Goal: Transaction & Acquisition: Purchase product/service

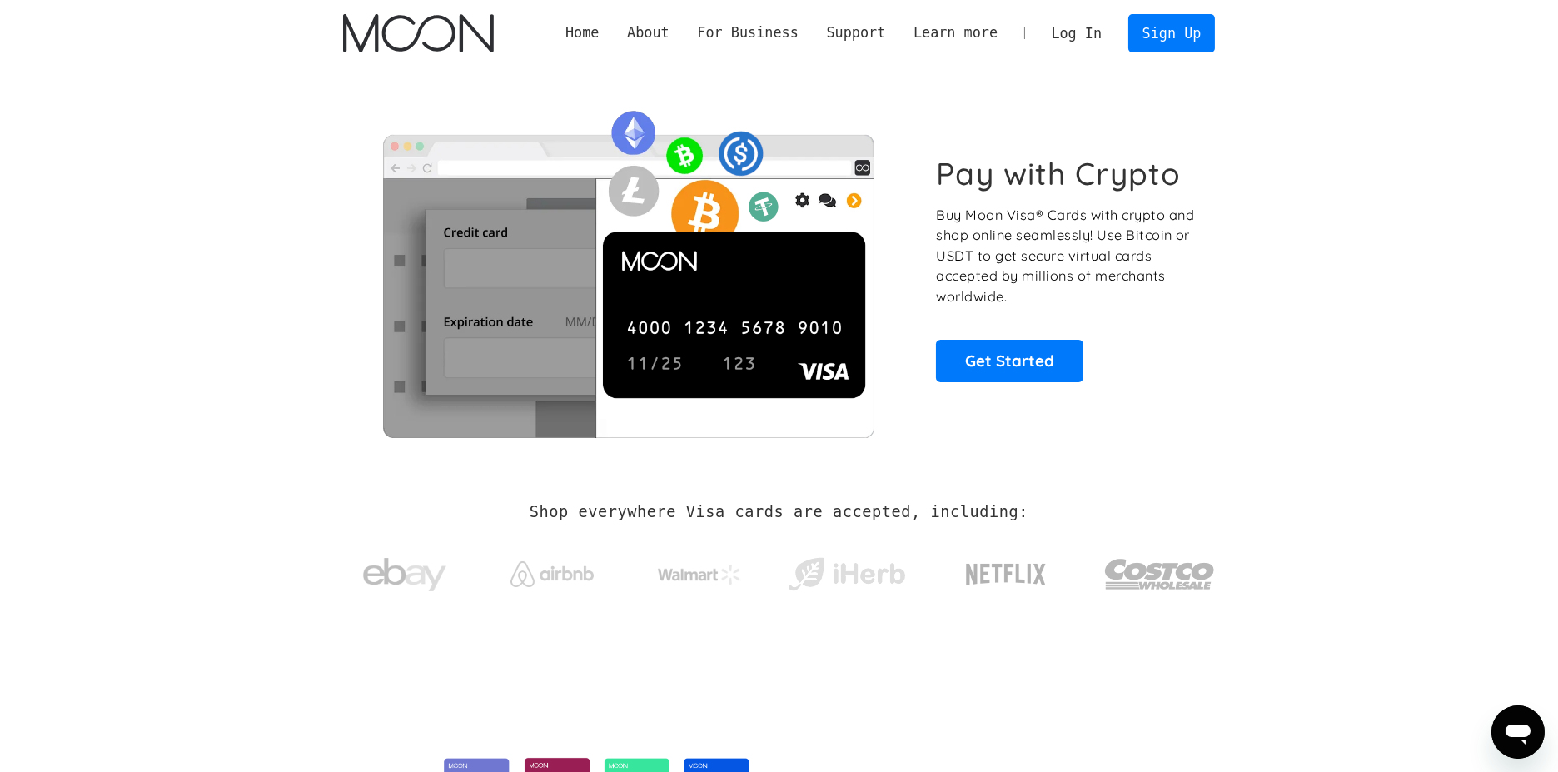
click at [1101, 34] on link "Log In" at bounding box center [1076, 33] width 78 height 37
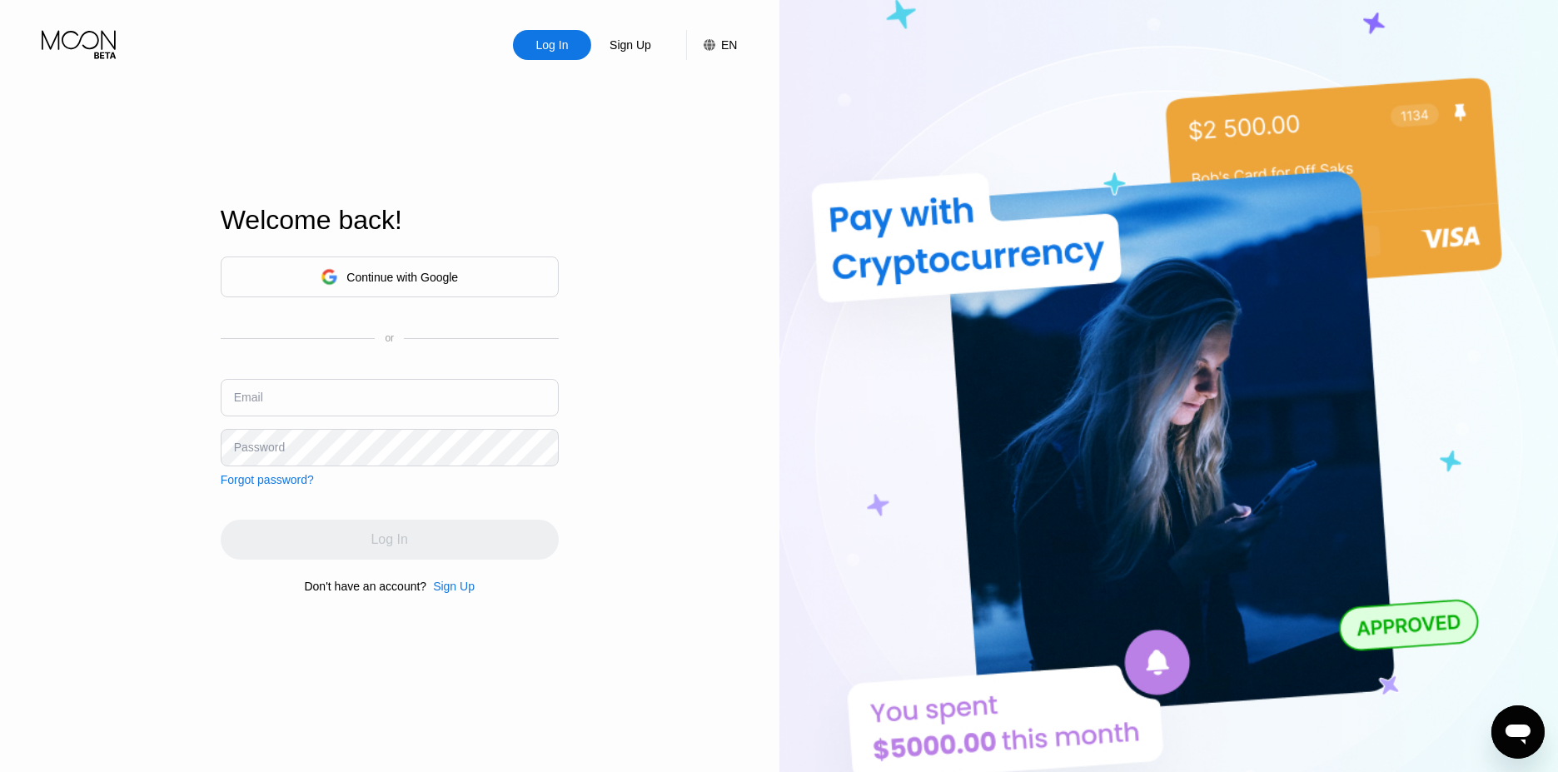
click at [425, 266] on div "Continue with Google" at bounding box center [388, 277] width 137 height 26
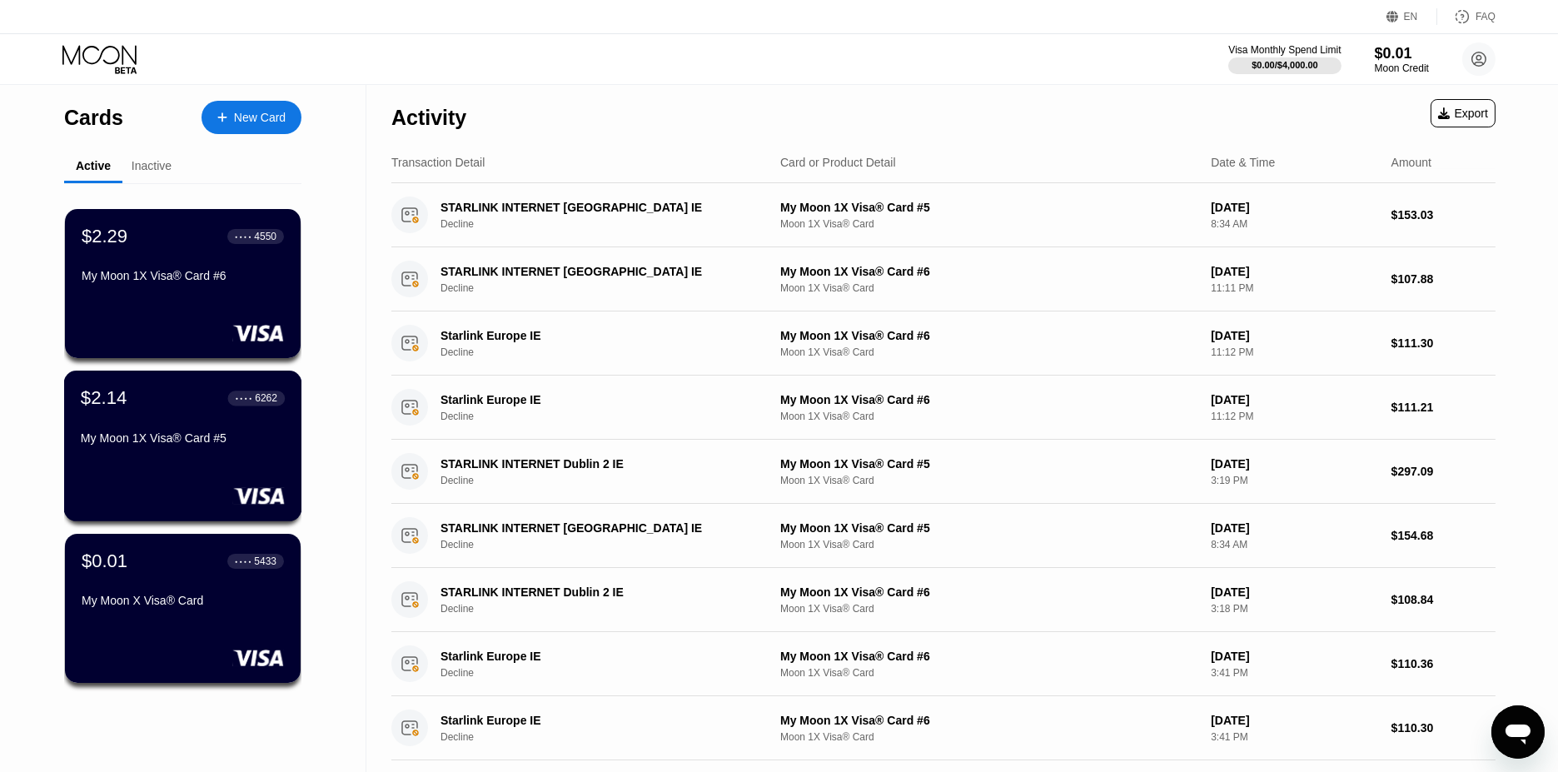
click at [216, 443] on div "My Moon 1X Visa® Card #5" at bounding box center [183, 437] width 204 height 13
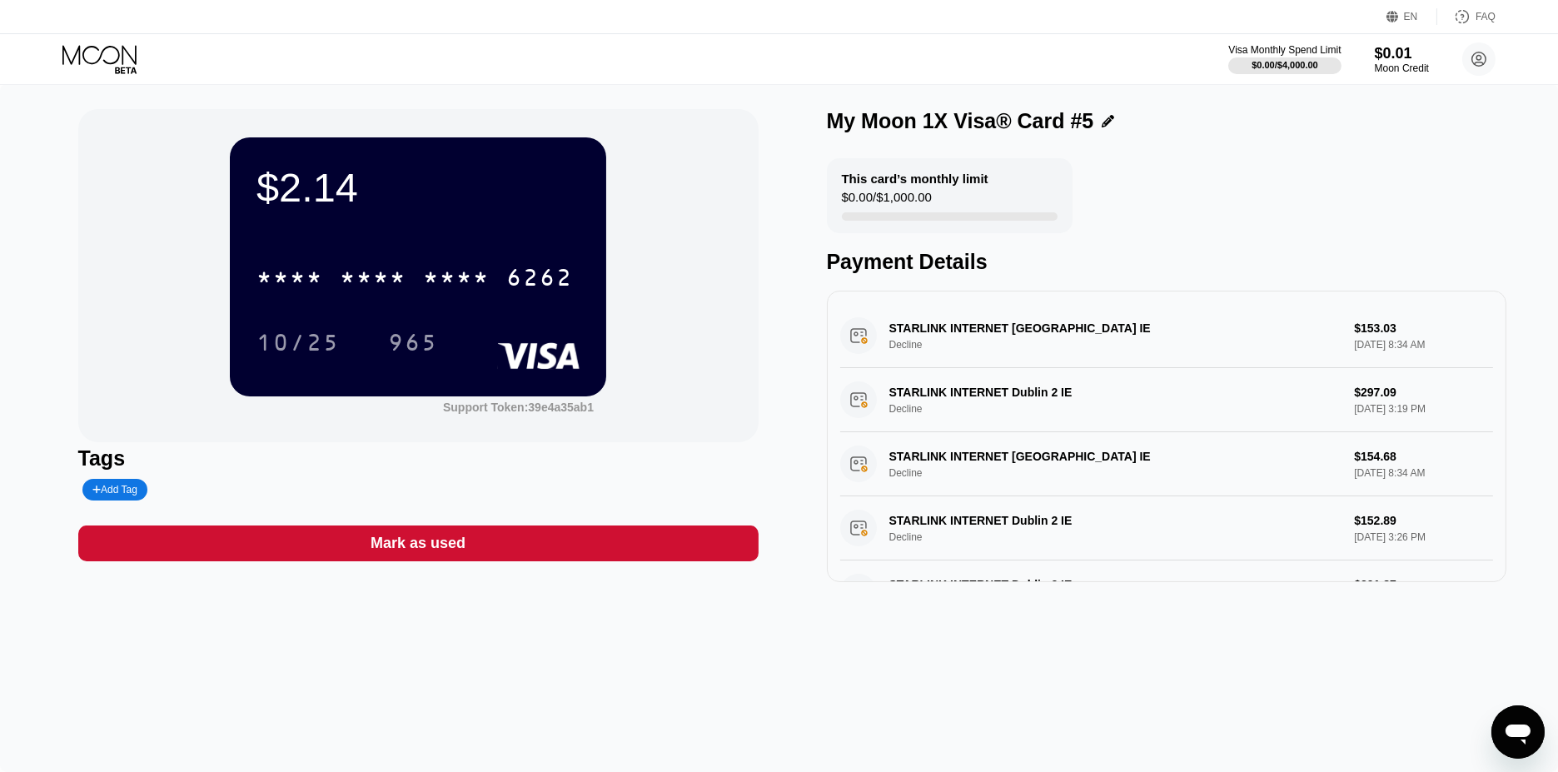
click at [479, 251] on div "* * * * * * * * * * * * 6262" at bounding box center [417, 272] width 323 height 57
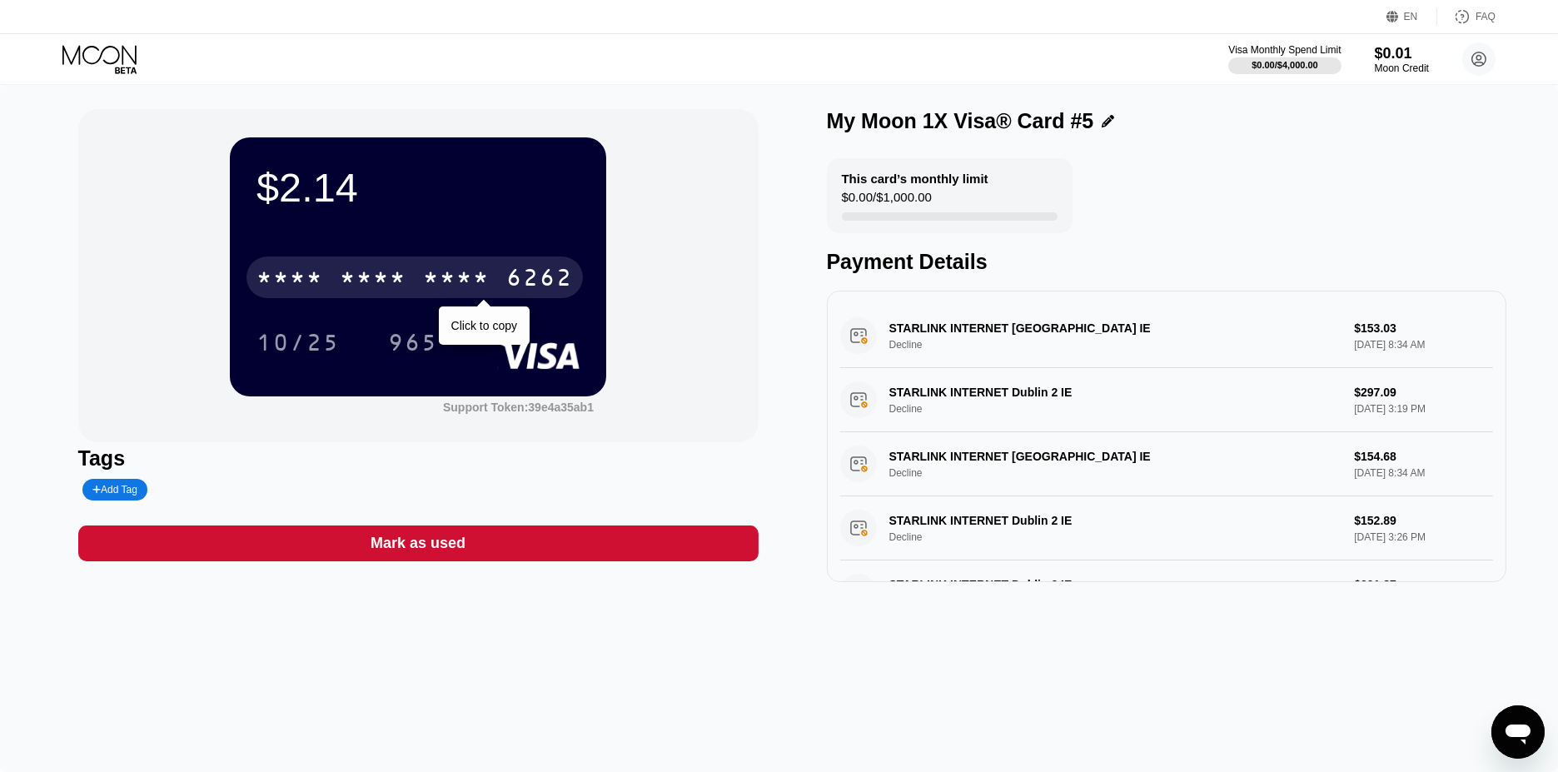
click at [455, 266] on div "* * * * * * * * * * * * 6262" at bounding box center [414, 277] width 336 height 42
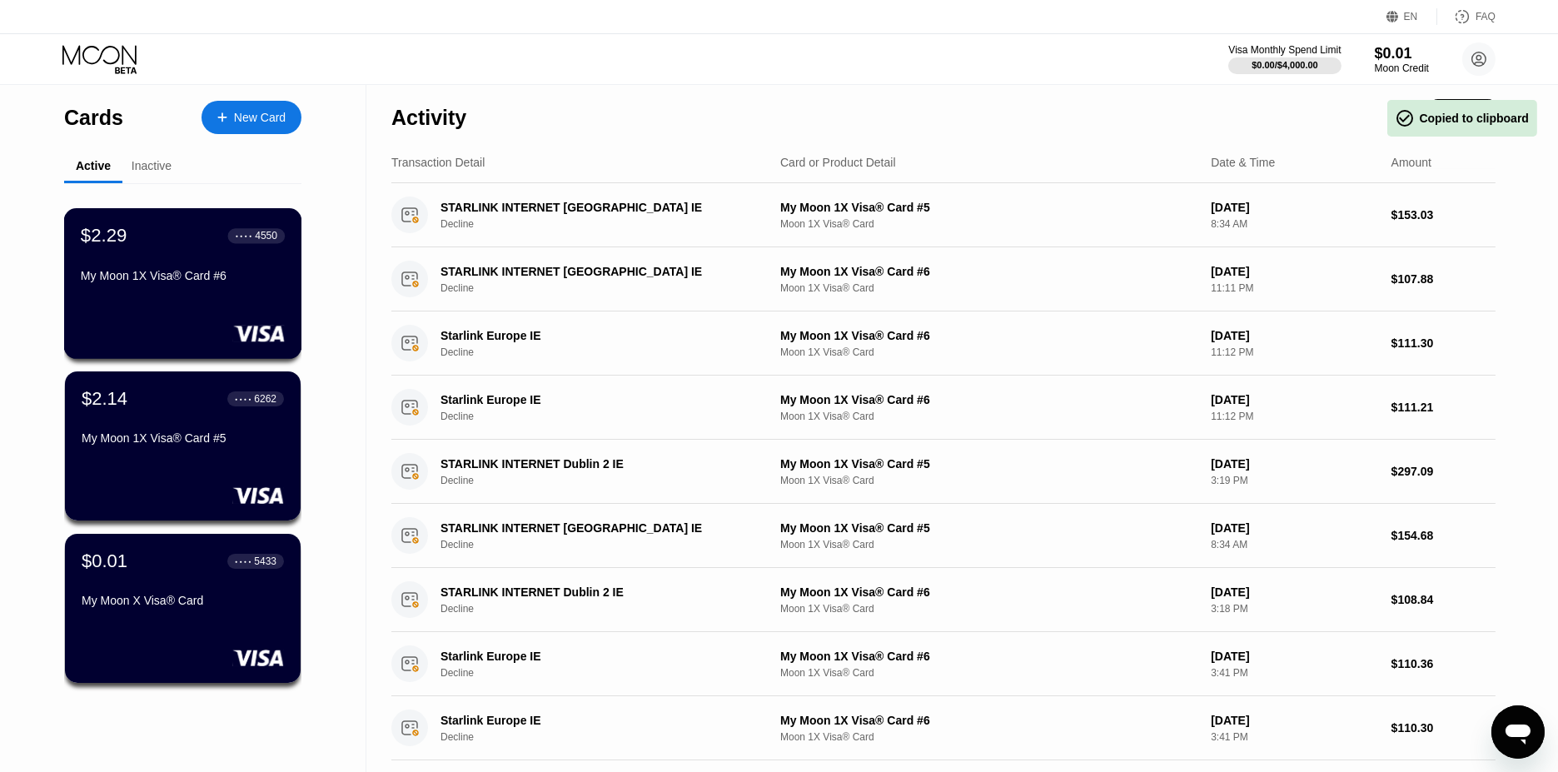
click at [164, 259] on div "$2.29 ● ● ● ● 4550 My Moon 1X Visa® Card #6" at bounding box center [183, 257] width 204 height 64
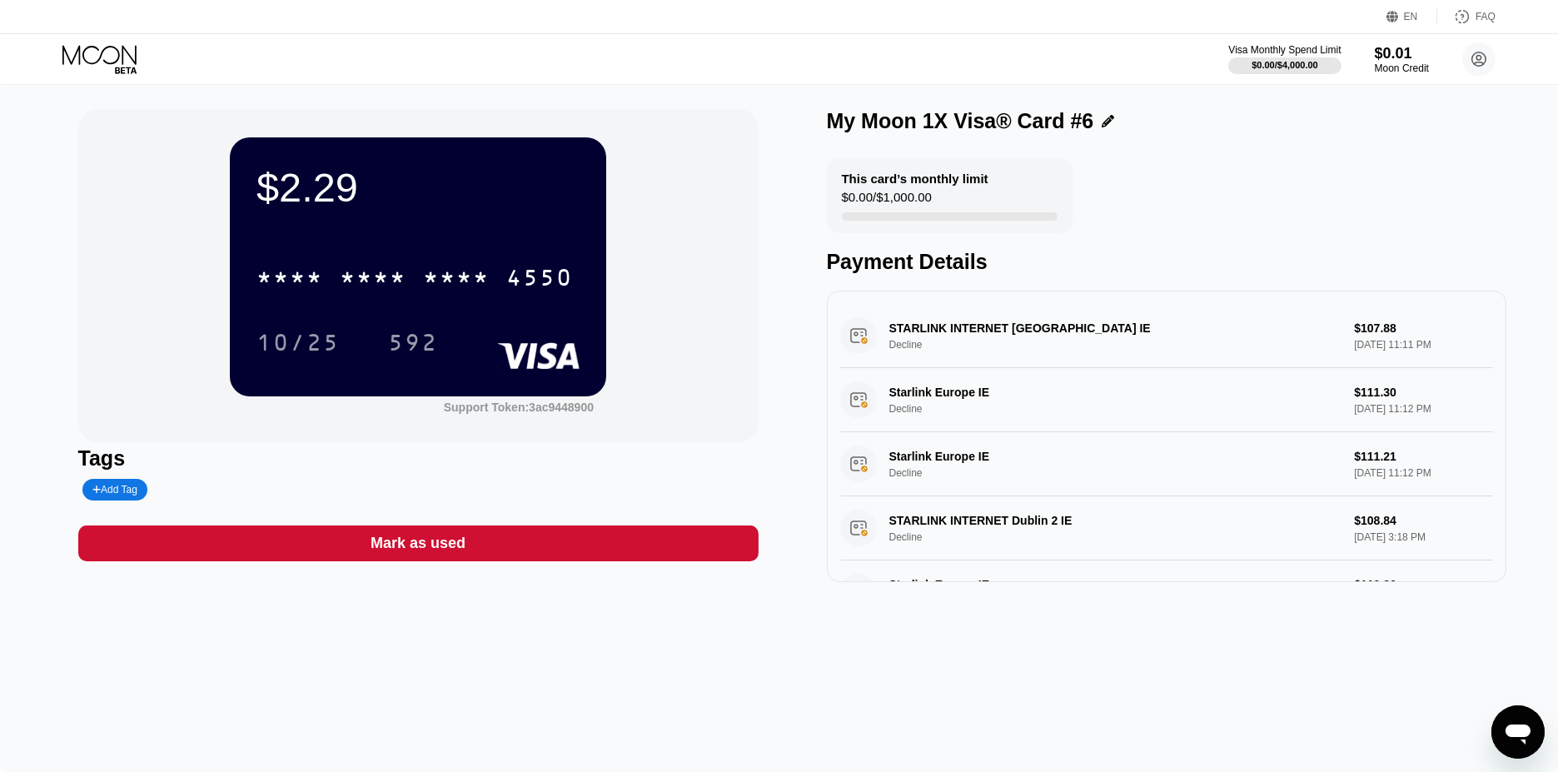
click at [301, 246] on div "* * * * * * * * * * * * 4550" at bounding box center [417, 272] width 323 height 57
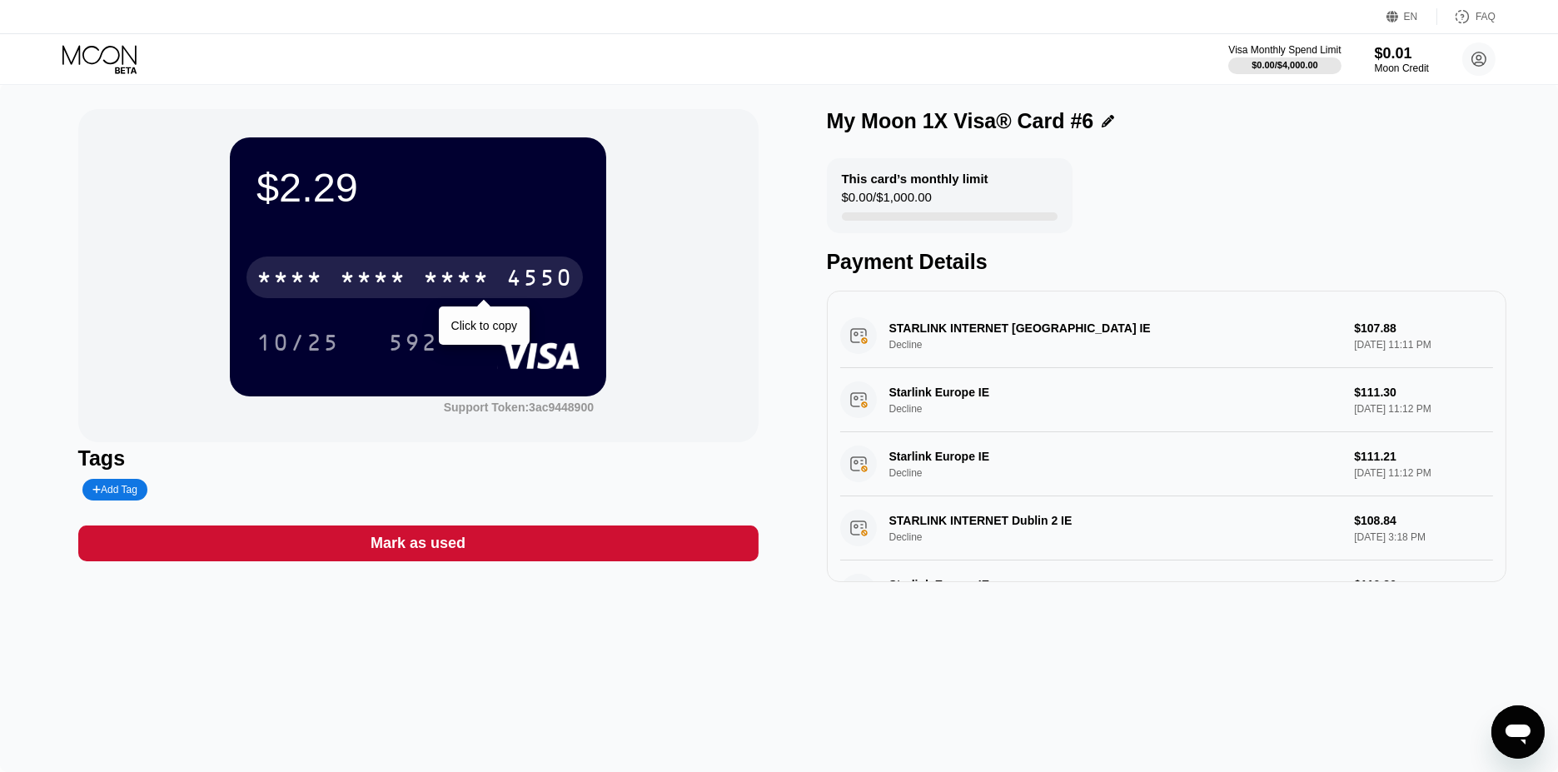
click at [489, 288] on div "* * * *" at bounding box center [456, 279] width 67 height 27
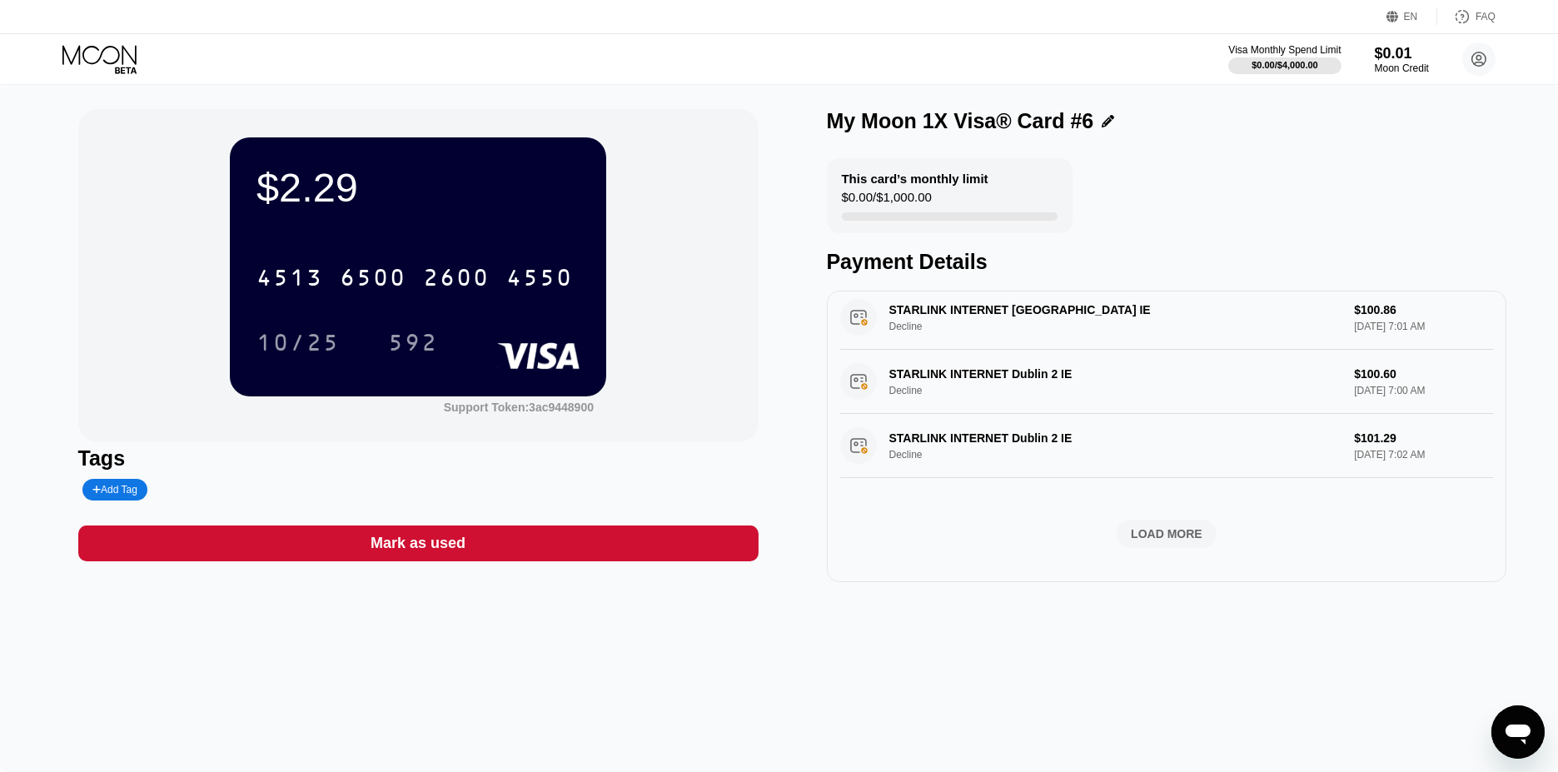
scroll to position [253, 0]
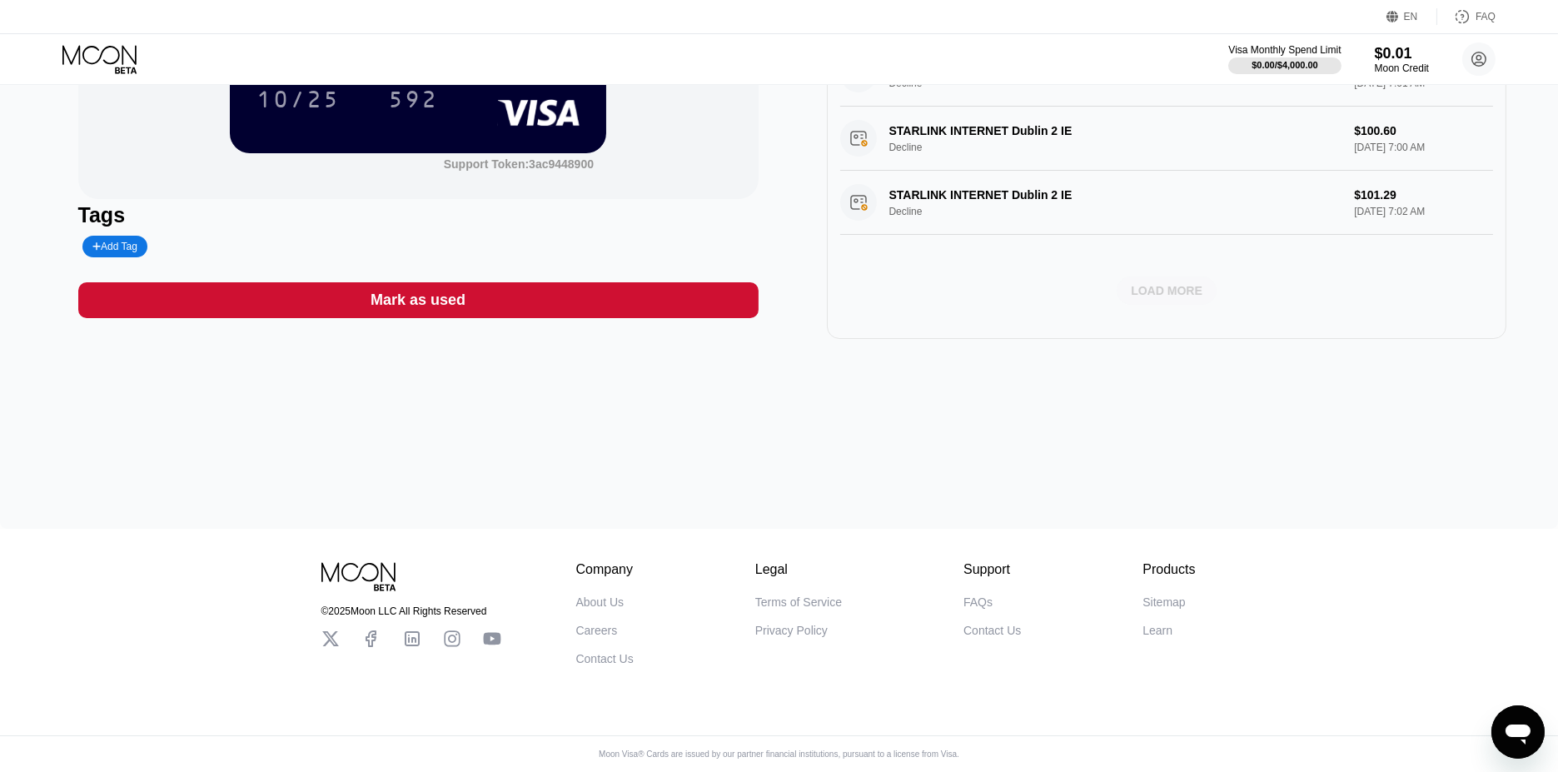
click at [1175, 283] on div "LOAD MORE" at bounding box center [1166, 290] width 72 height 15
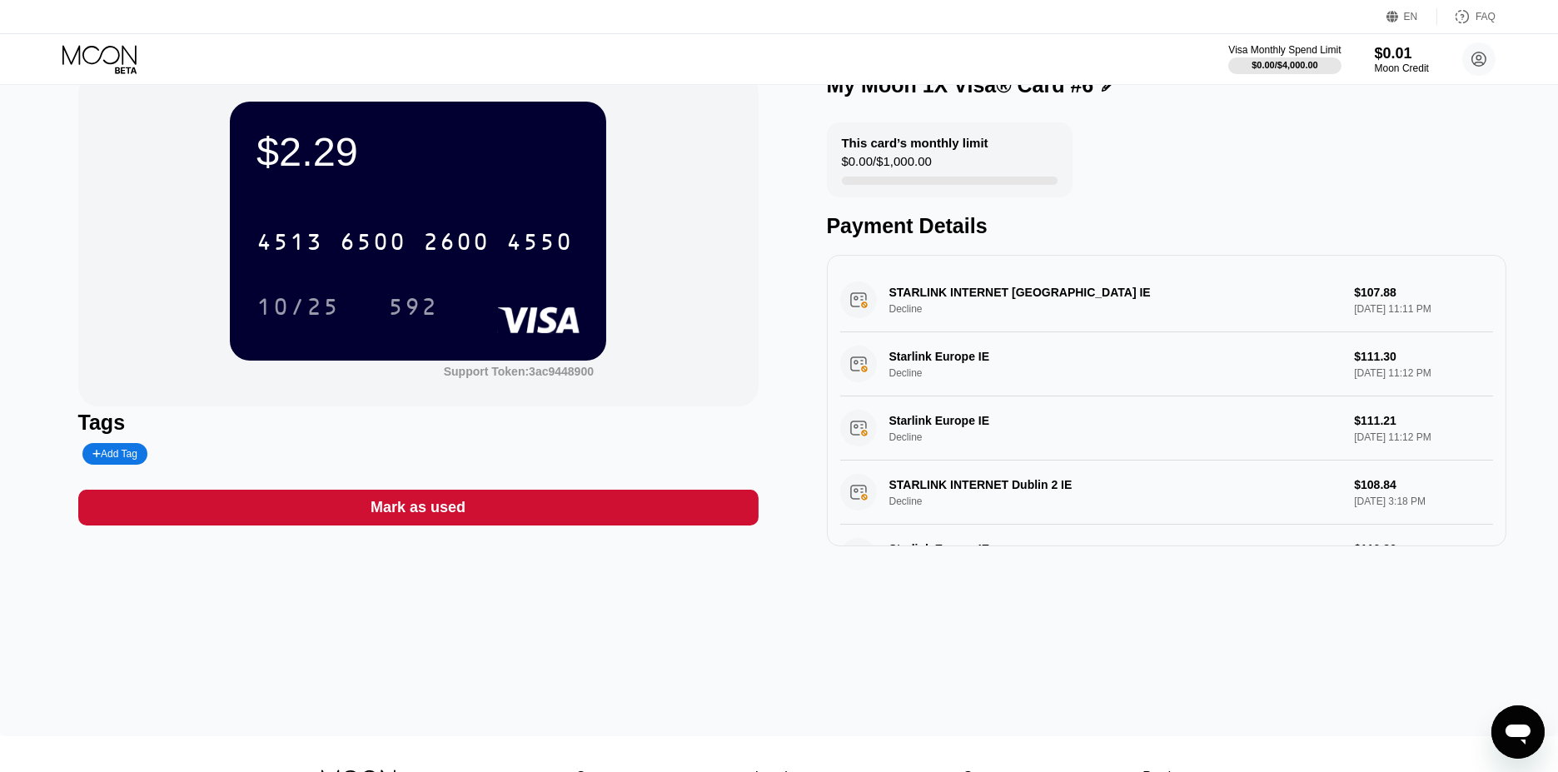
scroll to position [0, 0]
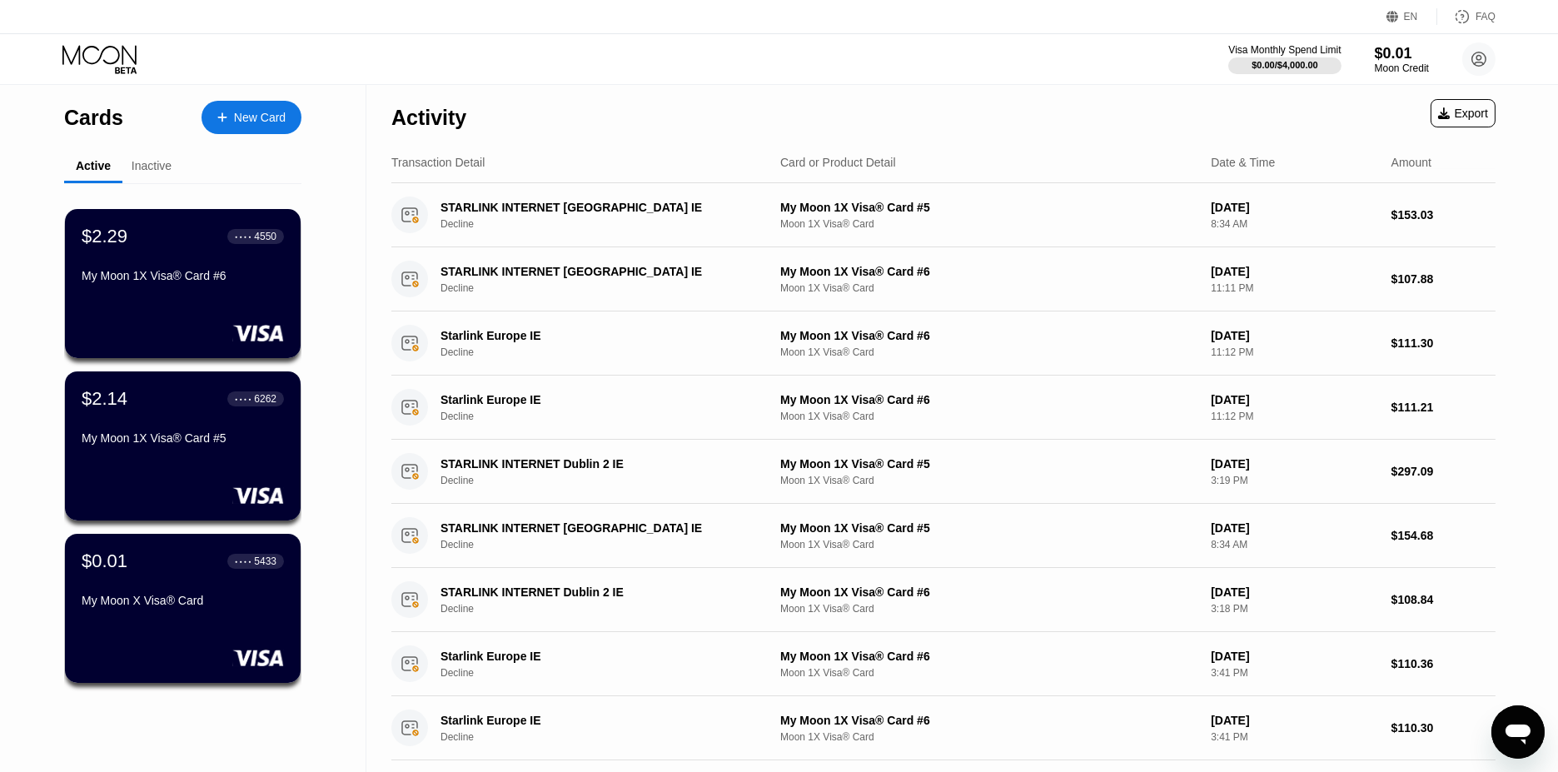
click at [157, 169] on div "Inactive" at bounding box center [152, 165] width 40 height 13
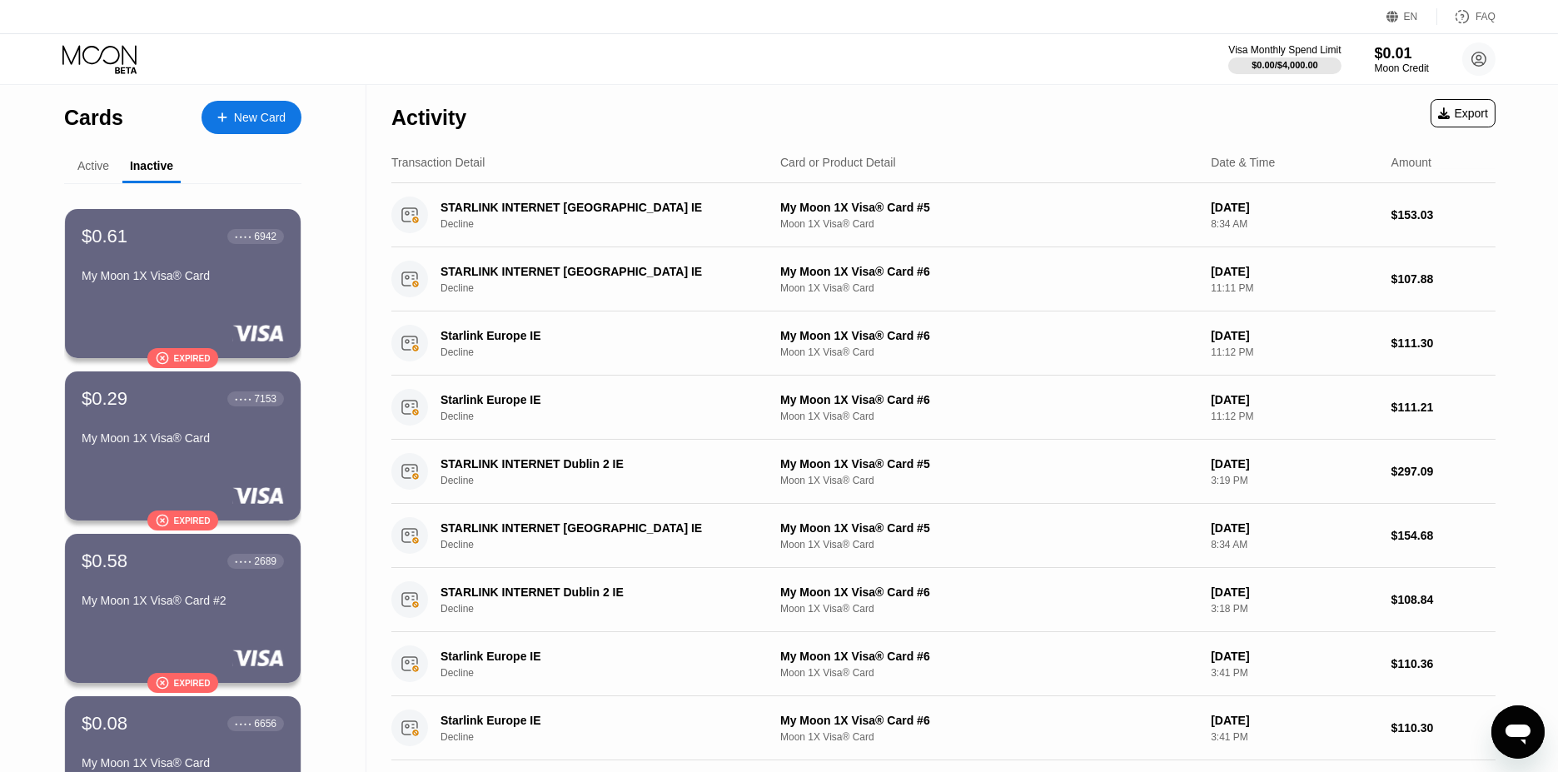
click at [99, 166] on div "Active" at bounding box center [93, 165] width 32 height 13
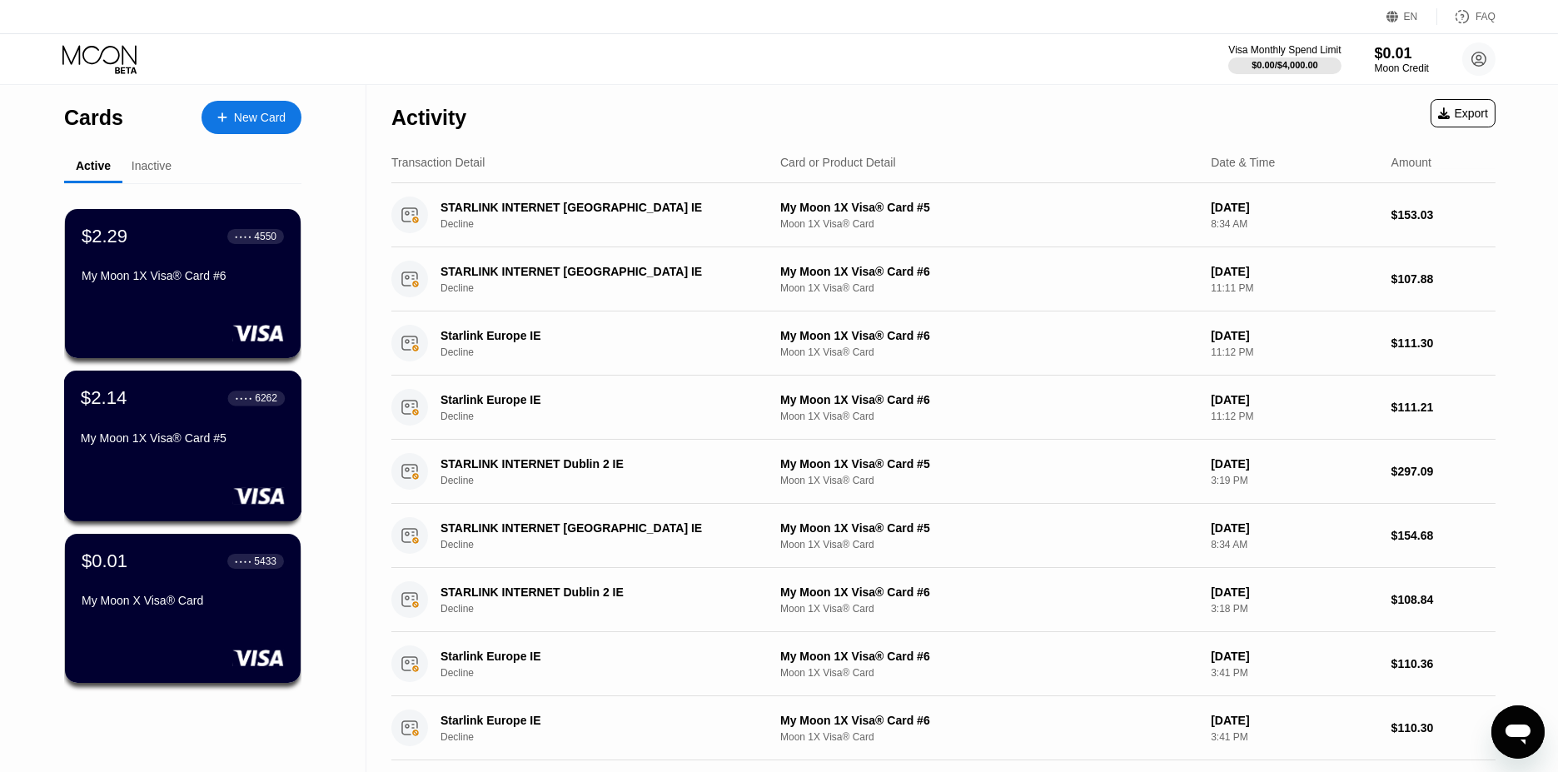
click at [171, 423] on div "$2.14 ● ● ● ● 6262 My Moon 1X Visa® Card #5" at bounding box center [183, 419] width 204 height 64
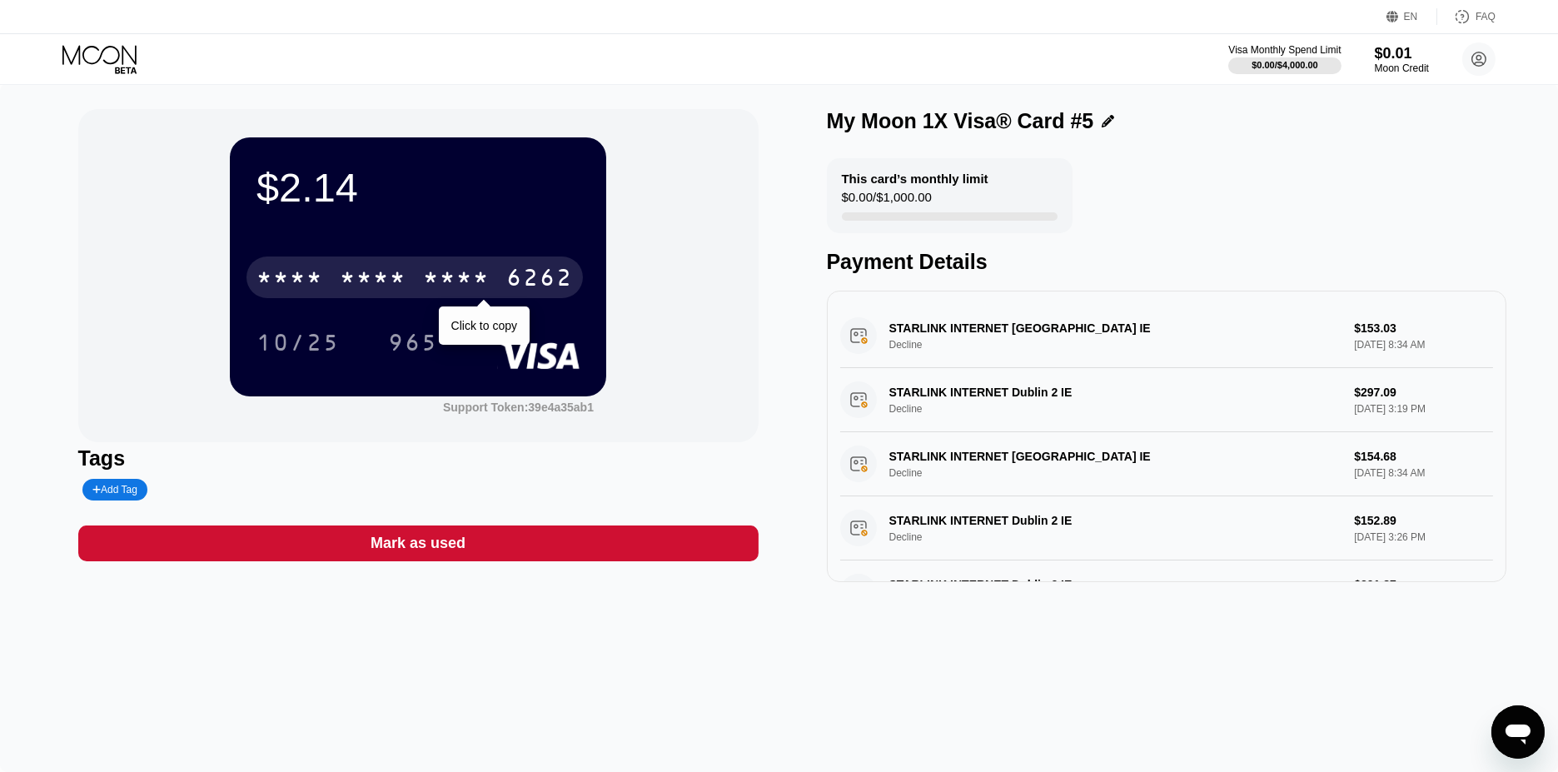
click at [402, 276] on div "* * * *" at bounding box center [373, 279] width 67 height 27
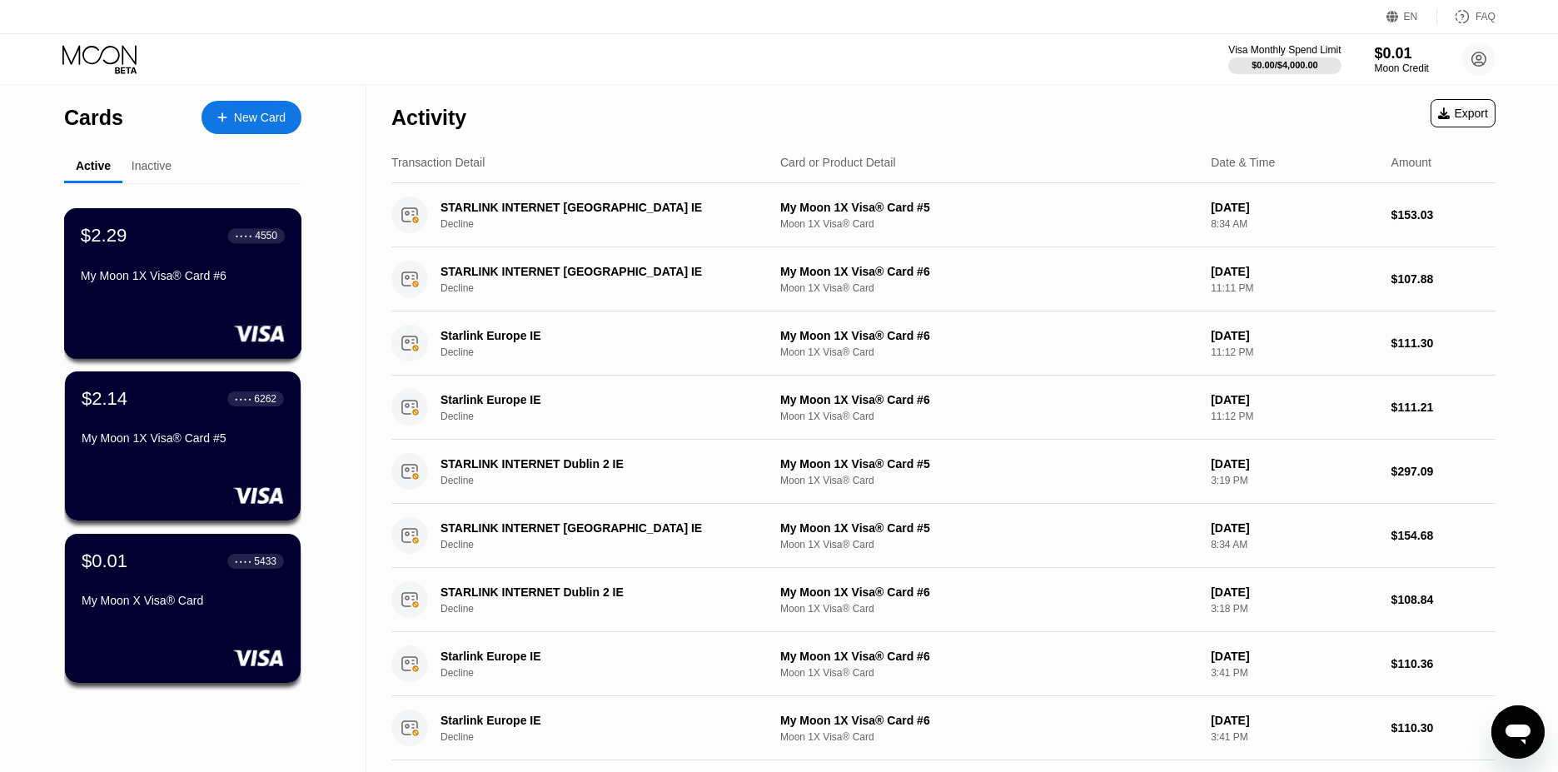
click at [205, 297] on div "$2.29 ● ● ● ● 4550 My Moon 1X Visa® Card #6" at bounding box center [183, 283] width 238 height 151
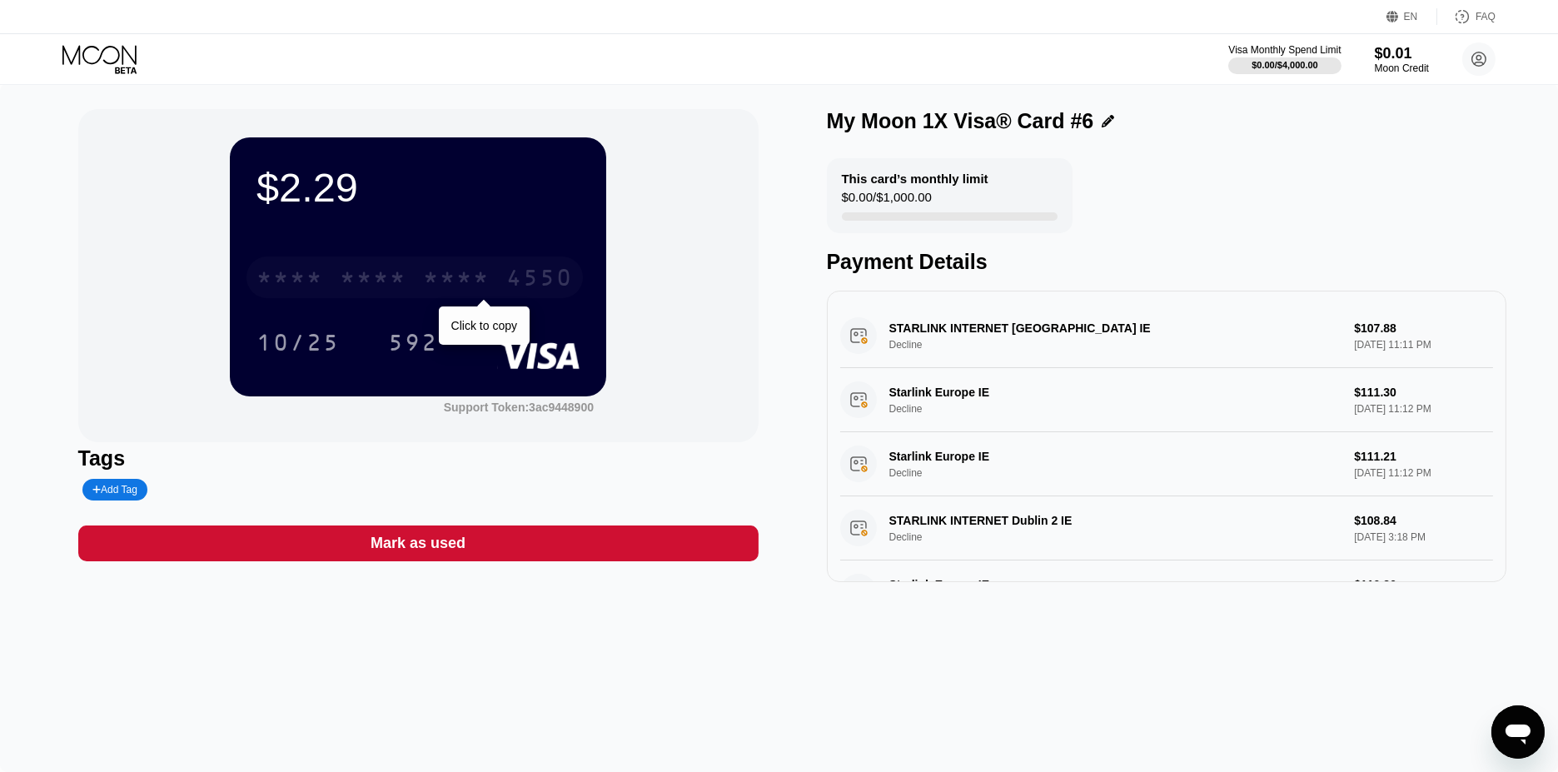
click at [521, 290] on div "4550" at bounding box center [539, 279] width 67 height 27
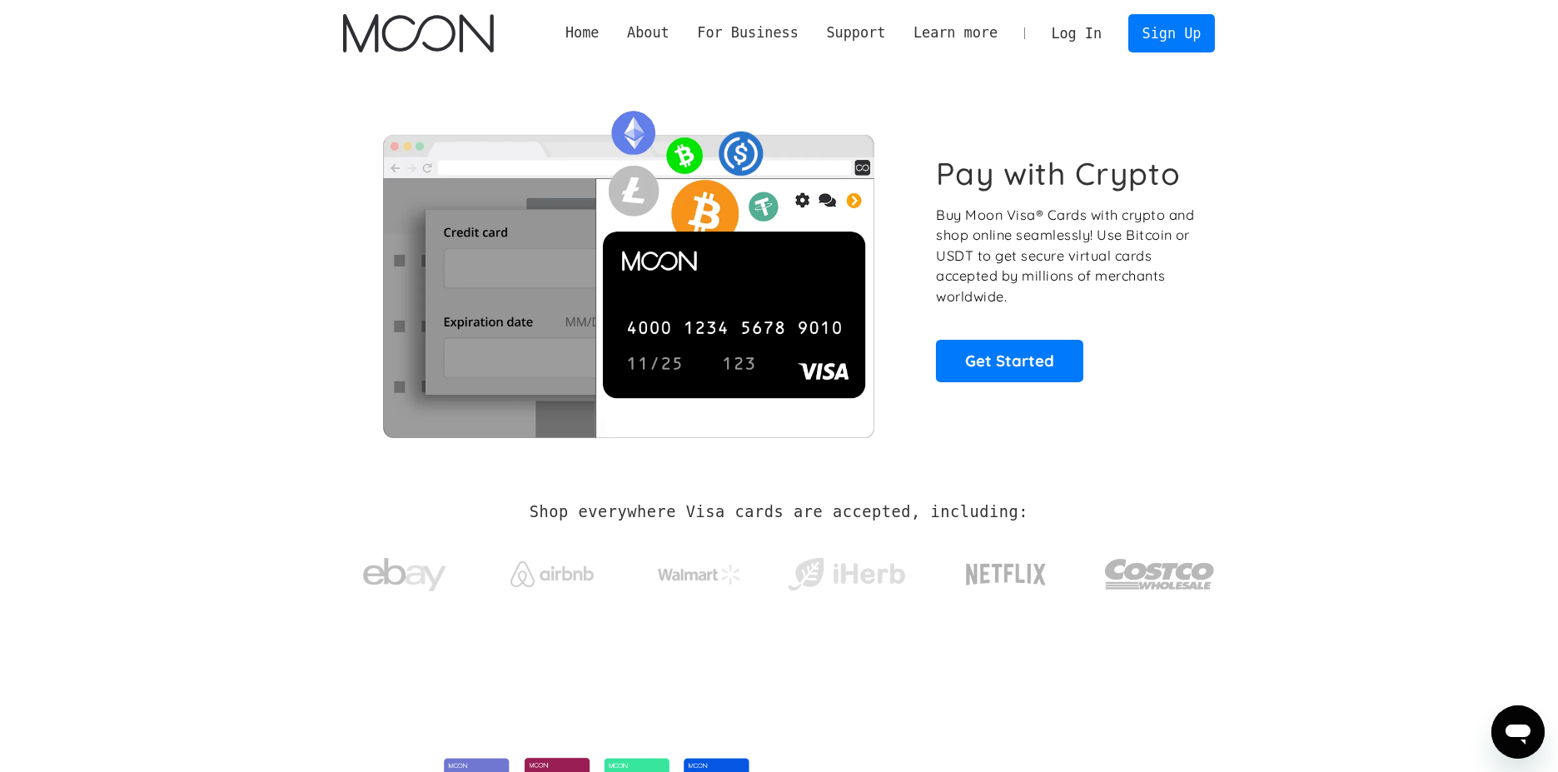
click at [1058, 31] on link "Log In" at bounding box center [1076, 33] width 78 height 37
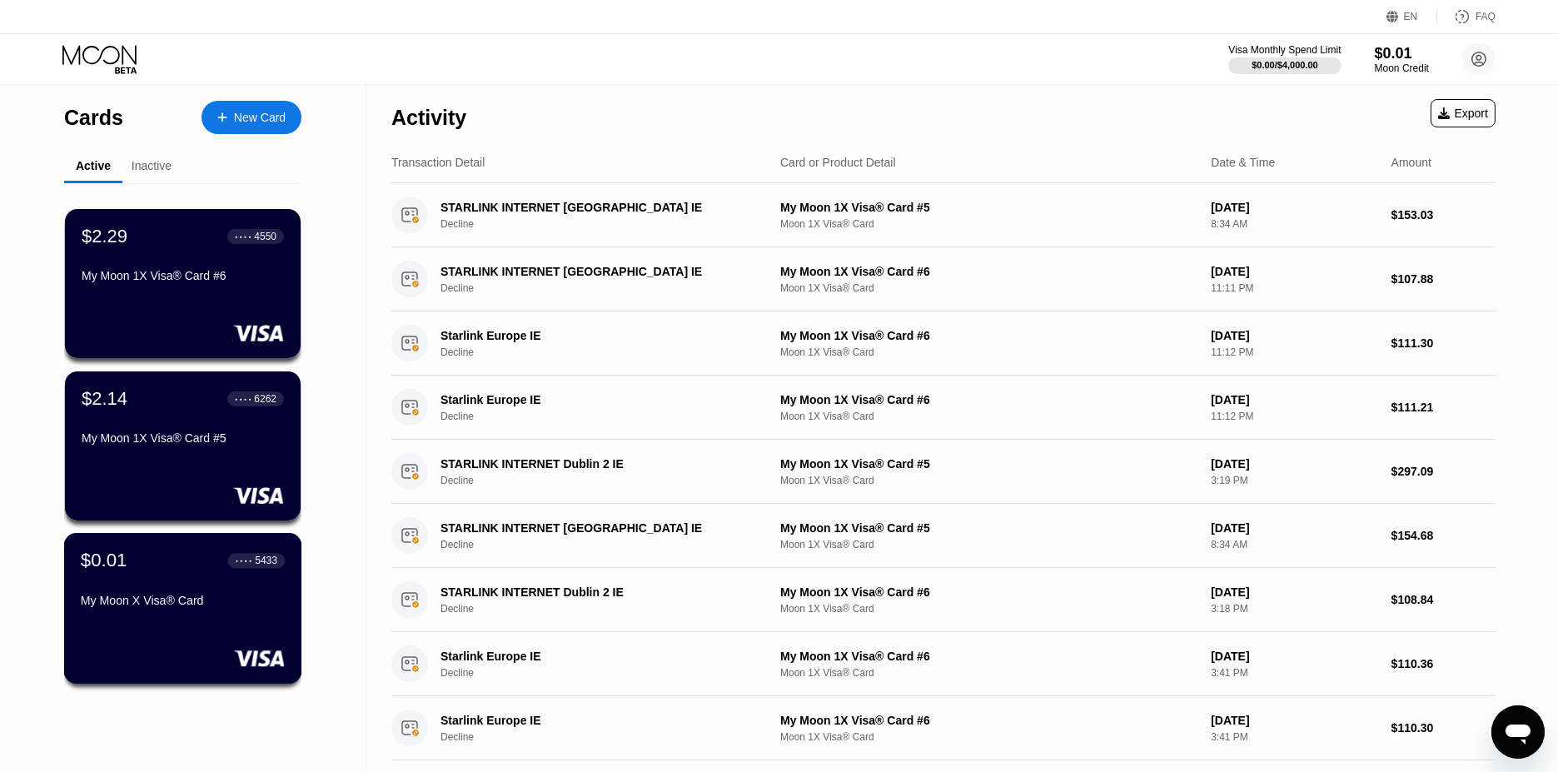
click at [244, 594] on div "$0.01 ● ● ● ● 5433 My Moon X Visa® Card" at bounding box center [183, 581] width 204 height 64
click at [240, 114] on div "New Card" at bounding box center [260, 118] width 52 height 14
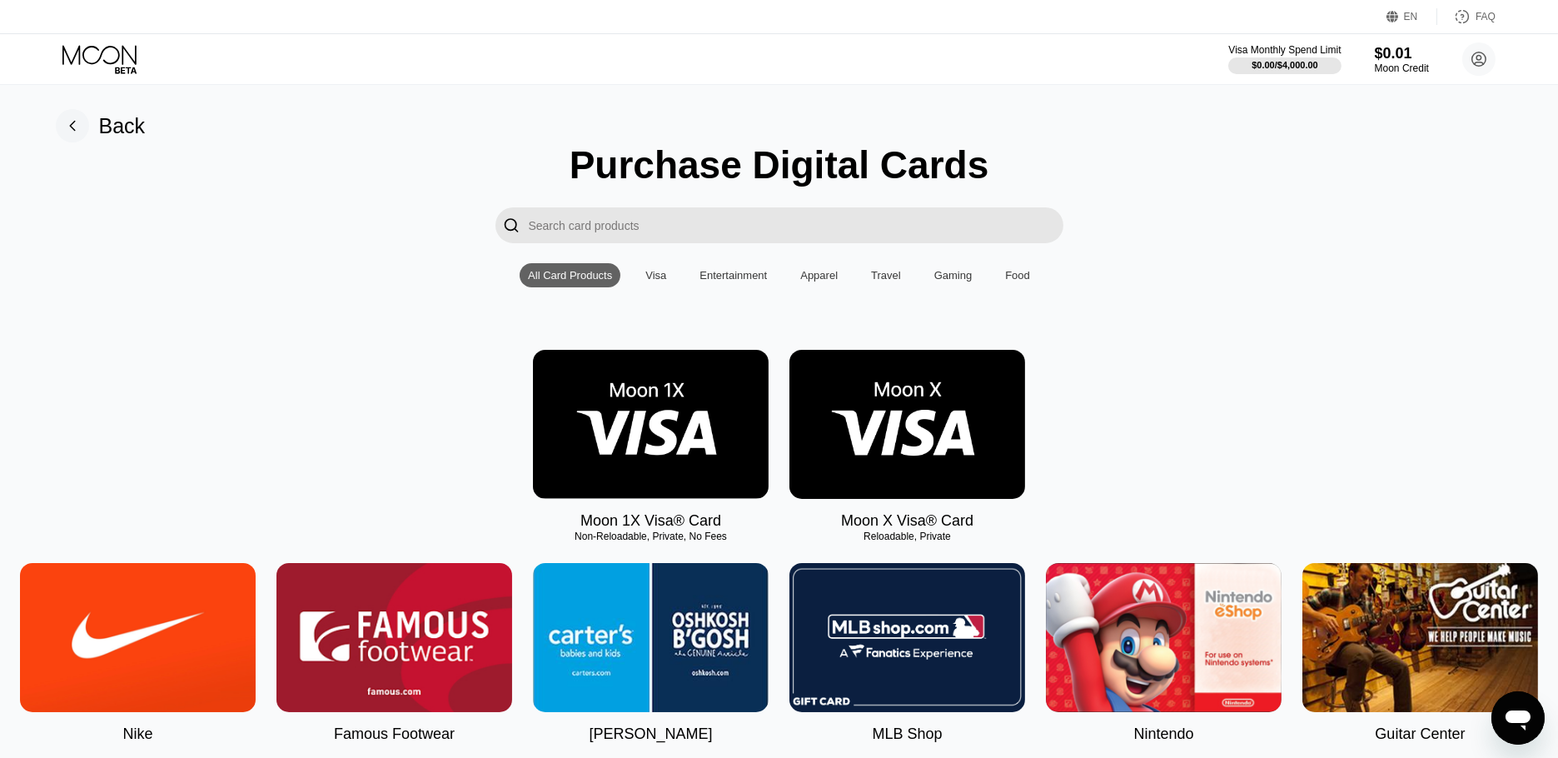
click at [906, 409] on img at bounding box center [907, 424] width 236 height 149
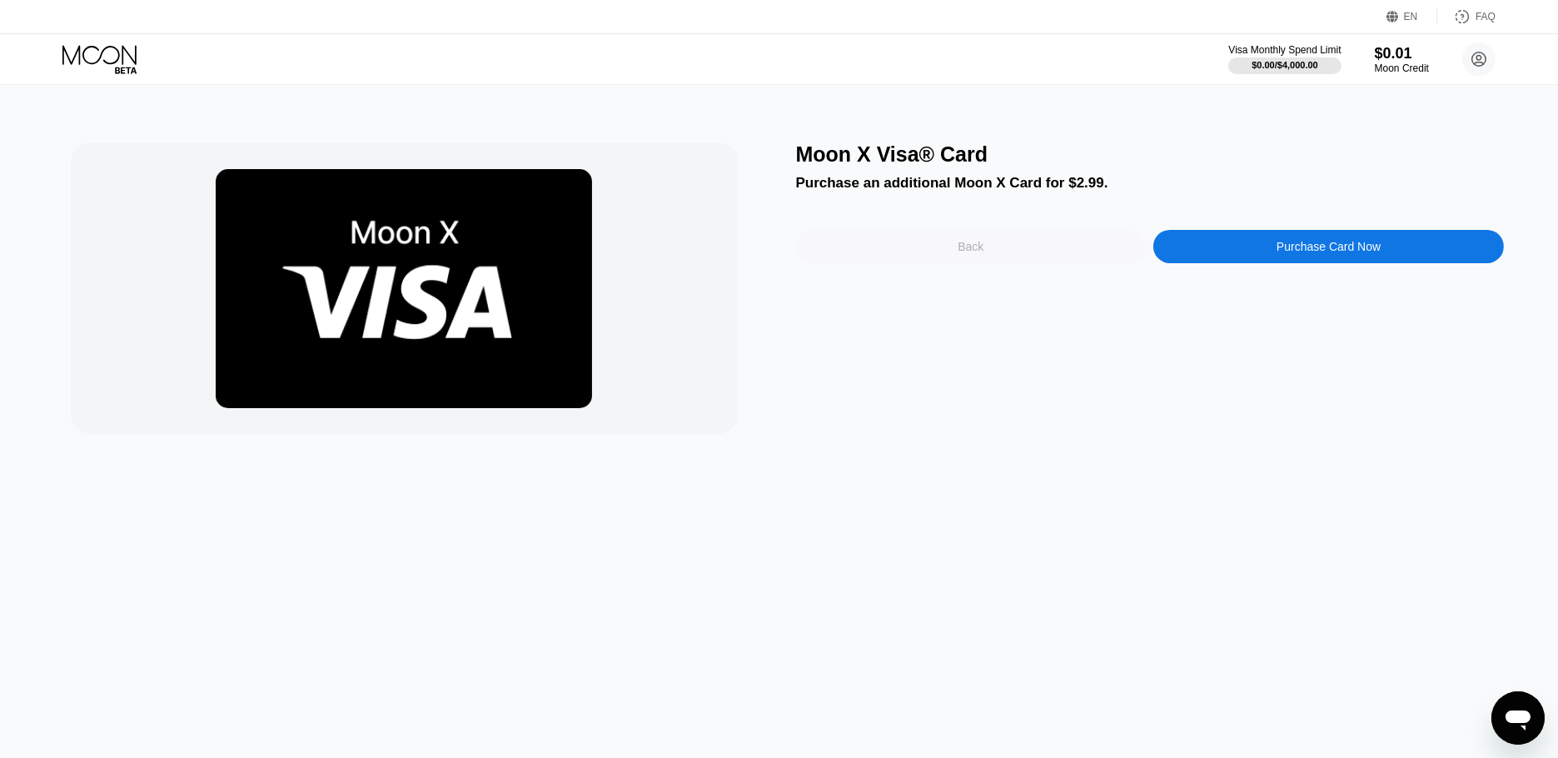
click at [953, 246] on div "Back" at bounding box center [971, 246] width 350 height 33
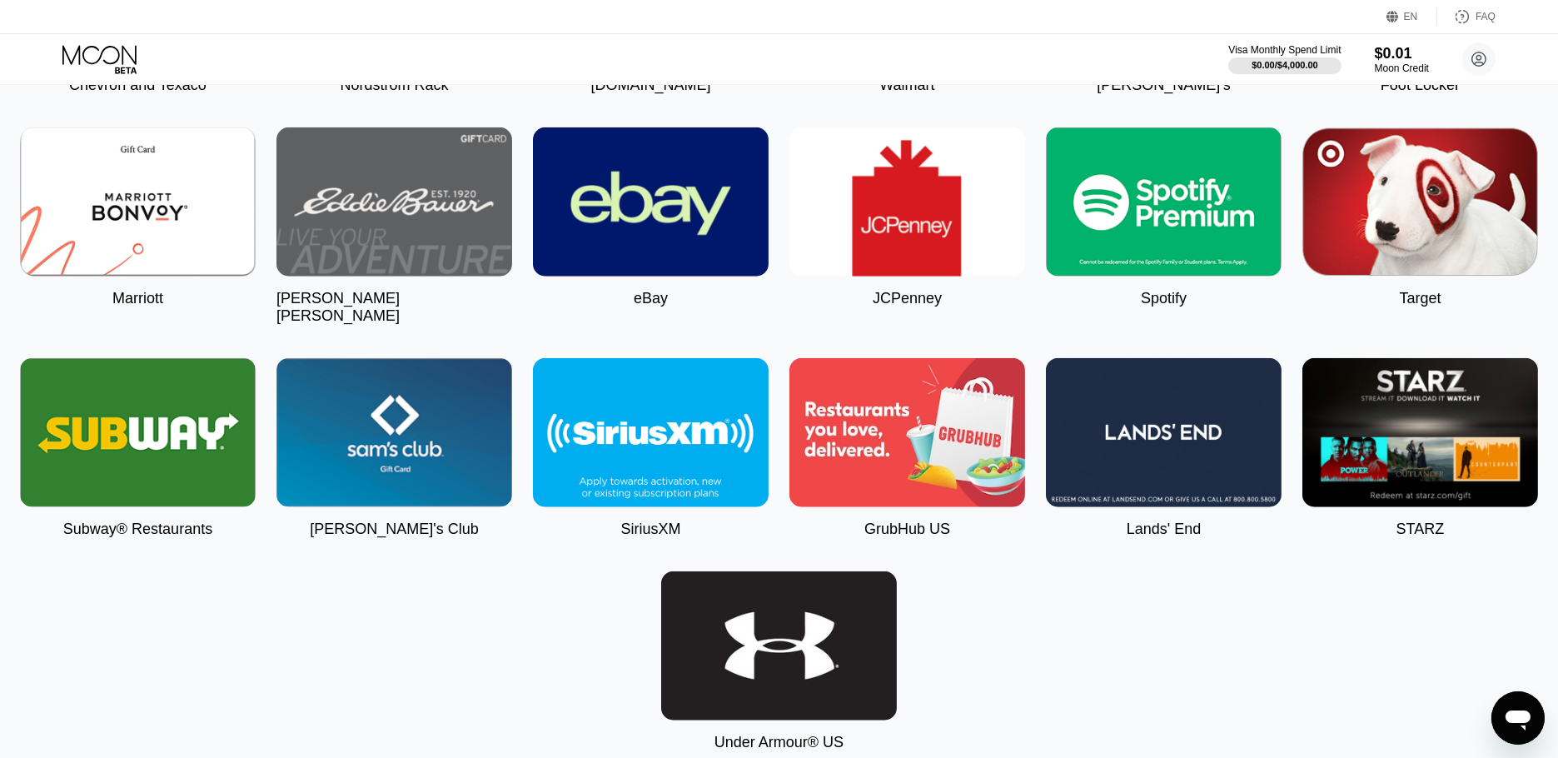
scroll to position [3422, 0]
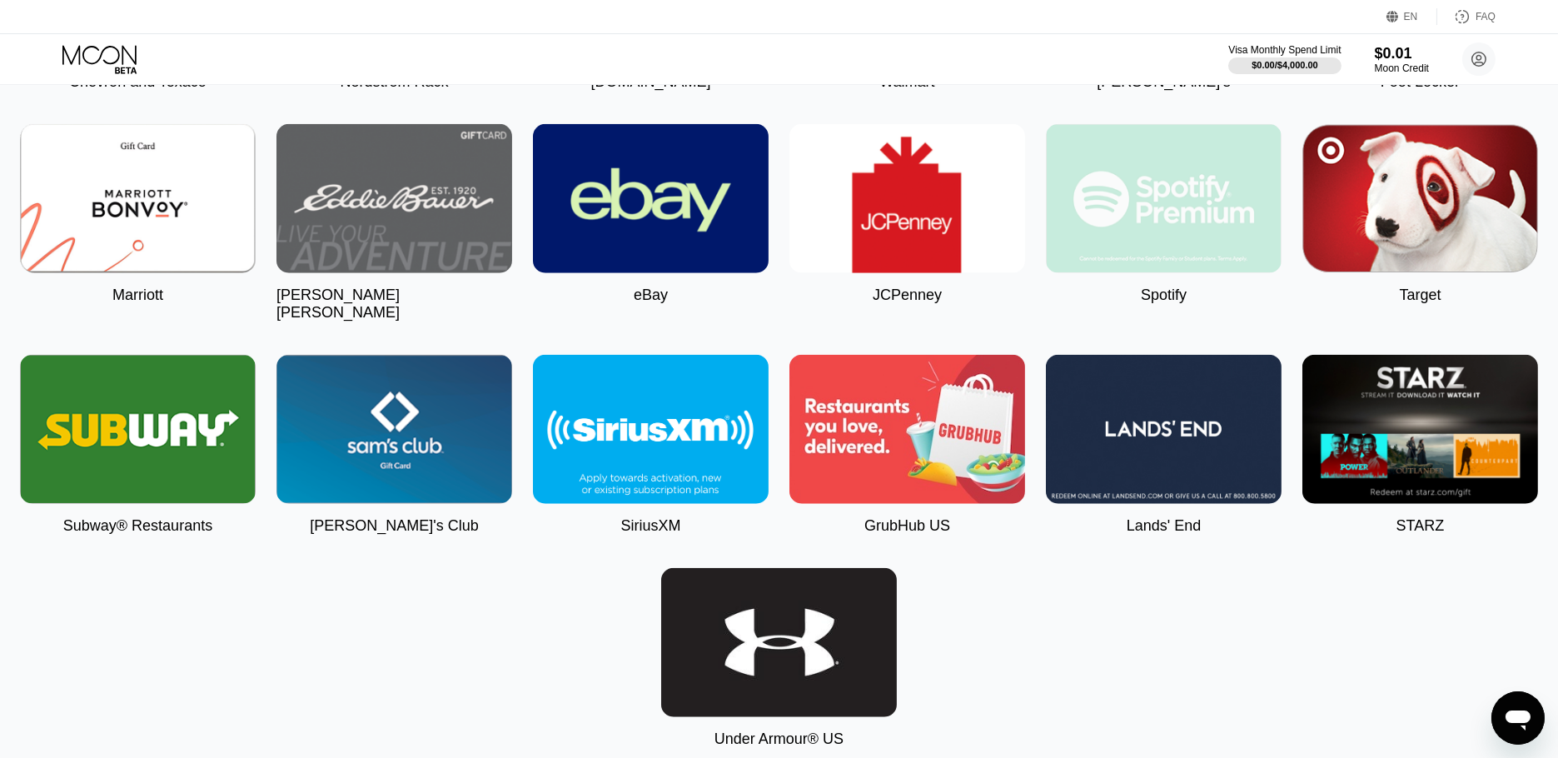
click at [1167, 242] on img at bounding box center [1164, 198] width 236 height 149
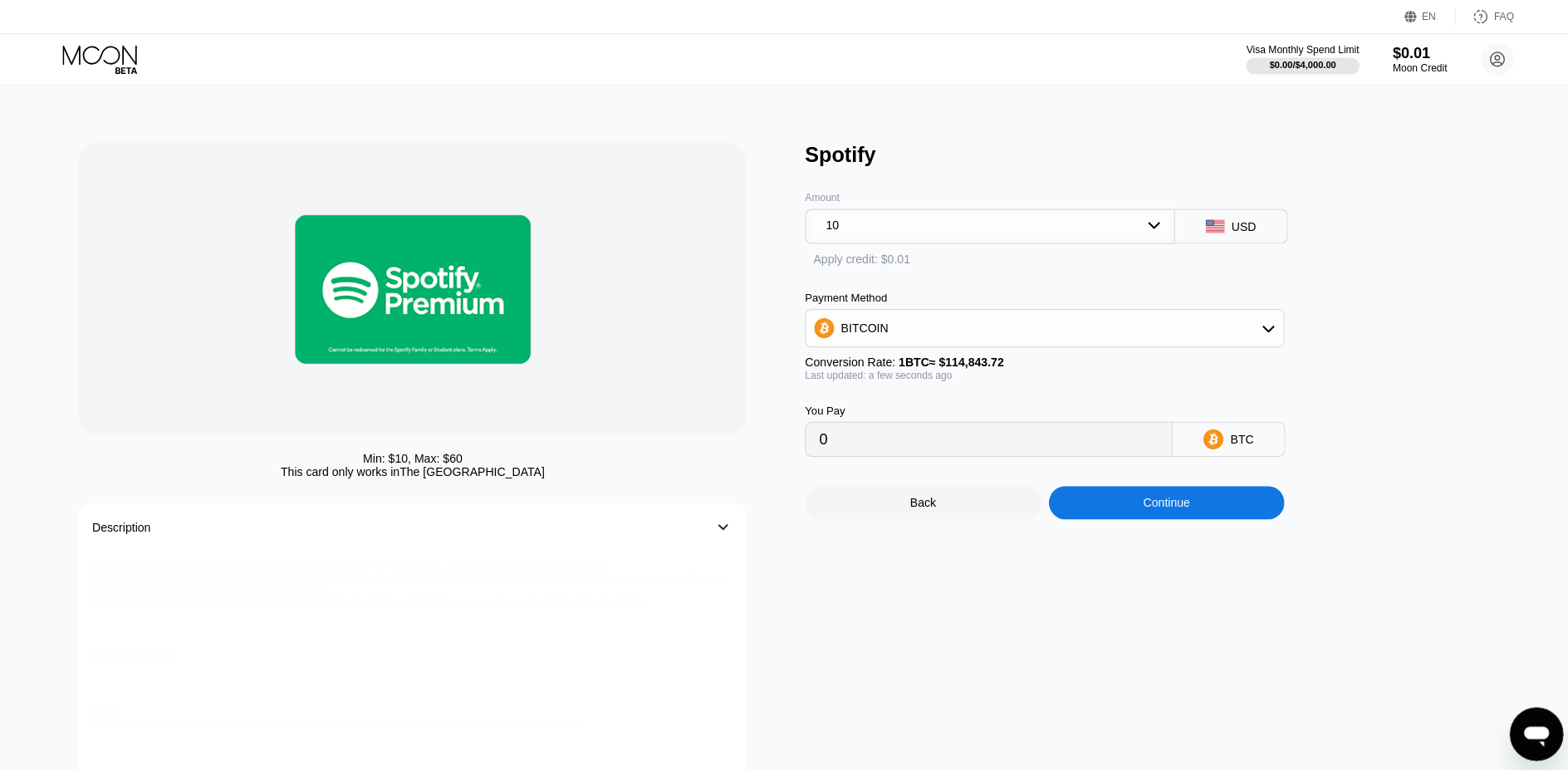
type input "0.00008708"
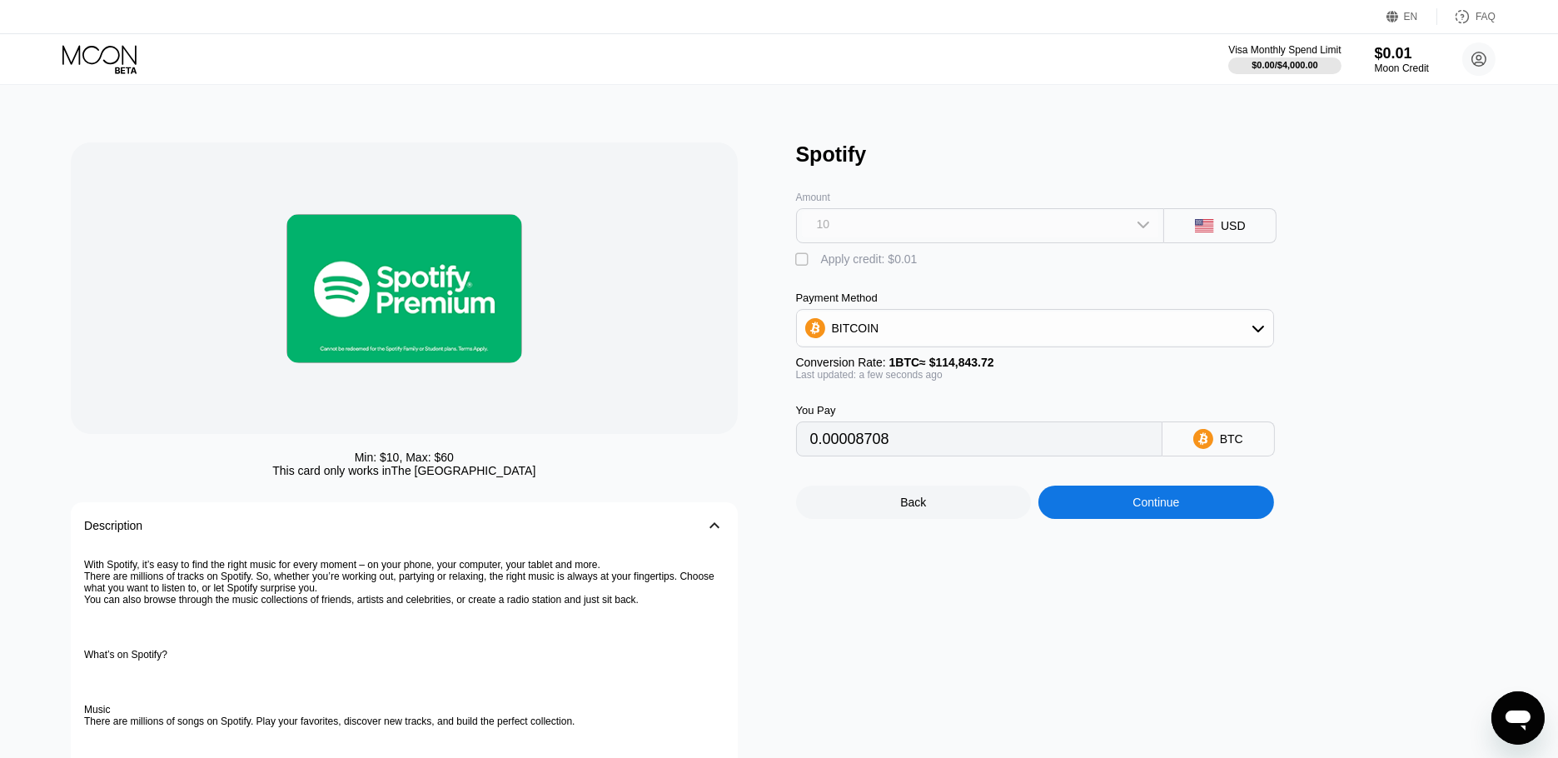
click at [920, 220] on div "10" at bounding box center [980, 224] width 357 height 27
click at [982, 220] on div "10" at bounding box center [980, 224] width 357 height 27
click at [1241, 232] on div "USD" at bounding box center [1232, 225] width 25 height 13
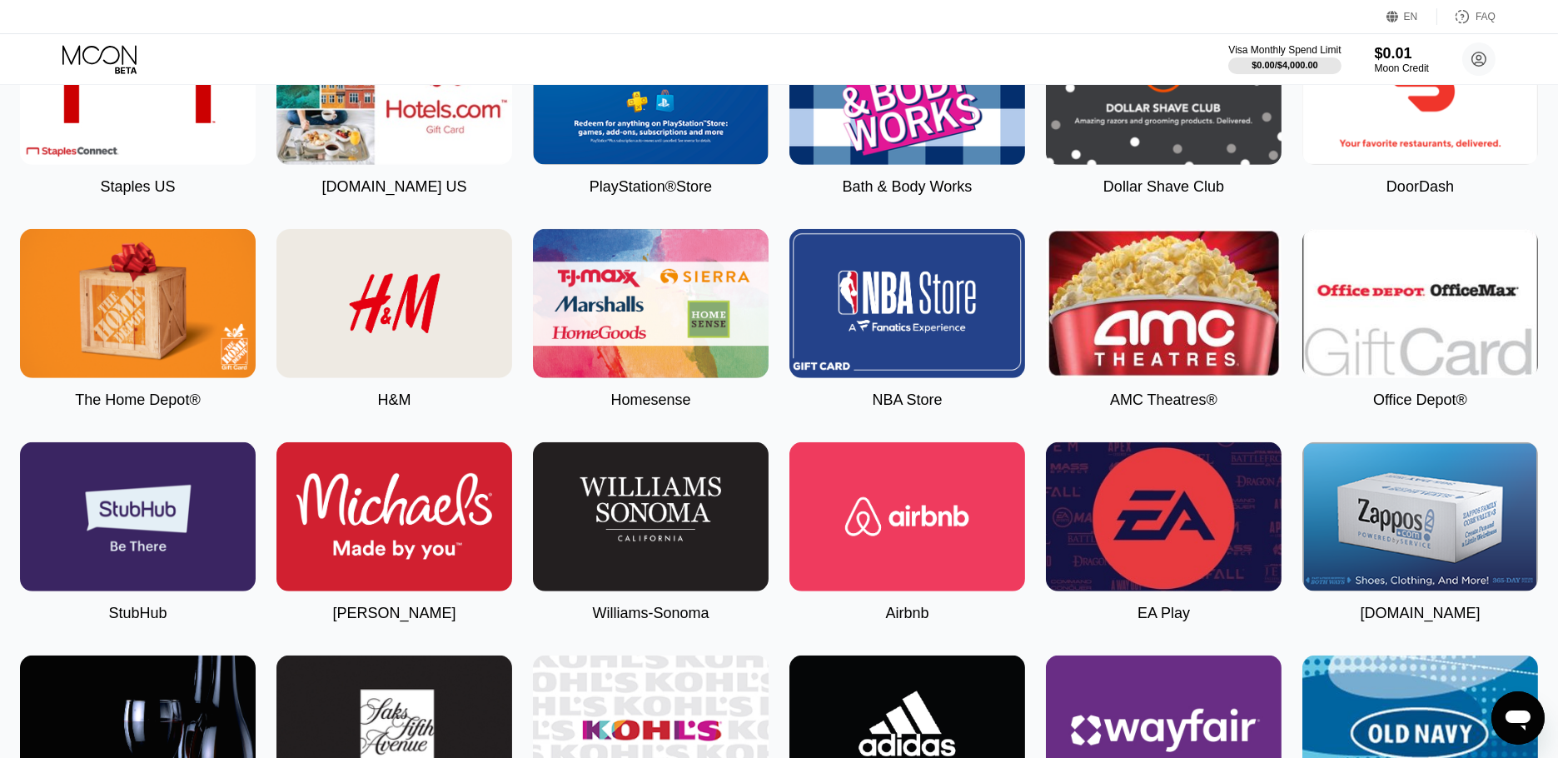
scroll to position [2164, 0]
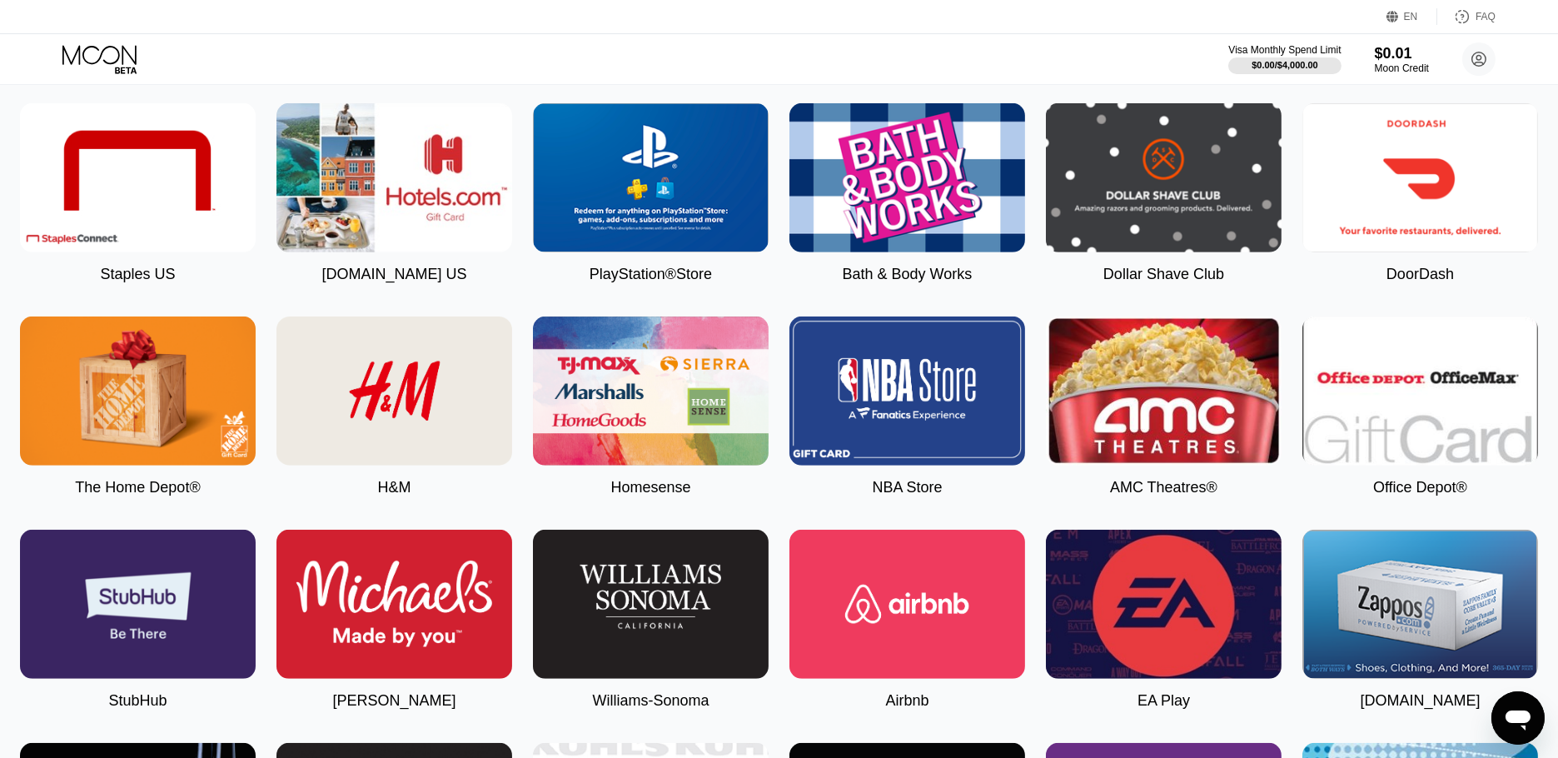
click at [602, 200] on img at bounding box center [651, 177] width 236 height 149
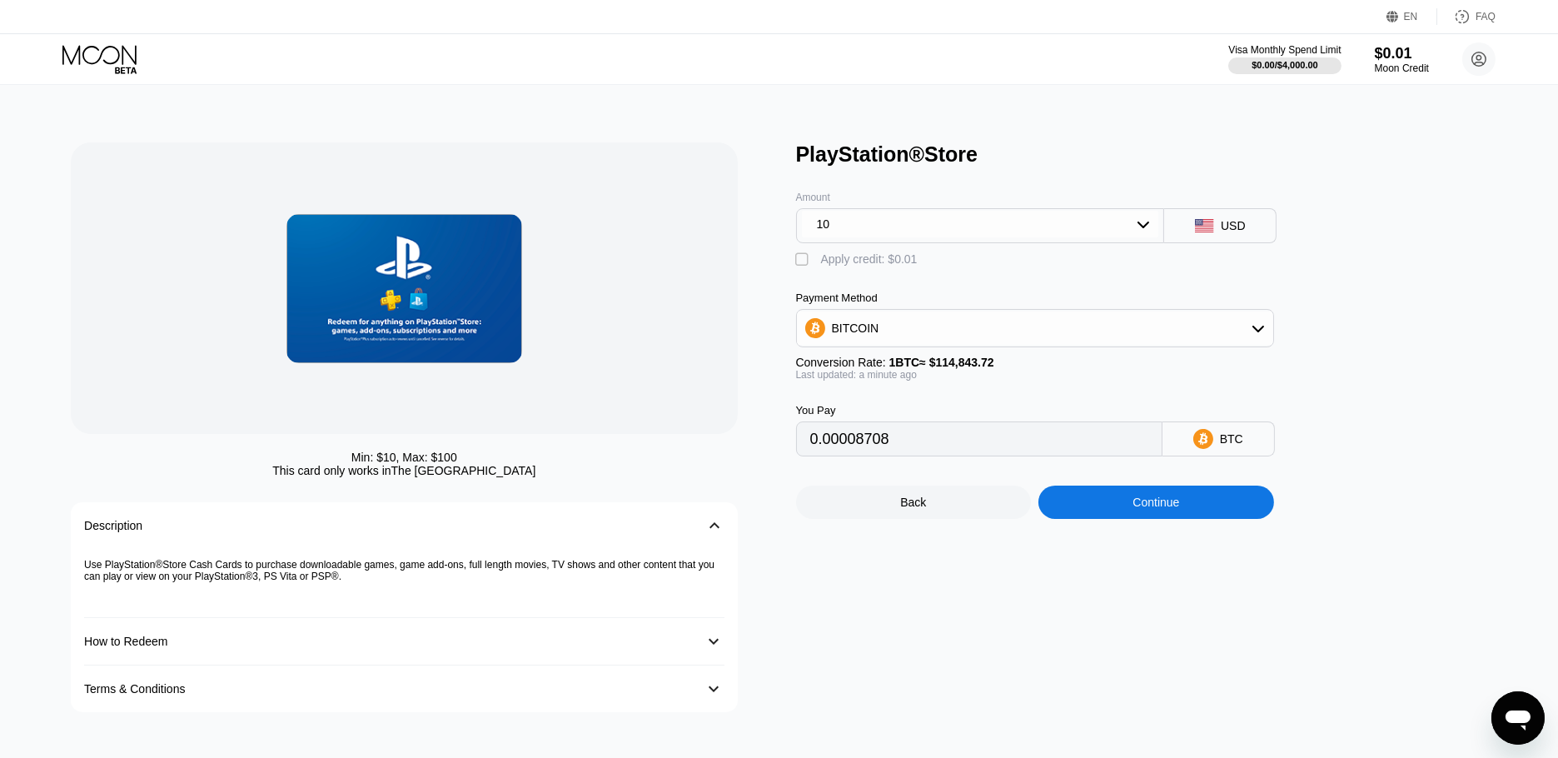
click at [1208, 226] on icon at bounding box center [1204, 225] width 18 height 13
click at [1034, 323] on div "BITCOIN" at bounding box center [1035, 327] width 476 height 33
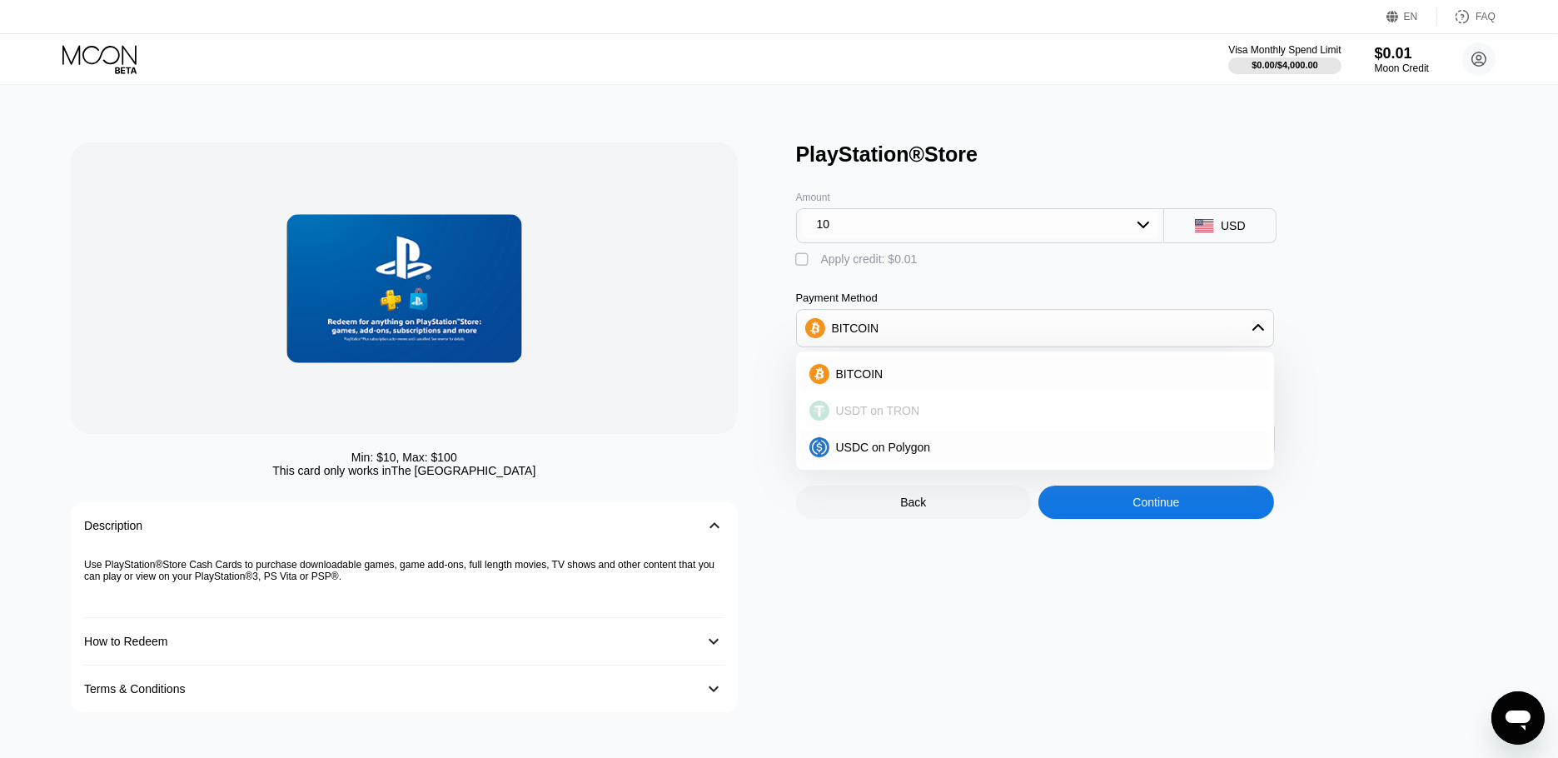
click at [979, 411] on div "USDT on TRON" at bounding box center [1044, 410] width 431 height 13
type input "10.10"
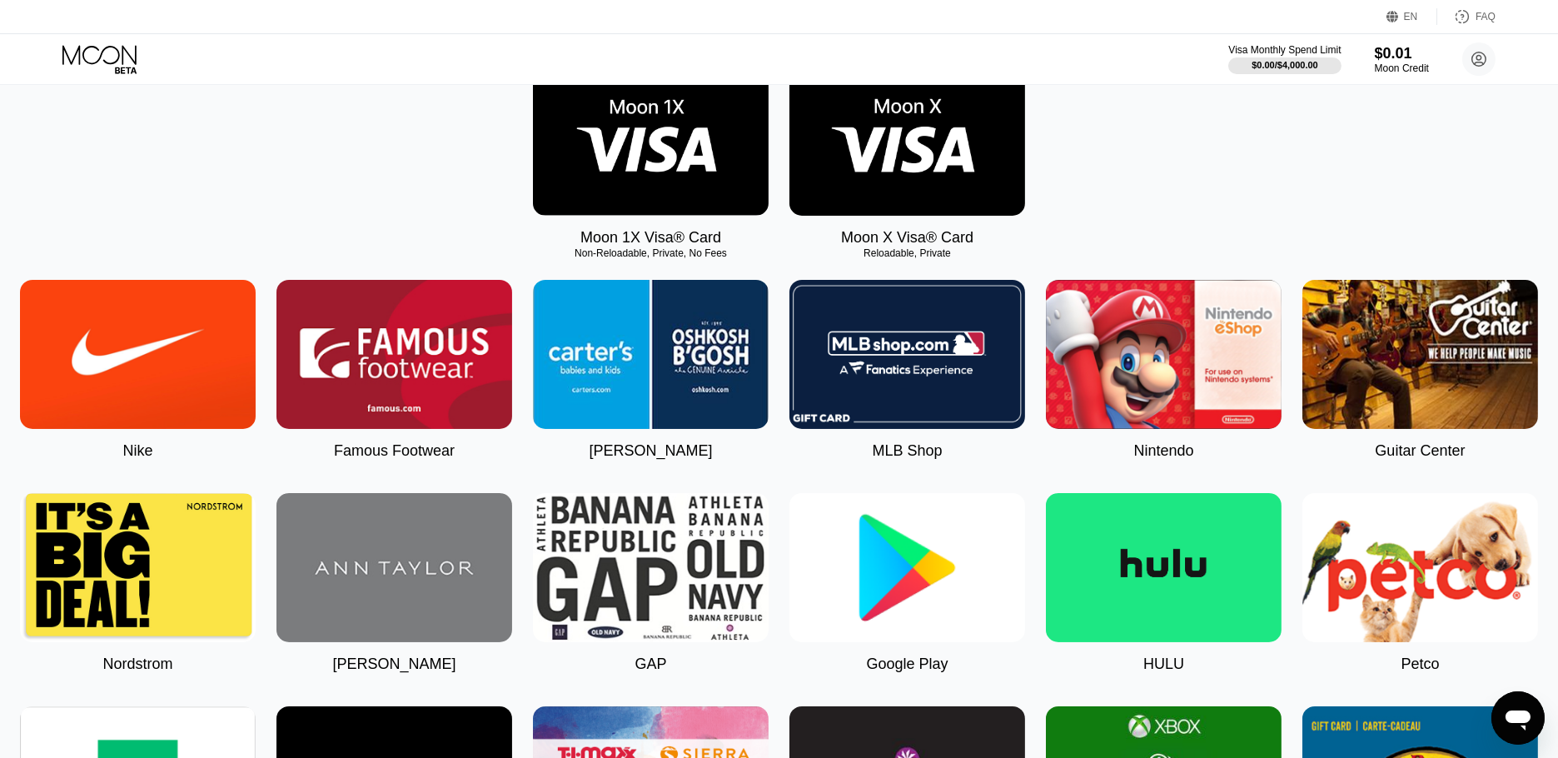
scroll to position [370, 0]
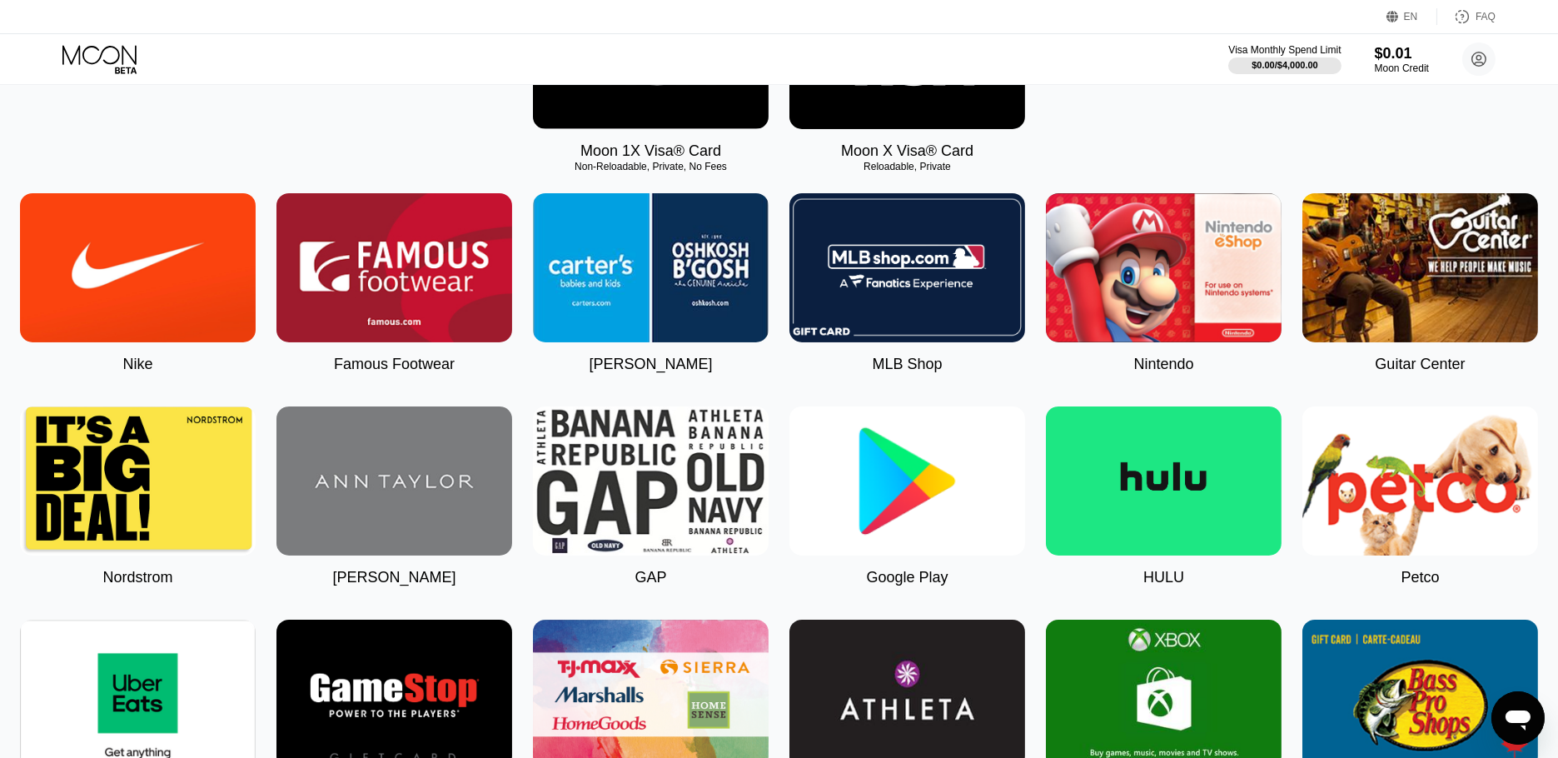
click at [899, 458] on img at bounding box center [907, 480] width 236 height 149
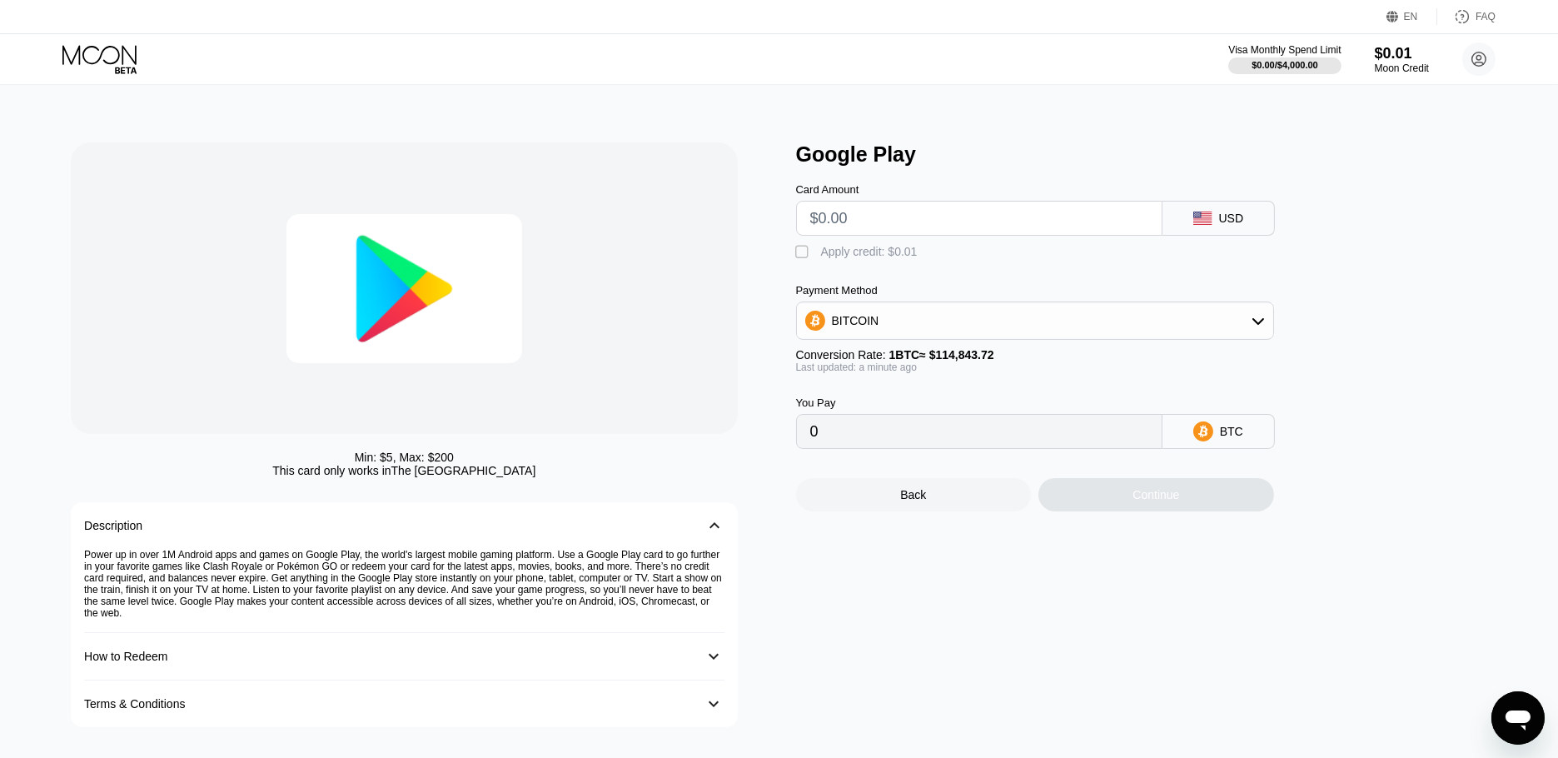
click at [1095, 231] on input "text" at bounding box center [979, 217] width 338 height 33
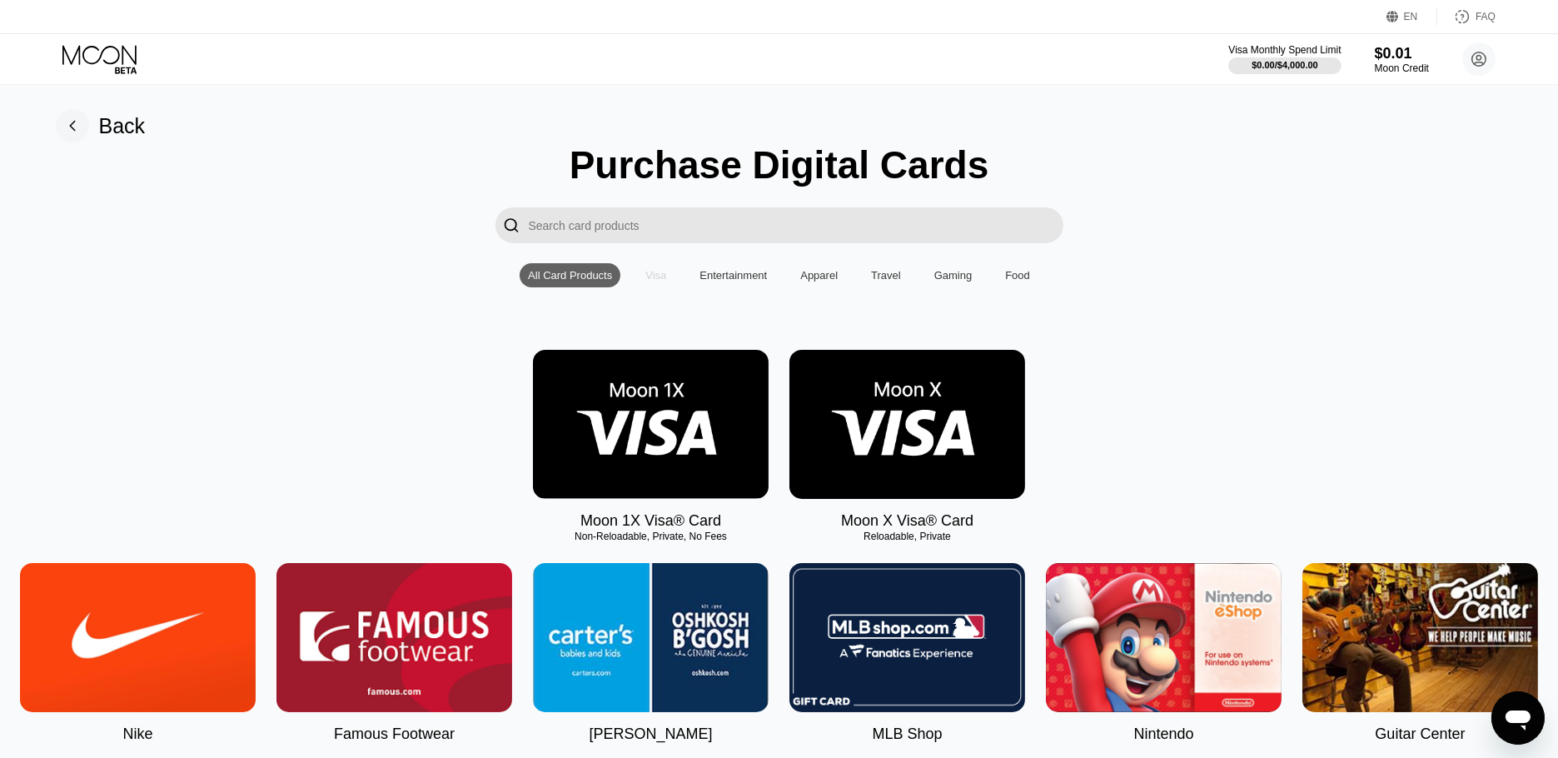
click at [663, 276] on div "Visa" at bounding box center [655, 275] width 21 height 12
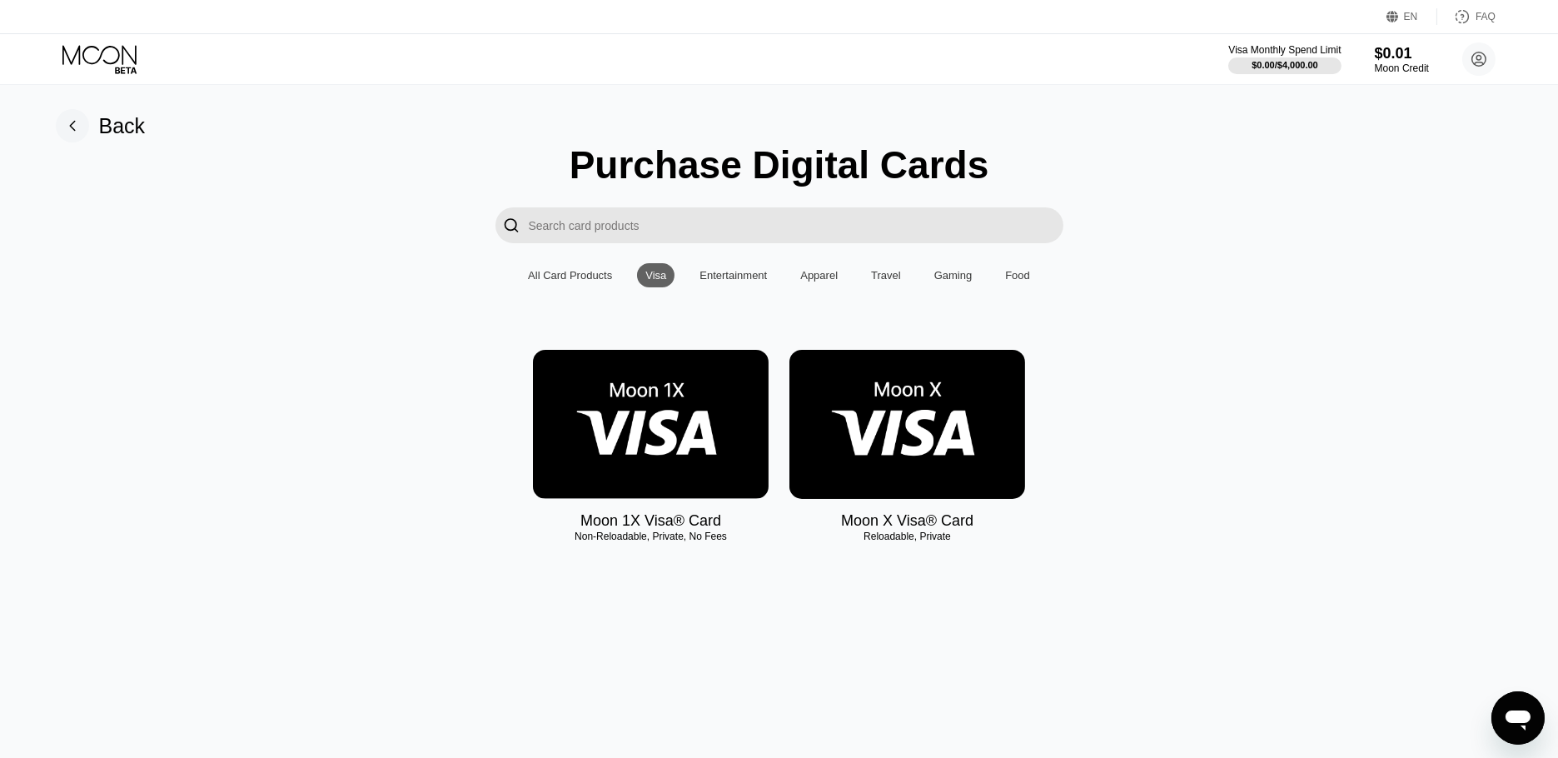
click at [598, 277] on div "All Card Products" at bounding box center [570, 275] width 84 height 12
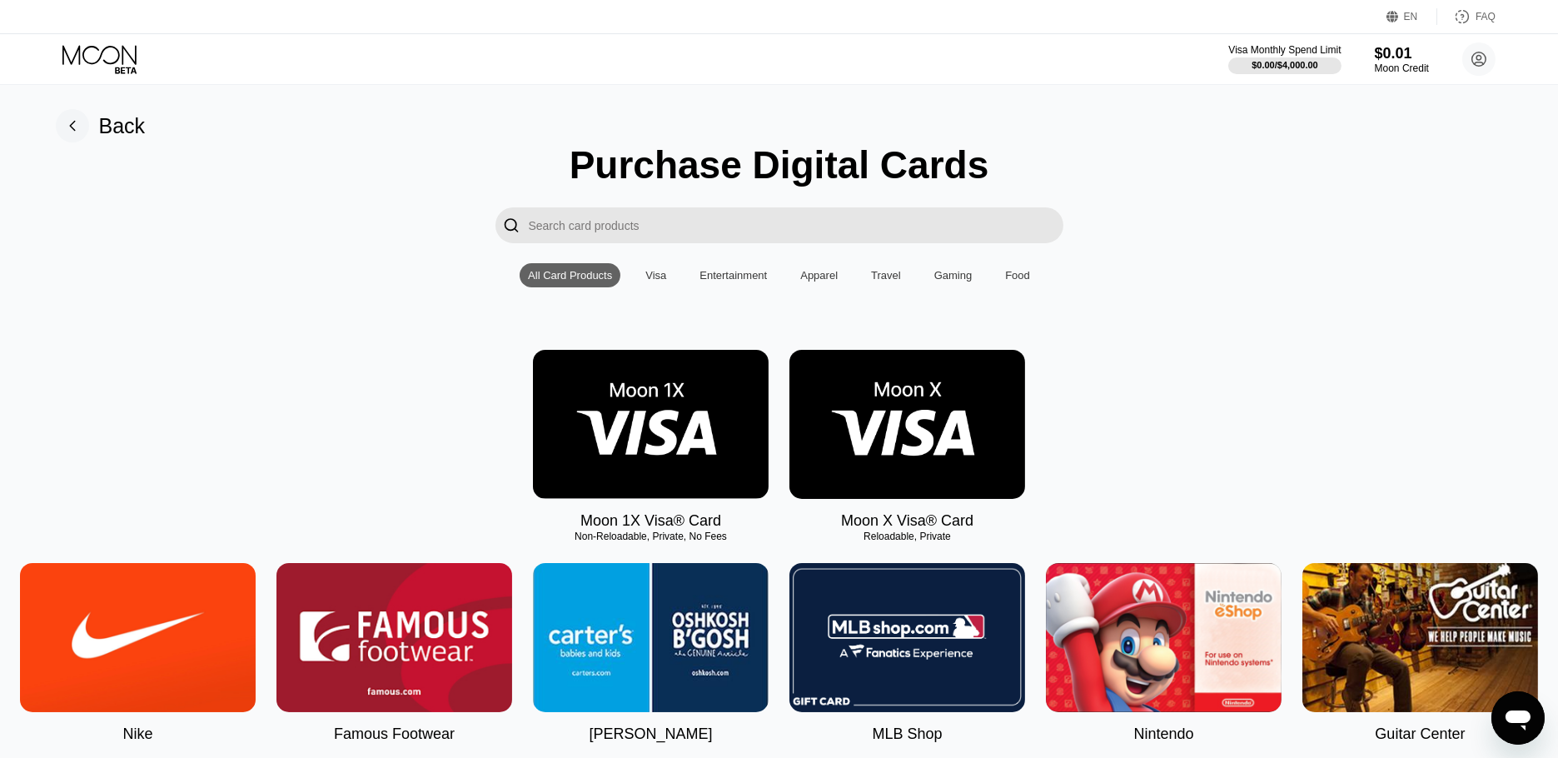
click at [942, 281] on div "Gaming" at bounding box center [953, 275] width 38 height 12
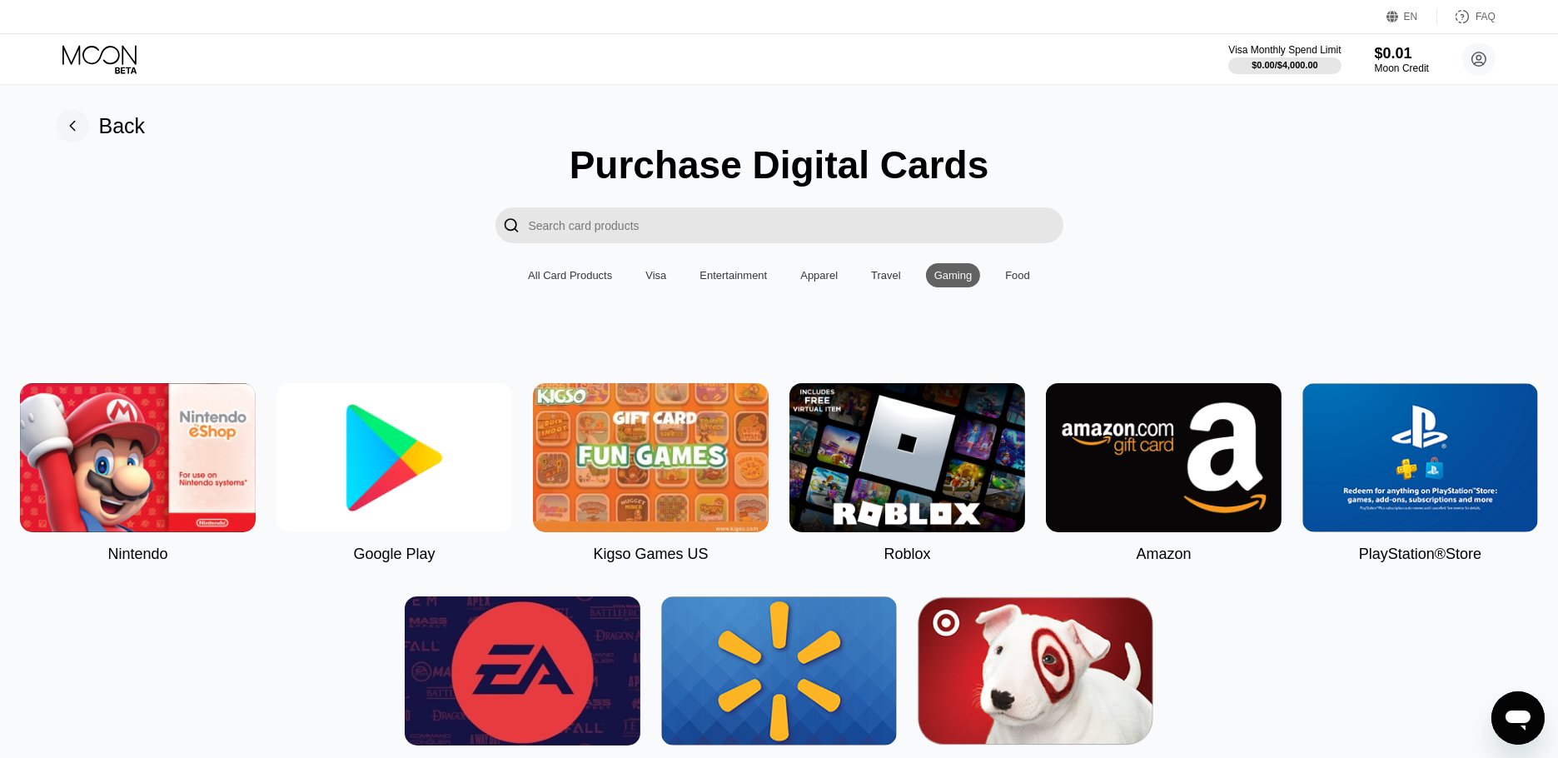
click at [549, 281] on div "All Card Products" at bounding box center [570, 275] width 84 height 12
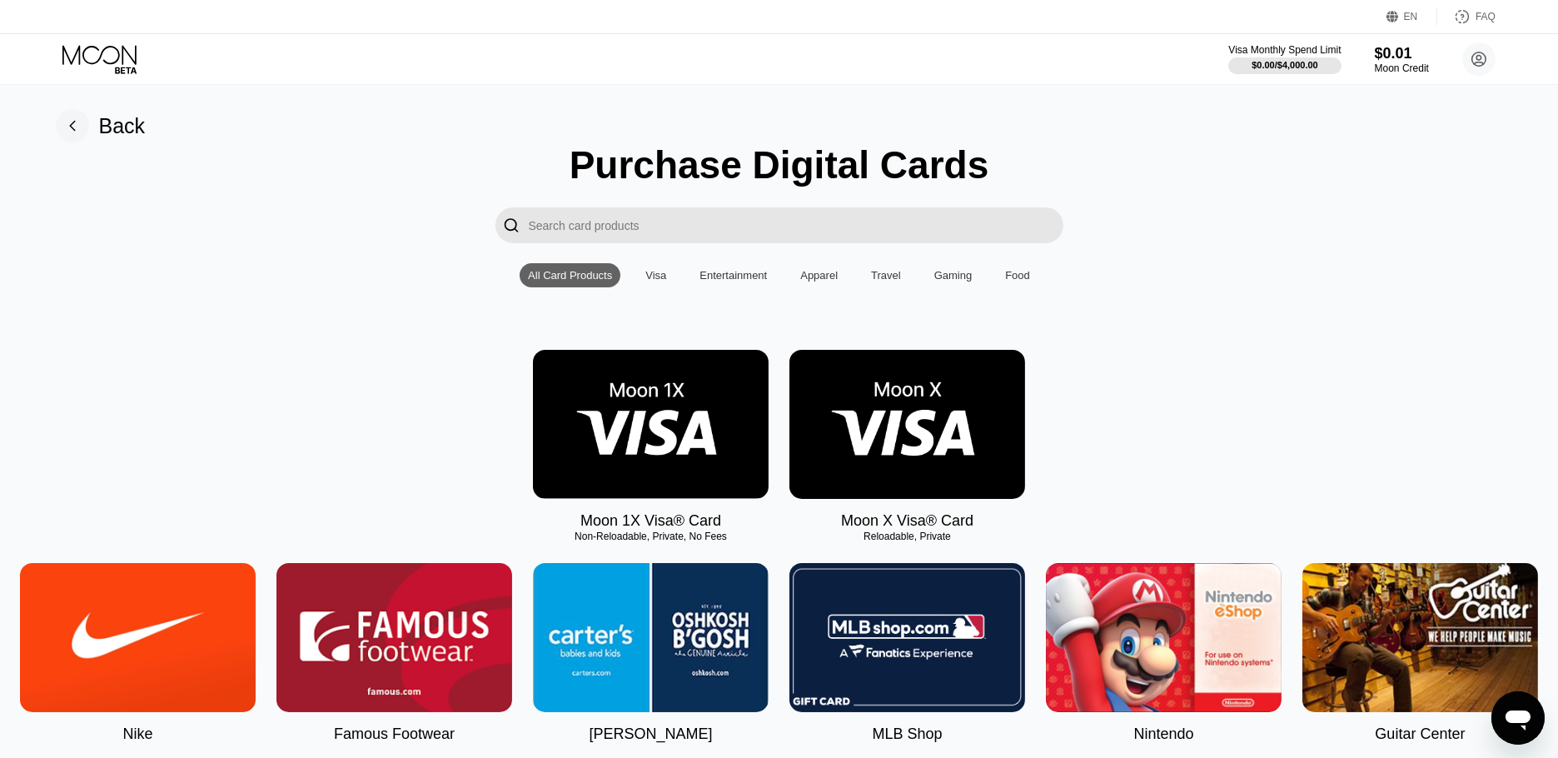
click at [609, 456] on img at bounding box center [651, 424] width 236 height 149
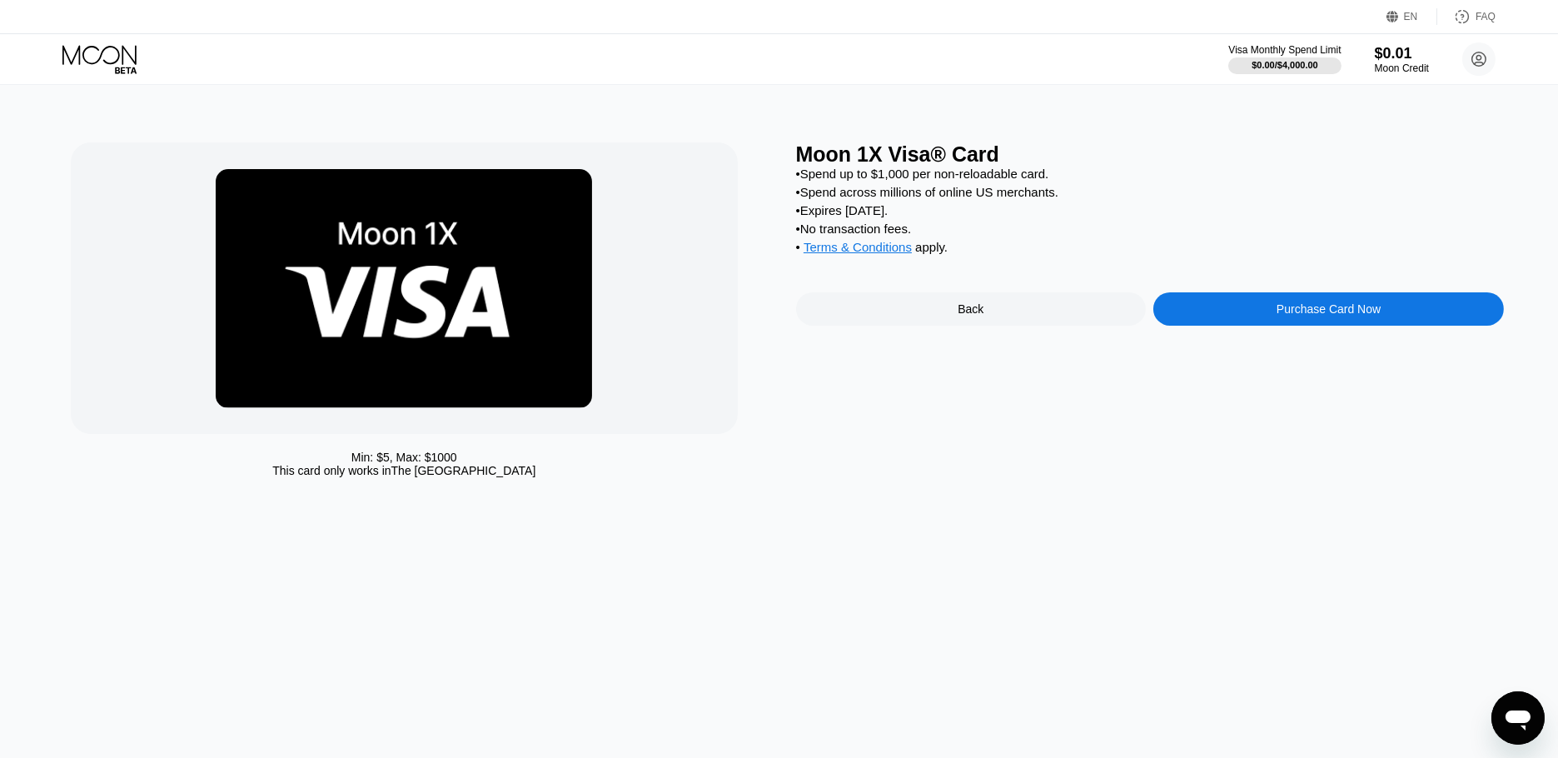
click at [1249, 341] on div "Moon 1X Visa® Card • Spend up to $1,000 per non-reloadable card. • Spend across…" at bounding box center [1150, 313] width 708 height 343
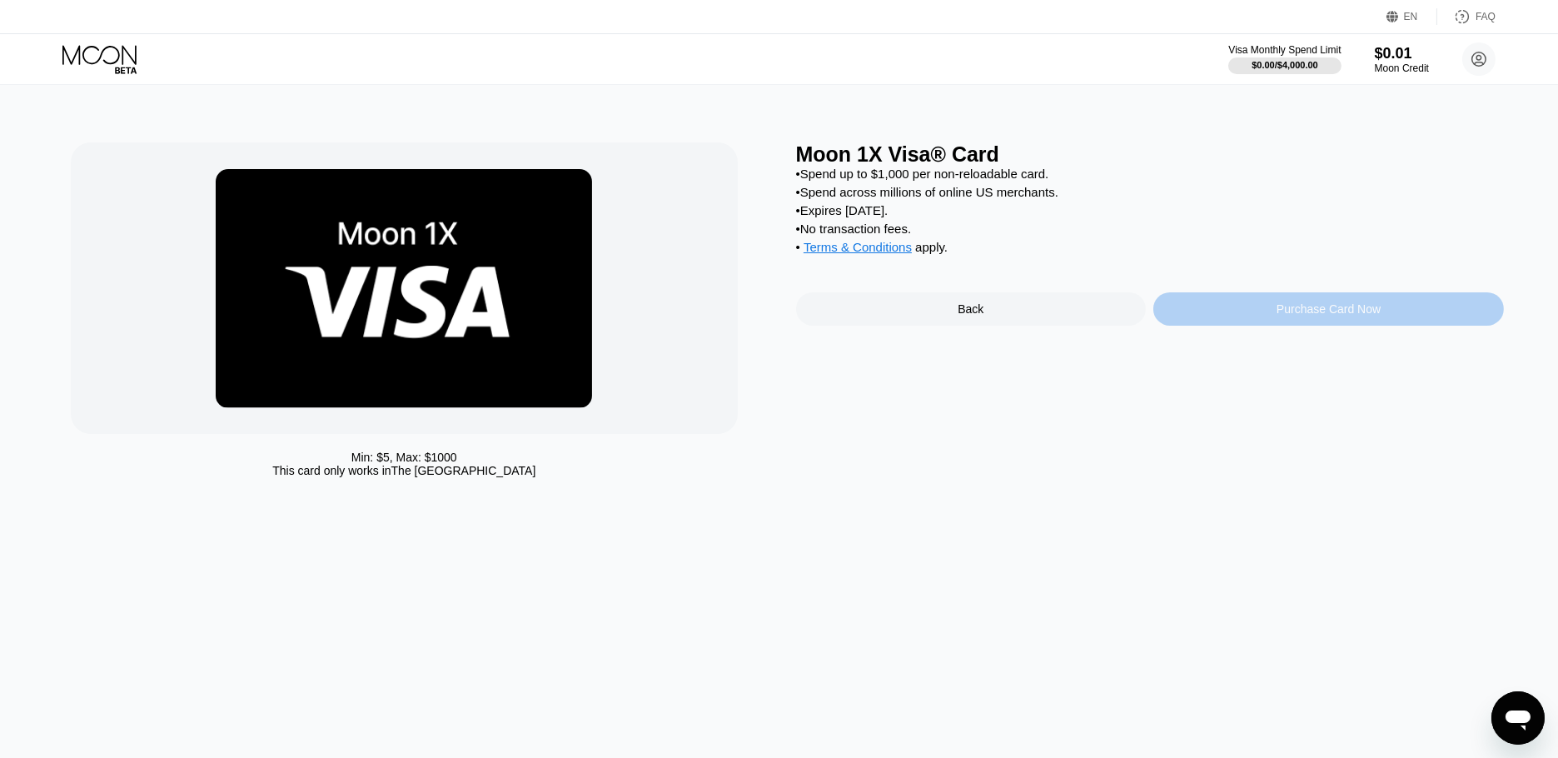
click at [1251, 316] on div "Purchase Card Now" at bounding box center [1328, 308] width 350 height 33
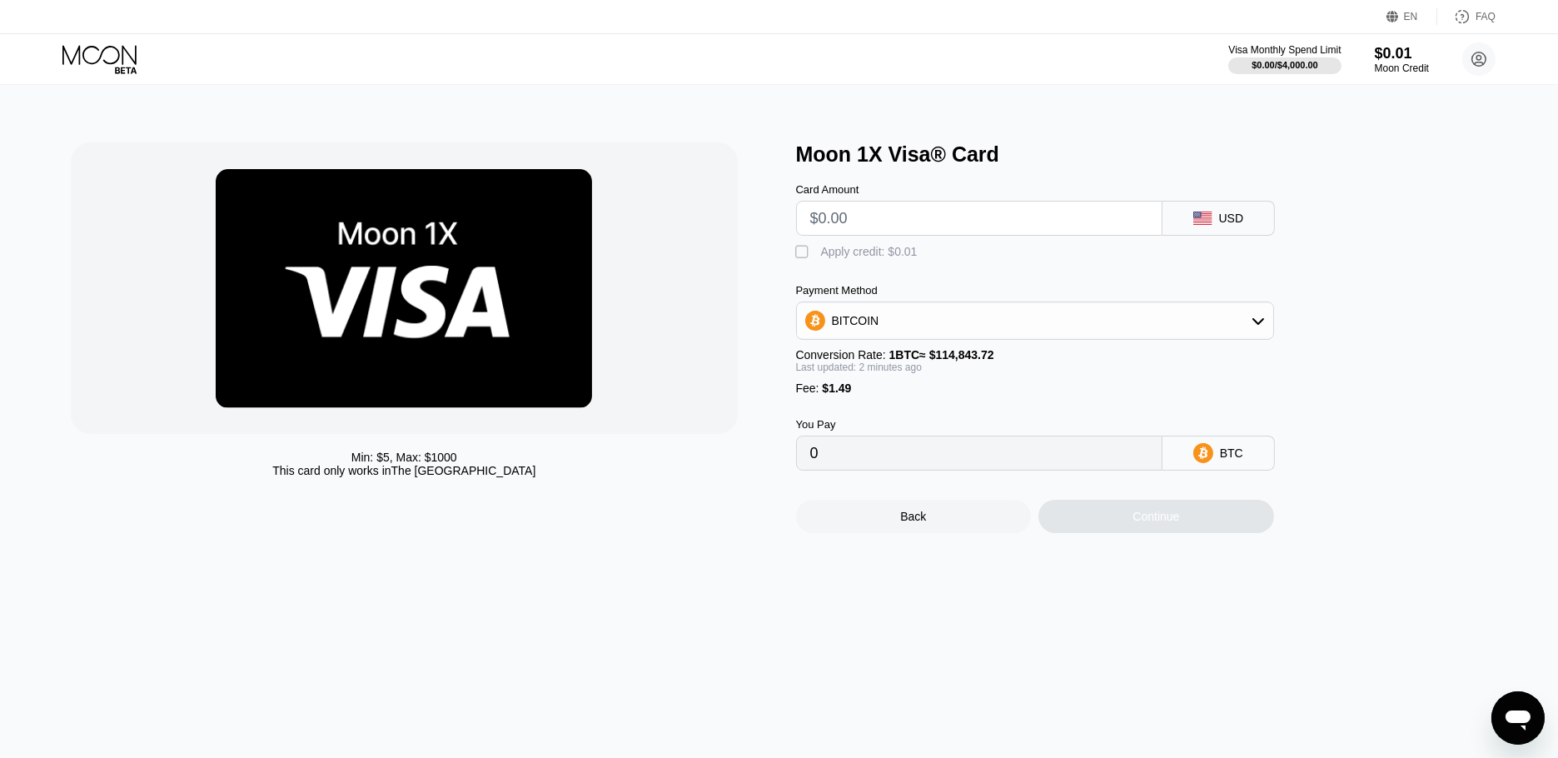
click at [1020, 234] on input "text" at bounding box center [979, 217] width 338 height 33
click at [980, 178] on div "Card Amount USD" at bounding box center [1062, 200] width 533 height 69
click at [980, 201] on div "Card Amount" at bounding box center [979, 209] width 366 height 52
click at [972, 211] on input "text" at bounding box center [979, 217] width 338 height 33
type input "$3"
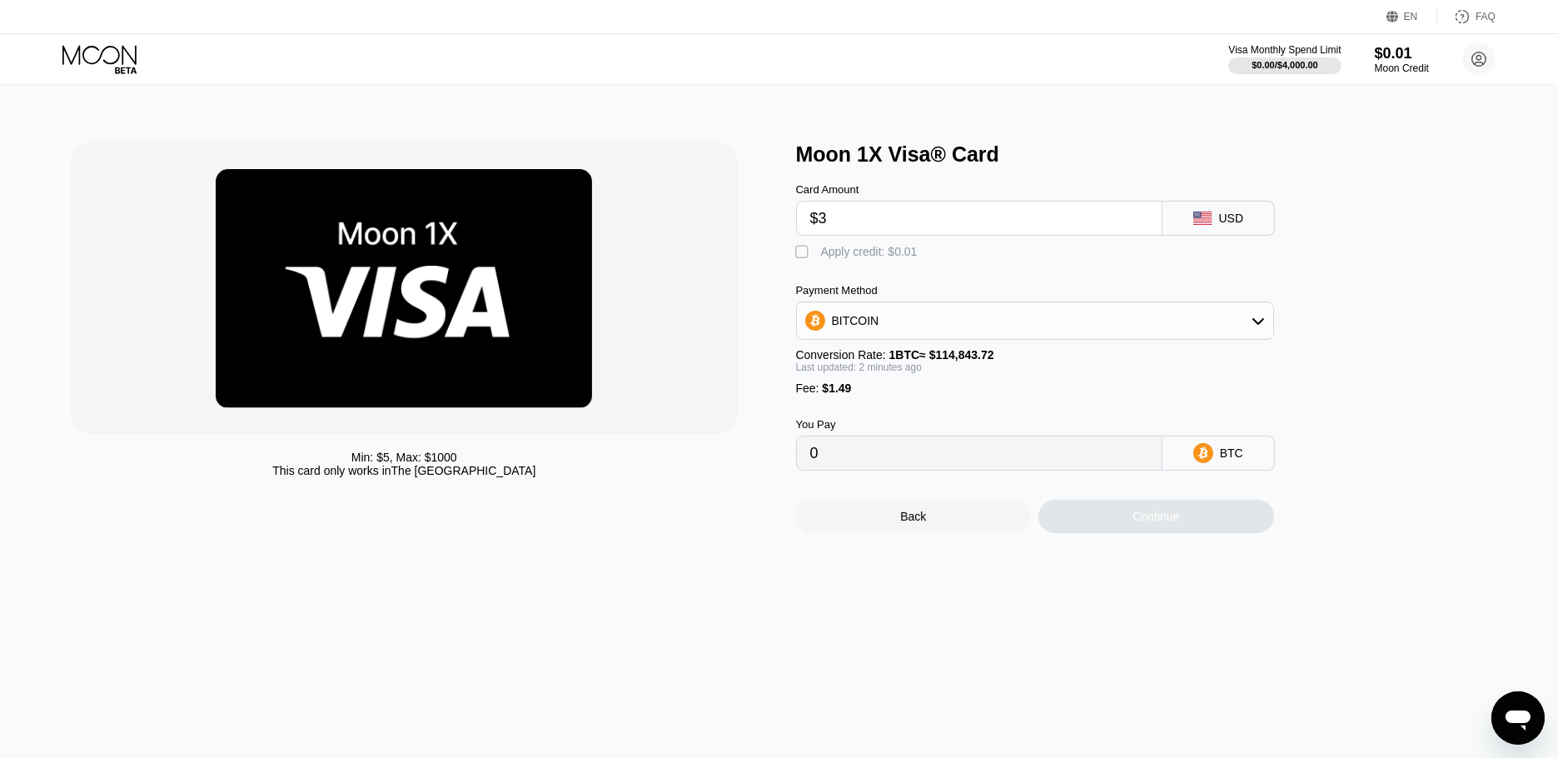
type input "0.00003910"
type input "$3"
click at [1194, 456] on div "BTC" at bounding box center [1218, 452] width 112 height 35
click at [1107, 323] on div "BITCOIN" at bounding box center [1035, 320] width 476 height 33
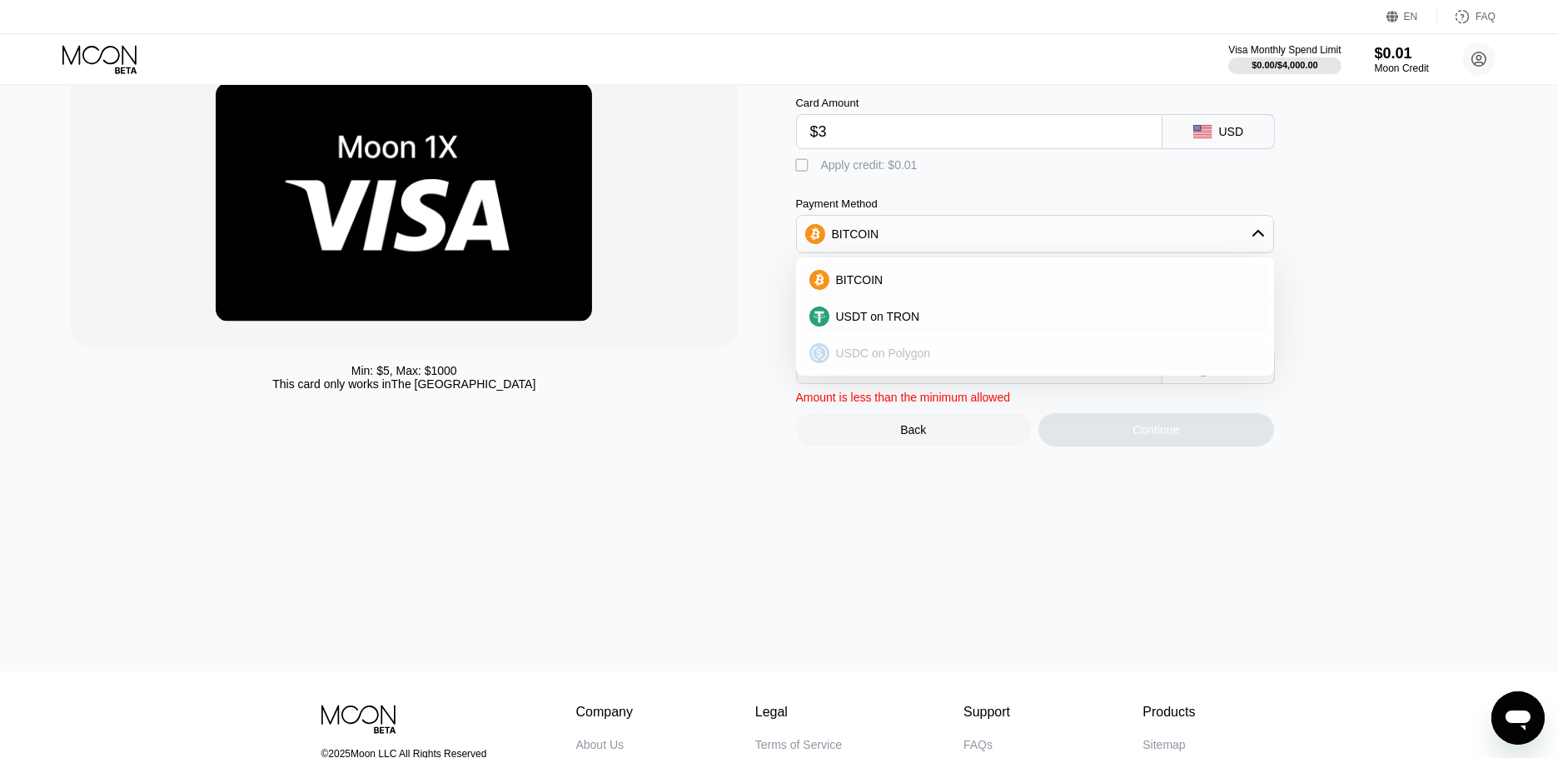
scroll to position [92, 0]
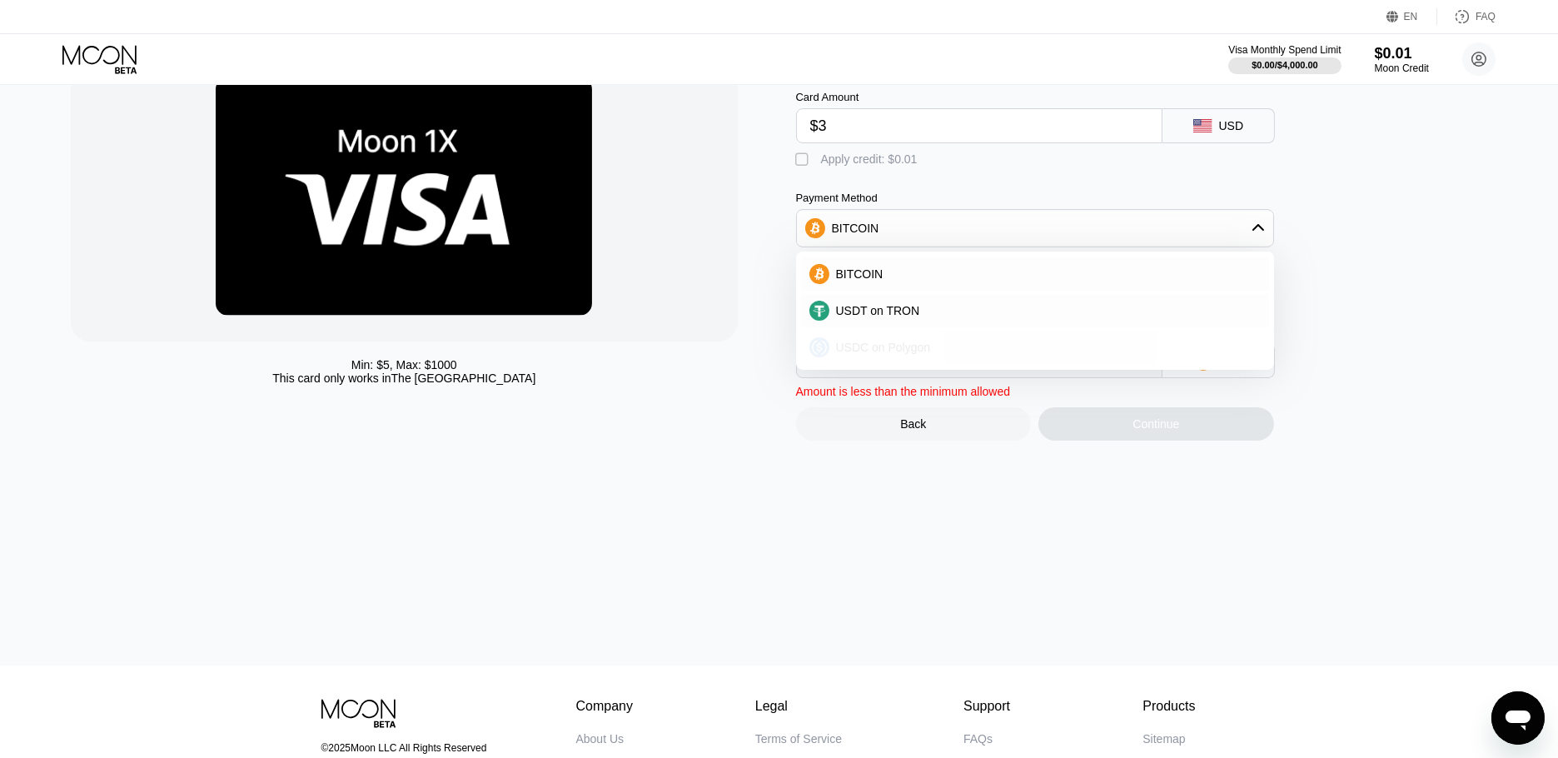
click at [953, 342] on div "USDC on Polygon" at bounding box center [1035, 346] width 468 height 33
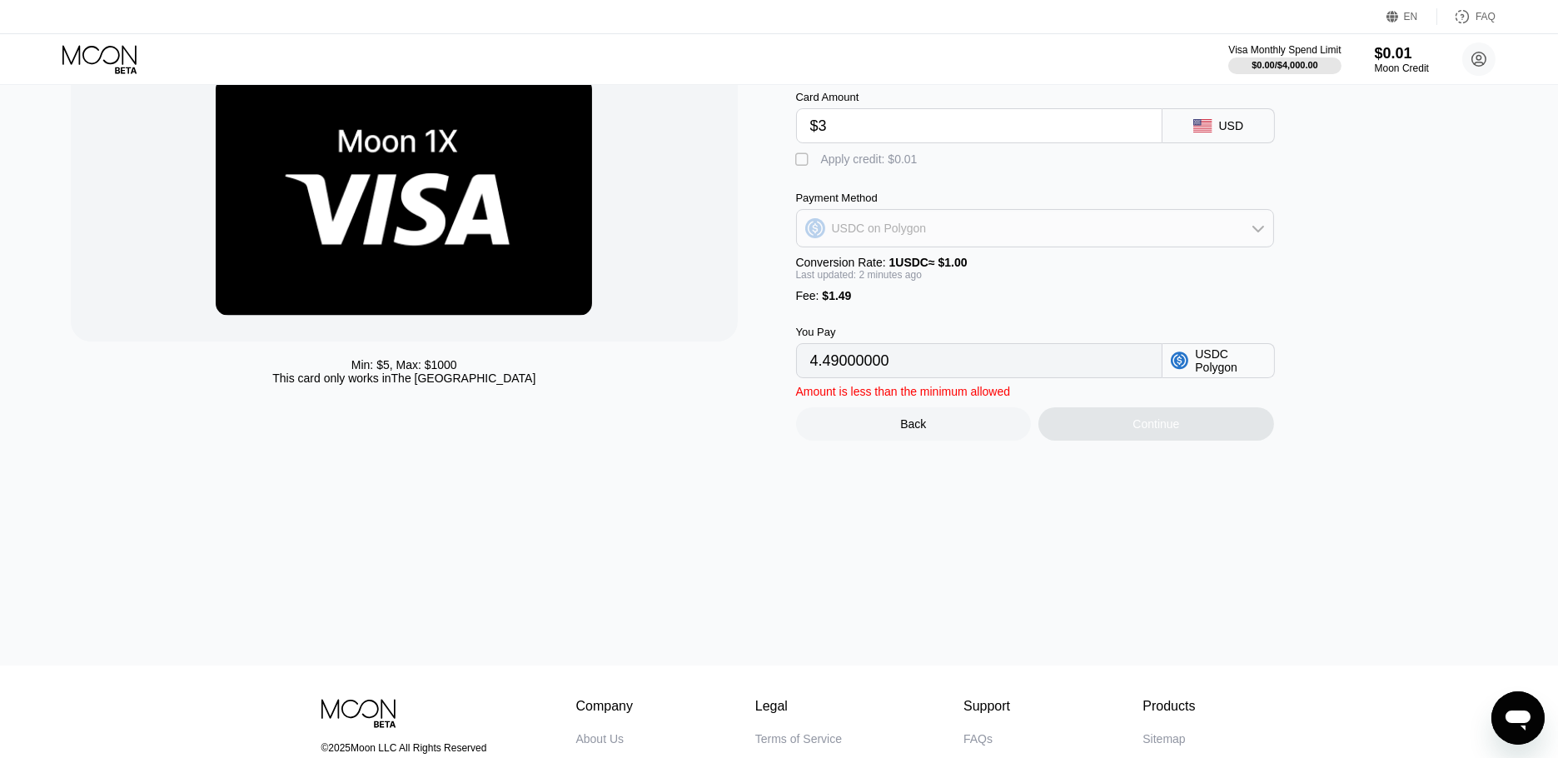
click at [985, 245] on div "USDC on Polygon" at bounding box center [1035, 227] width 476 height 33
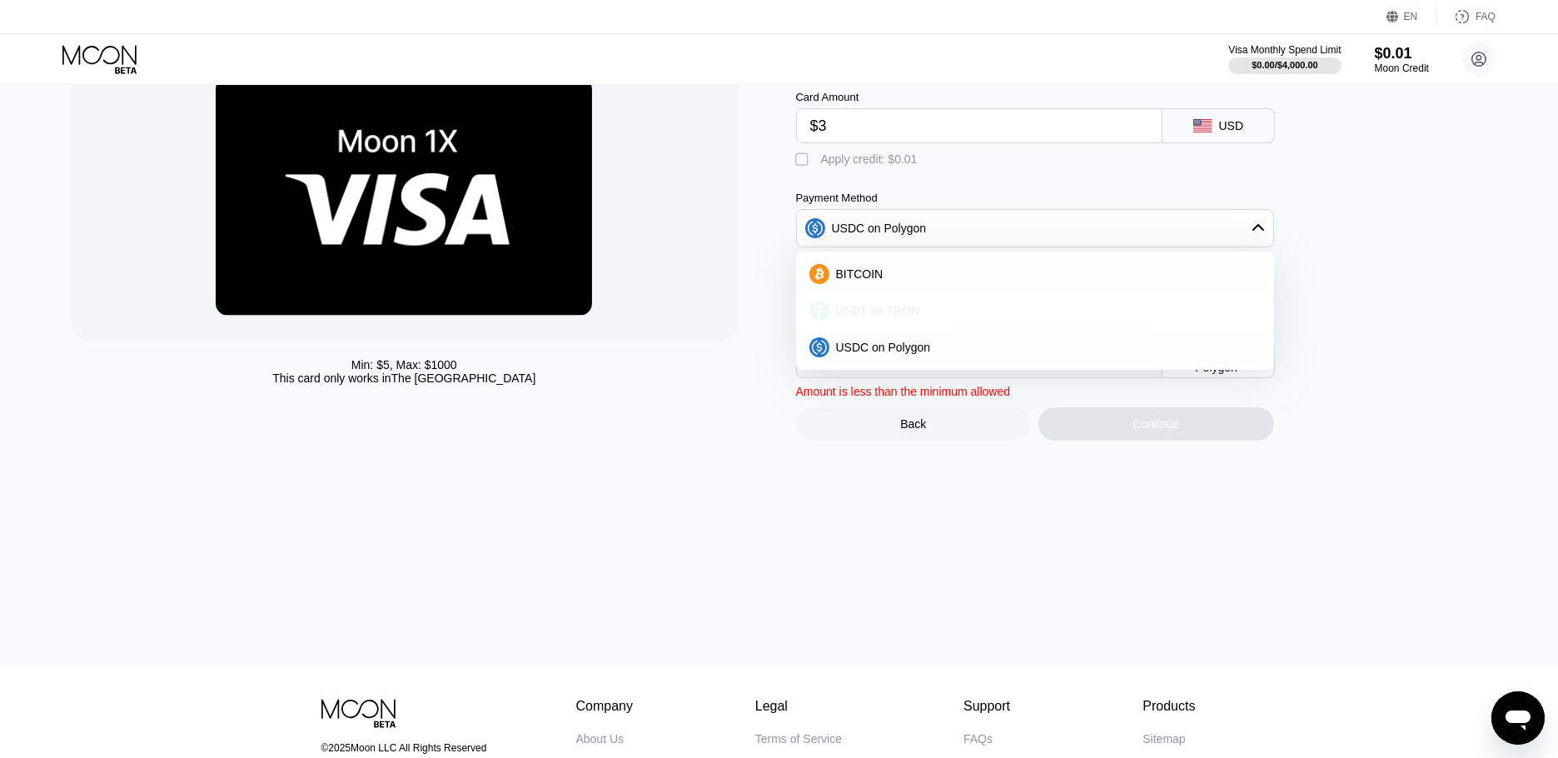
click at [949, 313] on div "USDT on TRON" at bounding box center [1044, 310] width 431 height 13
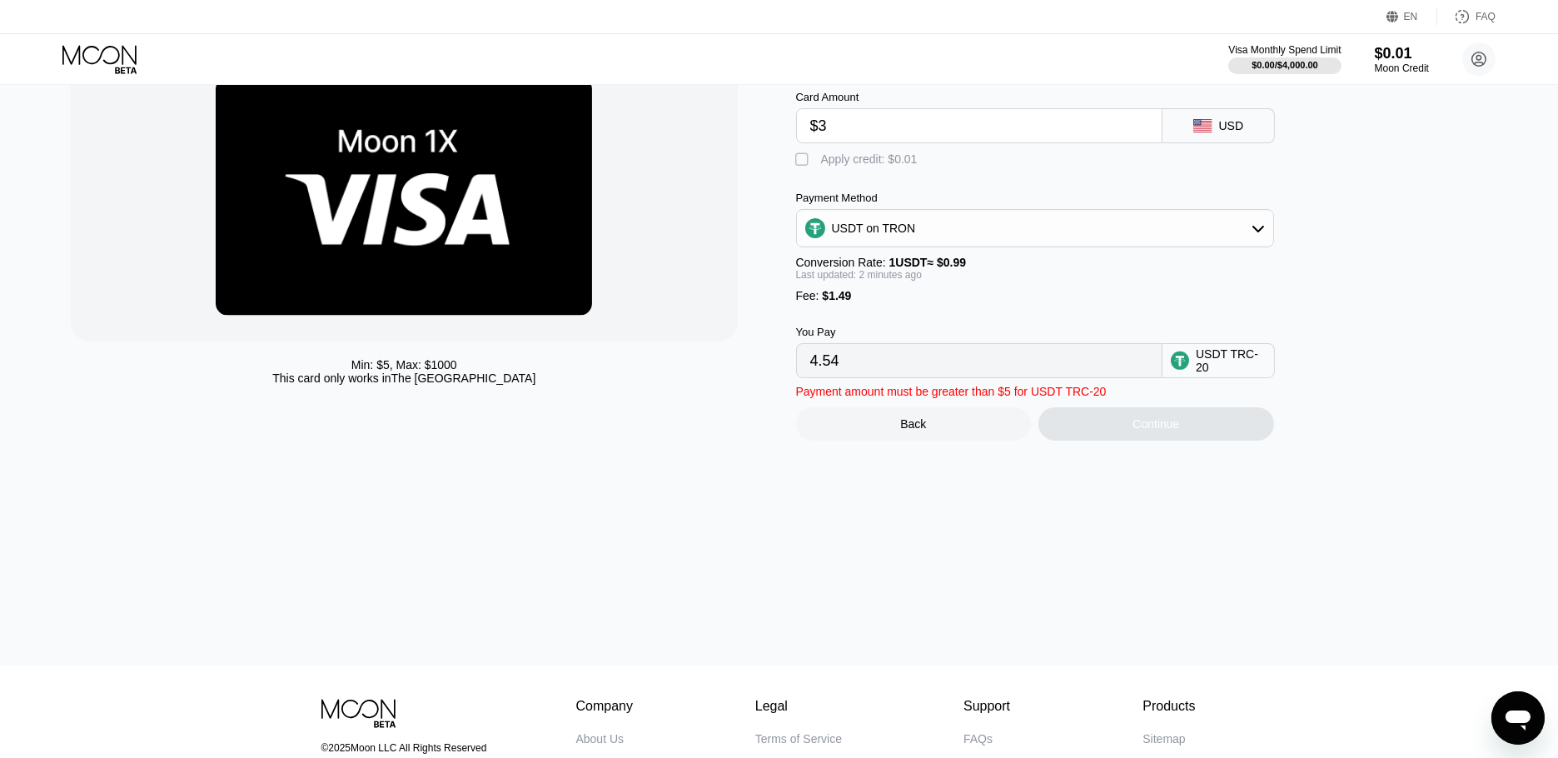
click at [960, 377] on input "4.54" at bounding box center [979, 360] width 338 height 33
drag, startPoint x: 960, startPoint y: 386, endPoint x: 922, endPoint y: 383, distance: 37.6
click at [922, 377] on input "4.54" at bounding box center [979, 360] width 338 height 33
click at [907, 235] on div "USDT on TRON" at bounding box center [874, 227] width 84 height 13
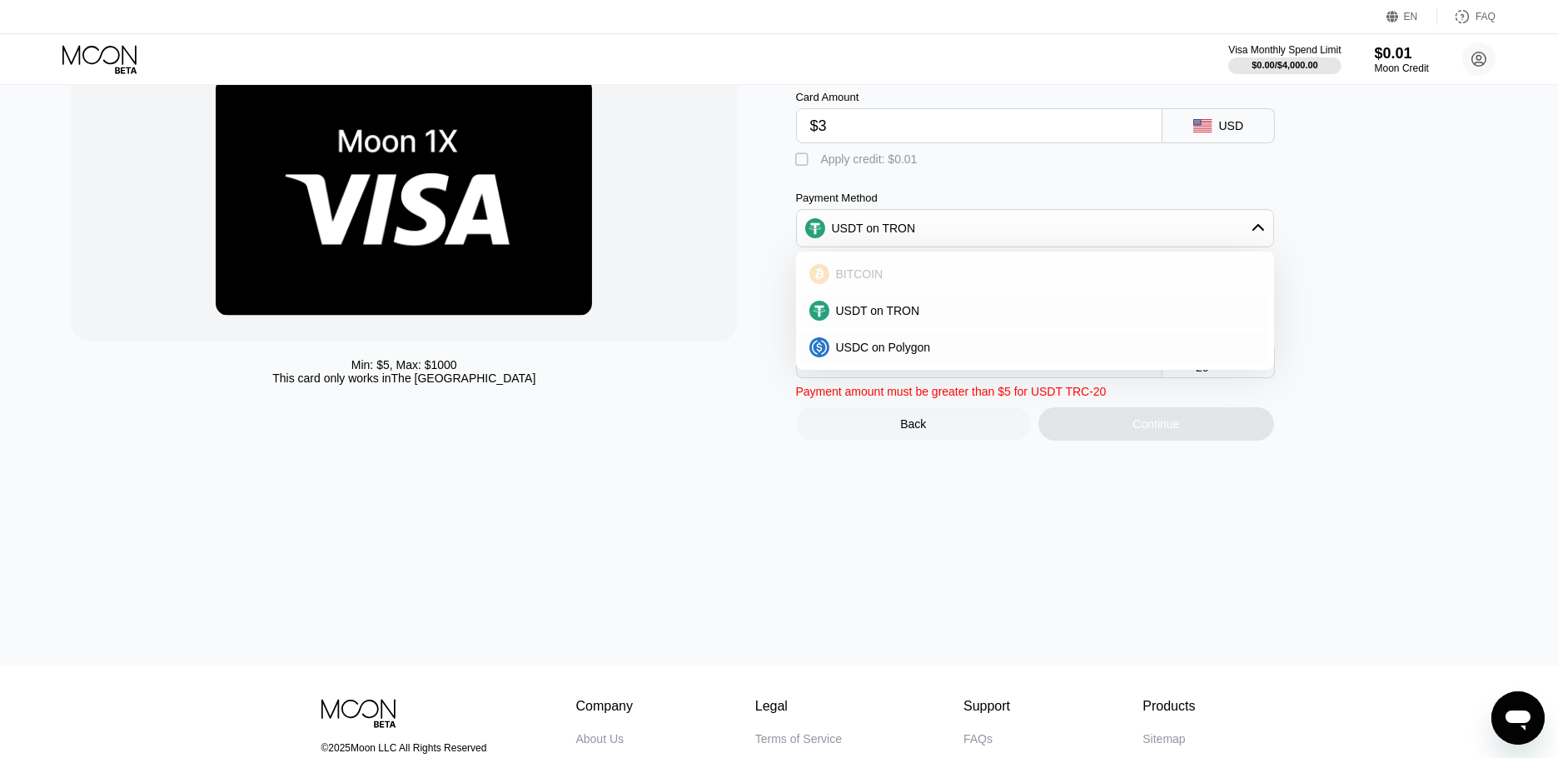
click at [894, 281] on div "BITCOIN" at bounding box center [1044, 273] width 431 height 13
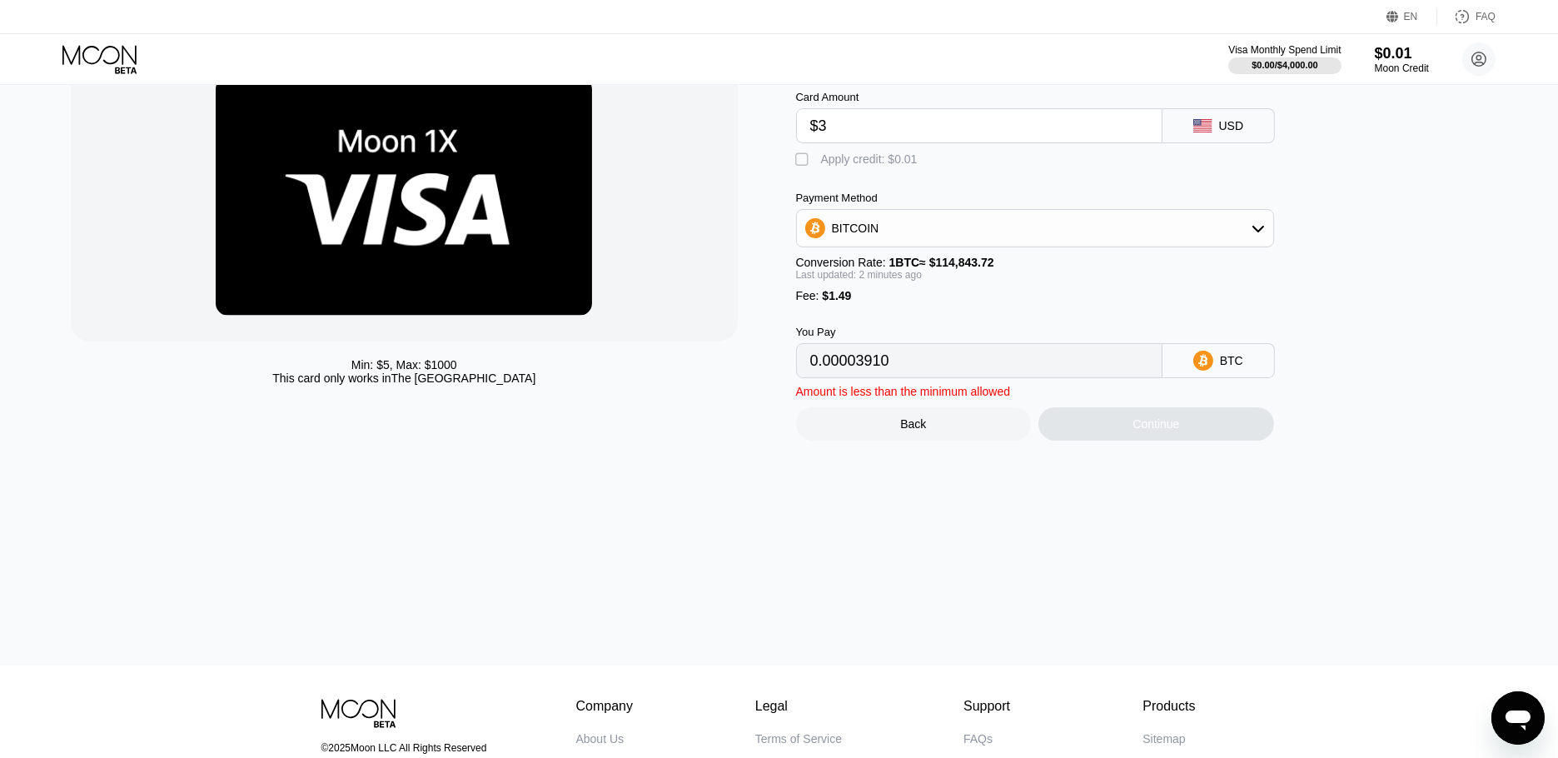
click at [947, 240] on div "BITCOIN" at bounding box center [1035, 227] width 476 height 33
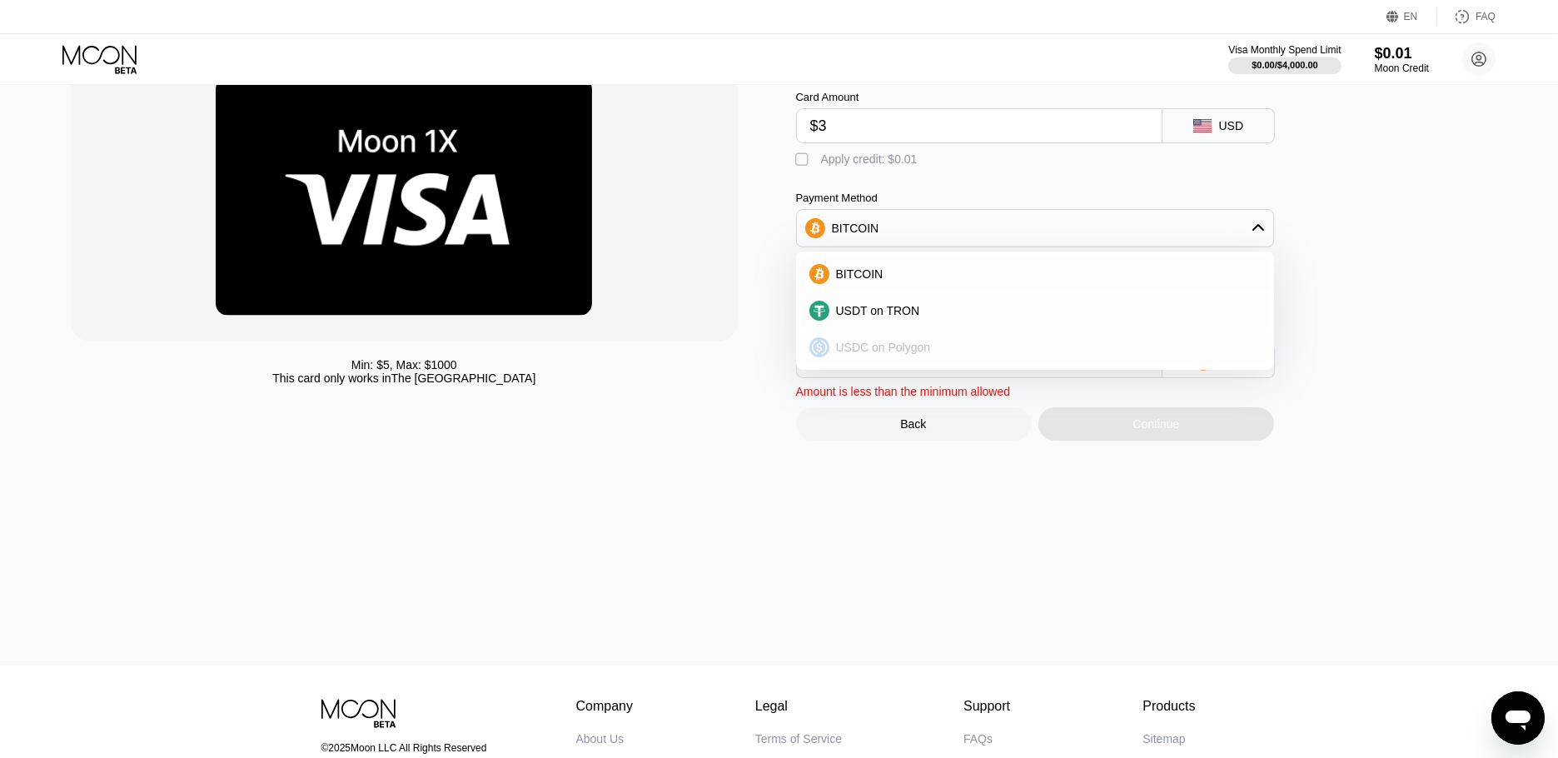
click at [916, 341] on div "USDC on Polygon" at bounding box center [1035, 346] width 468 height 33
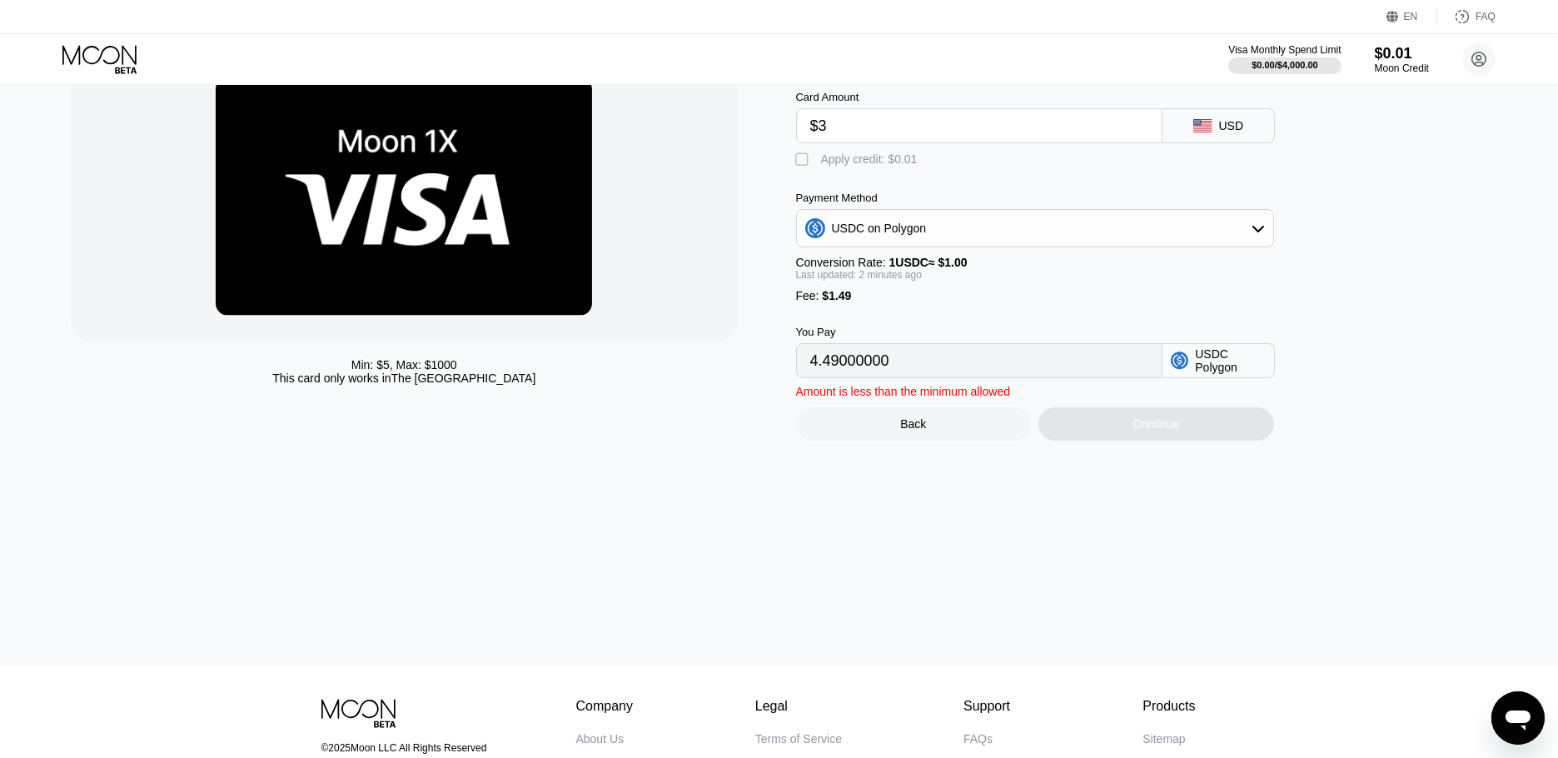
click at [953, 256] on div "Payment Method USDC on Polygon Conversion Rate: 1 USDC ≈ $1.00 Last updated: 2 …" at bounding box center [1035, 246] width 478 height 111
click at [949, 245] on div "USDC on Polygon" at bounding box center [1035, 227] width 476 height 33
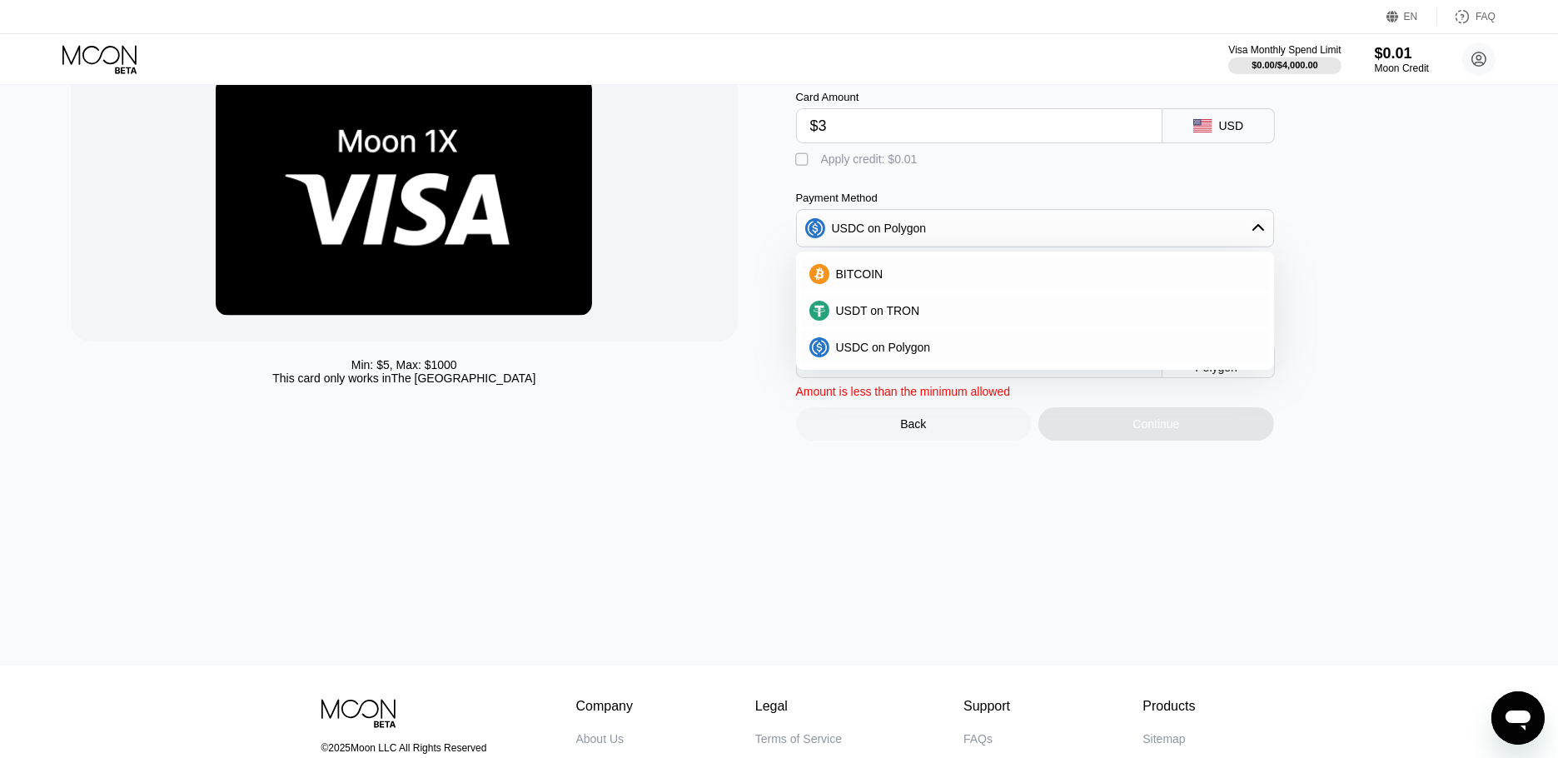
click at [982, 238] on div "USDC on Polygon" at bounding box center [1035, 227] width 476 height 33
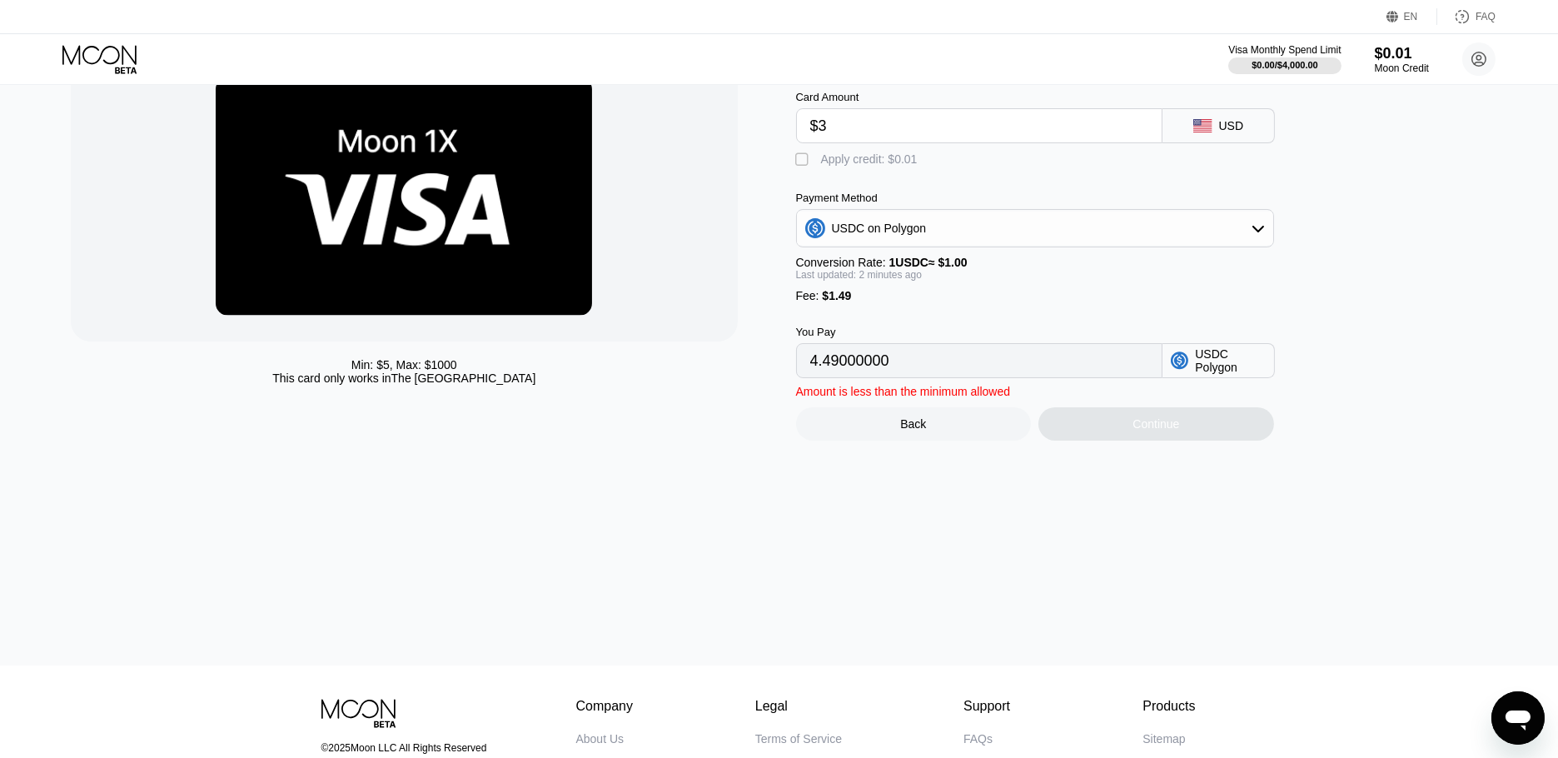
drag, startPoint x: 822, startPoint y: 156, endPoint x: 811, endPoint y: 159, distance: 12.1
click at [822, 156] on div "Apply credit: $0.01" at bounding box center [869, 158] width 97 height 13
click at [807, 160] on div "" at bounding box center [804, 160] width 17 height 17
click at [867, 247] on div "USDC on Polygon" at bounding box center [1035, 228] width 478 height 38
click at [872, 235] on div "USDC on Polygon" at bounding box center [879, 227] width 95 height 13
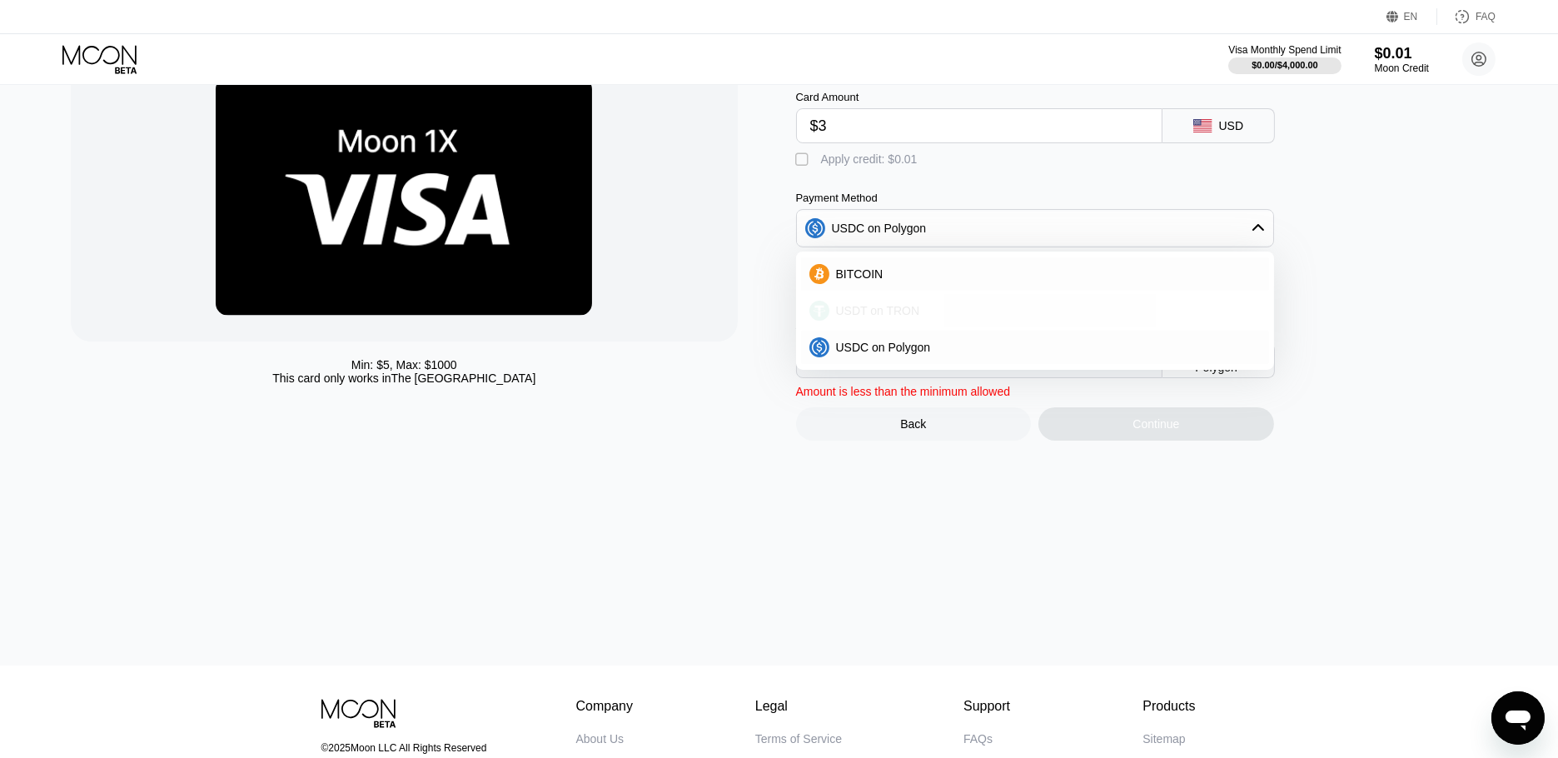
click at [897, 317] on span "USDT on TRON" at bounding box center [878, 310] width 84 height 13
type input "4.54"
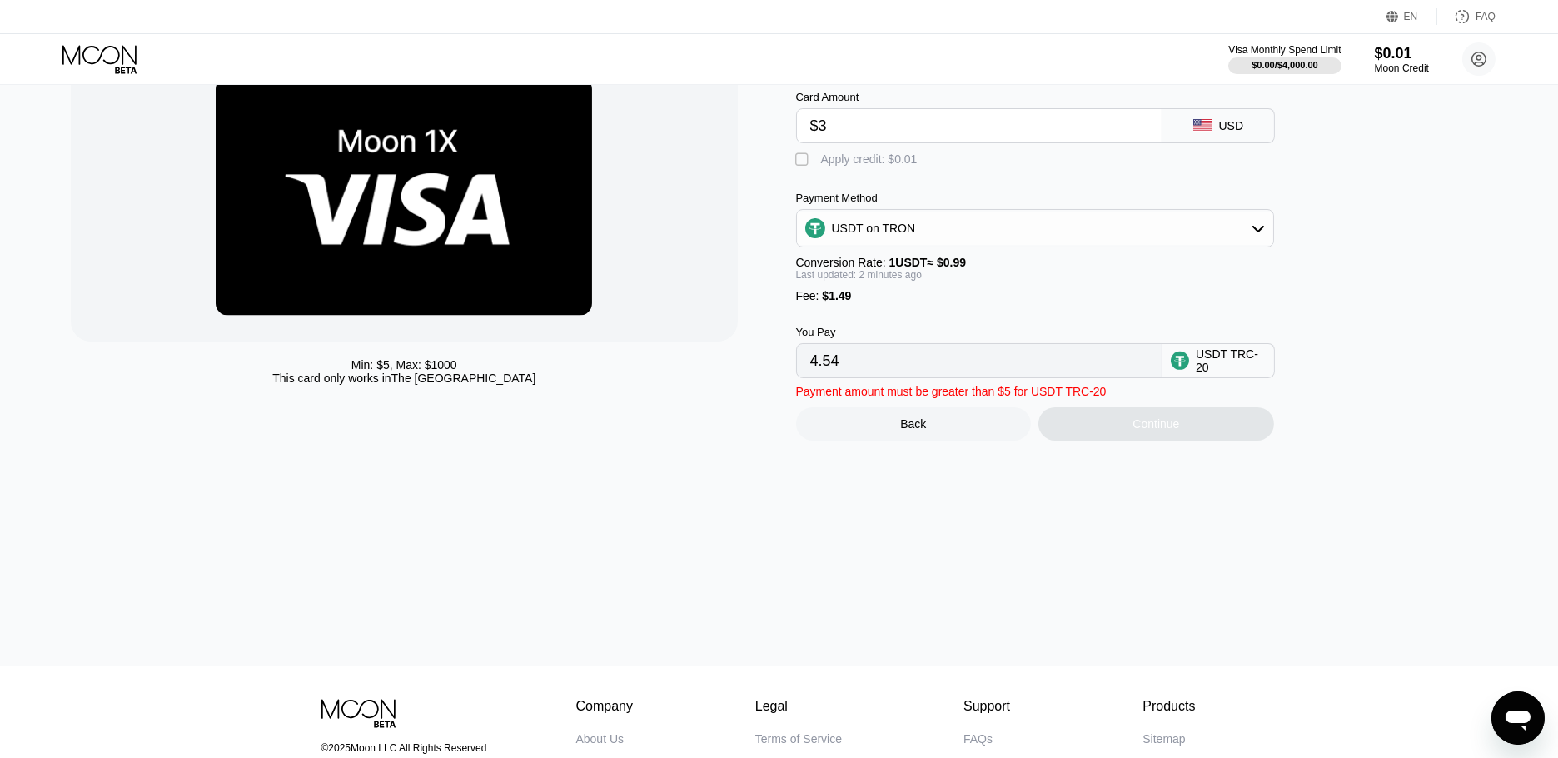
click at [849, 133] on input "$3" at bounding box center [979, 125] width 338 height 33
type input "$3.5"
type input "5.04"
type input "$3.5"
click at [824, 164] on div "Apply credit: $0.01" at bounding box center [869, 158] width 97 height 13
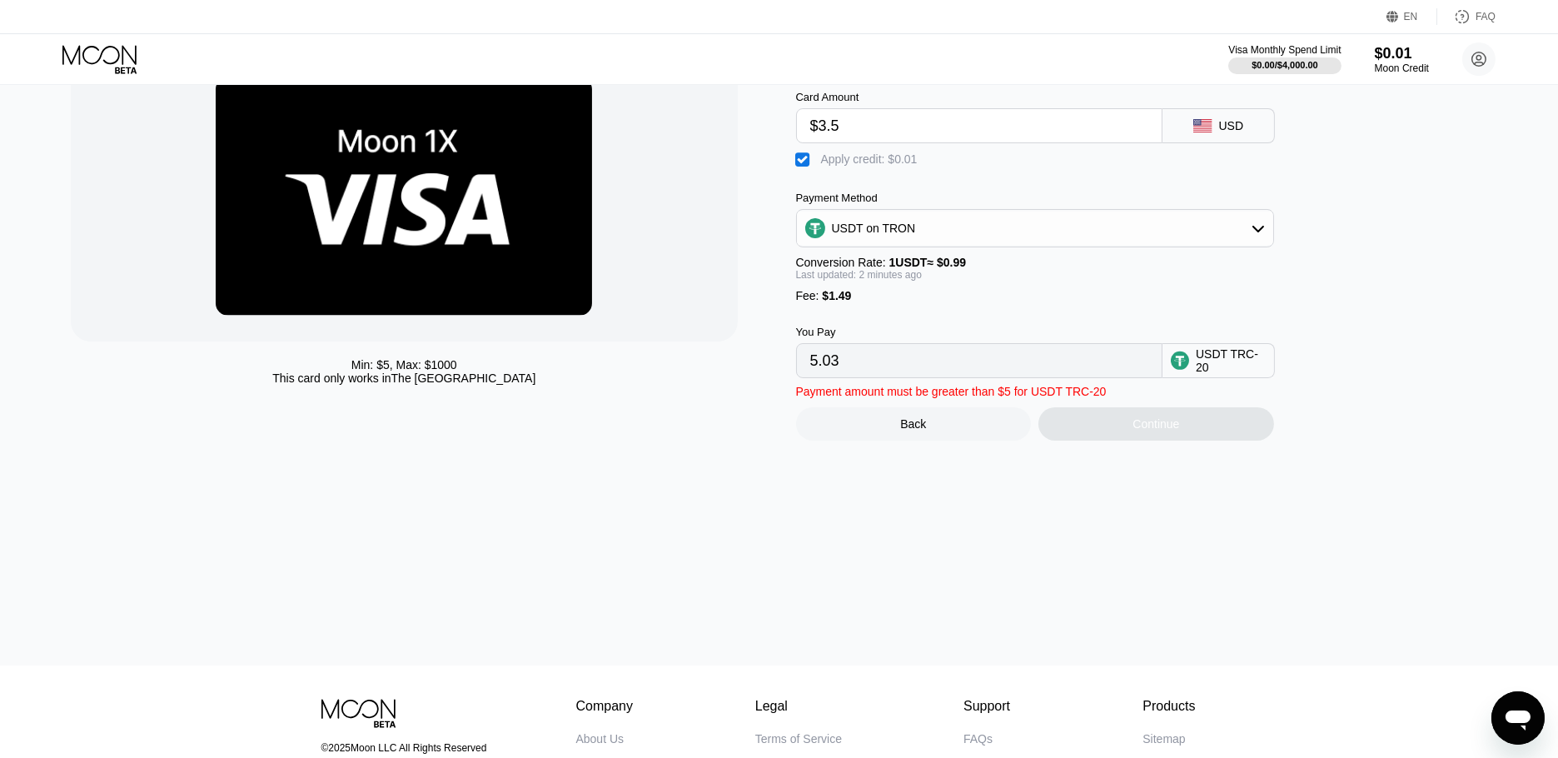
click at [824, 164] on div "Apply credit: $0.01" at bounding box center [869, 158] width 97 height 13
click at [877, 227] on div "USDT on TRON" at bounding box center [874, 227] width 84 height 13
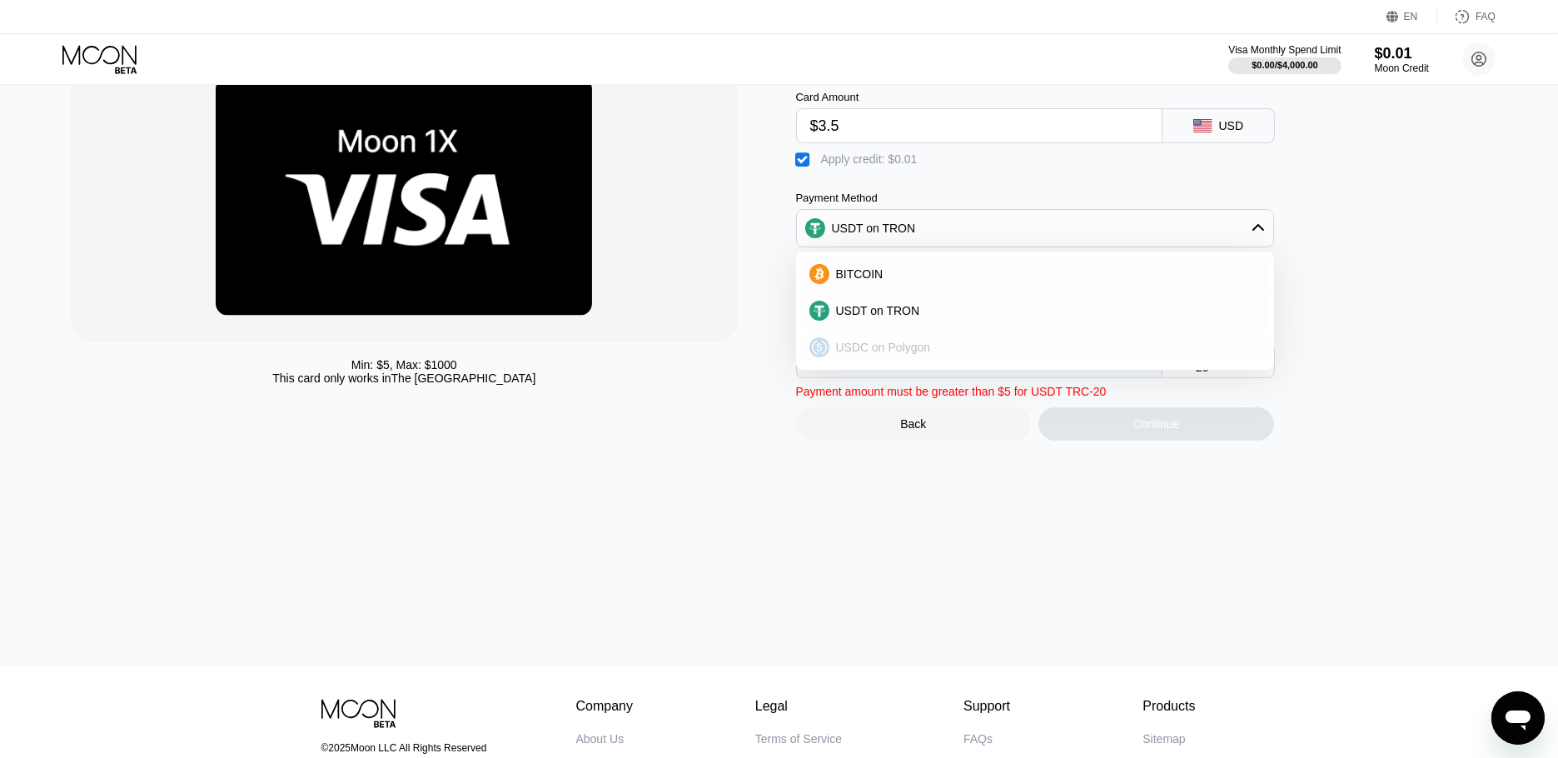
click at [889, 345] on div "USDC on Polygon" at bounding box center [1035, 346] width 468 height 33
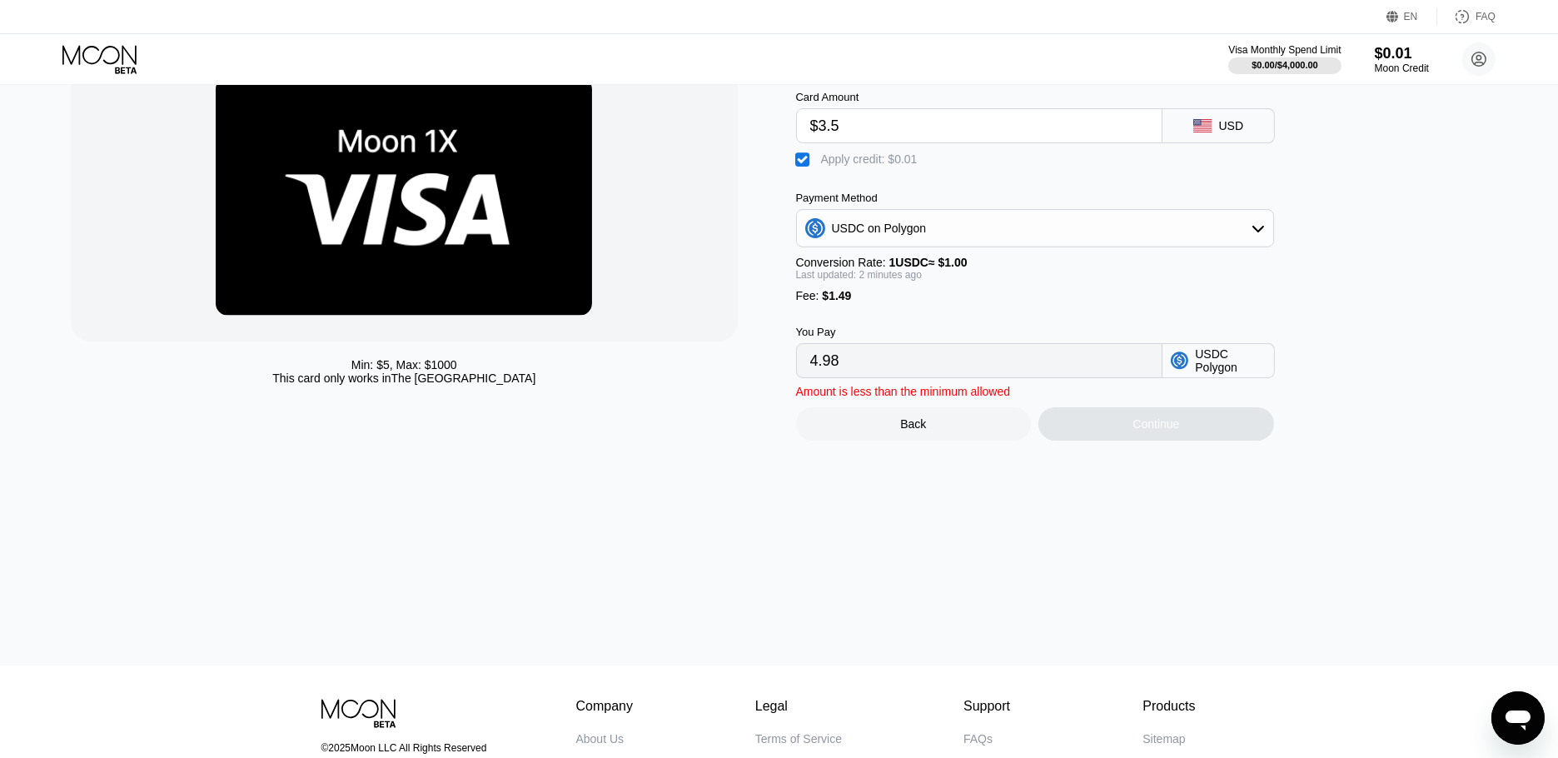
click at [973, 247] on div "USDC on Polygon" at bounding box center [1035, 228] width 478 height 38
click at [973, 241] on div "USDC on Polygon" at bounding box center [1035, 227] width 476 height 33
click at [881, 311] on span "USDT on TRON" at bounding box center [878, 310] width 84 height 13
type input "5.03"
click at [851, 131] on input "$3.5" at bounding box center [979, 125] width 338 height 33
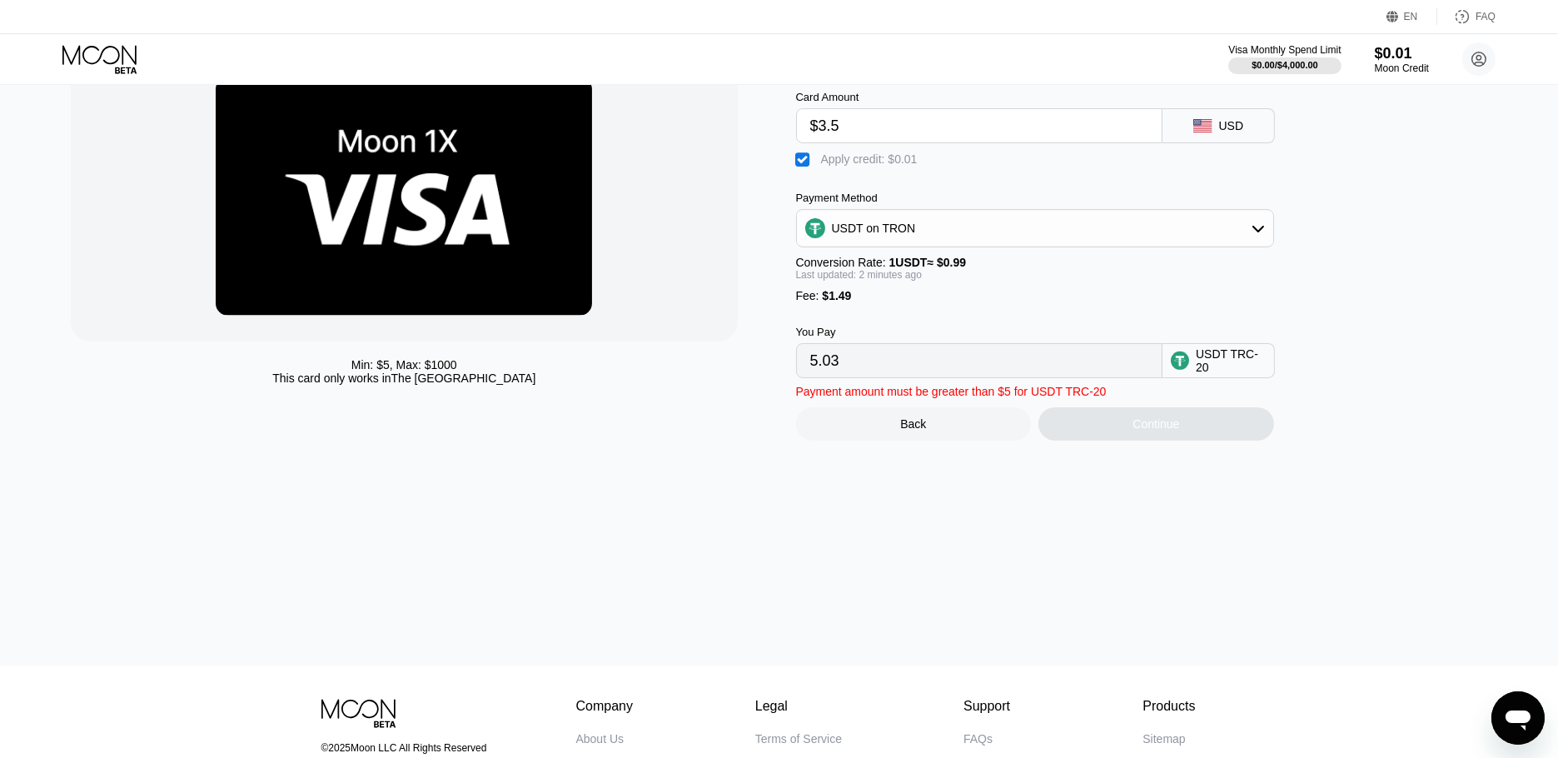
type input "$3."
type input "4.53"
type input "$3"
type input "0.00"
type input "$4"
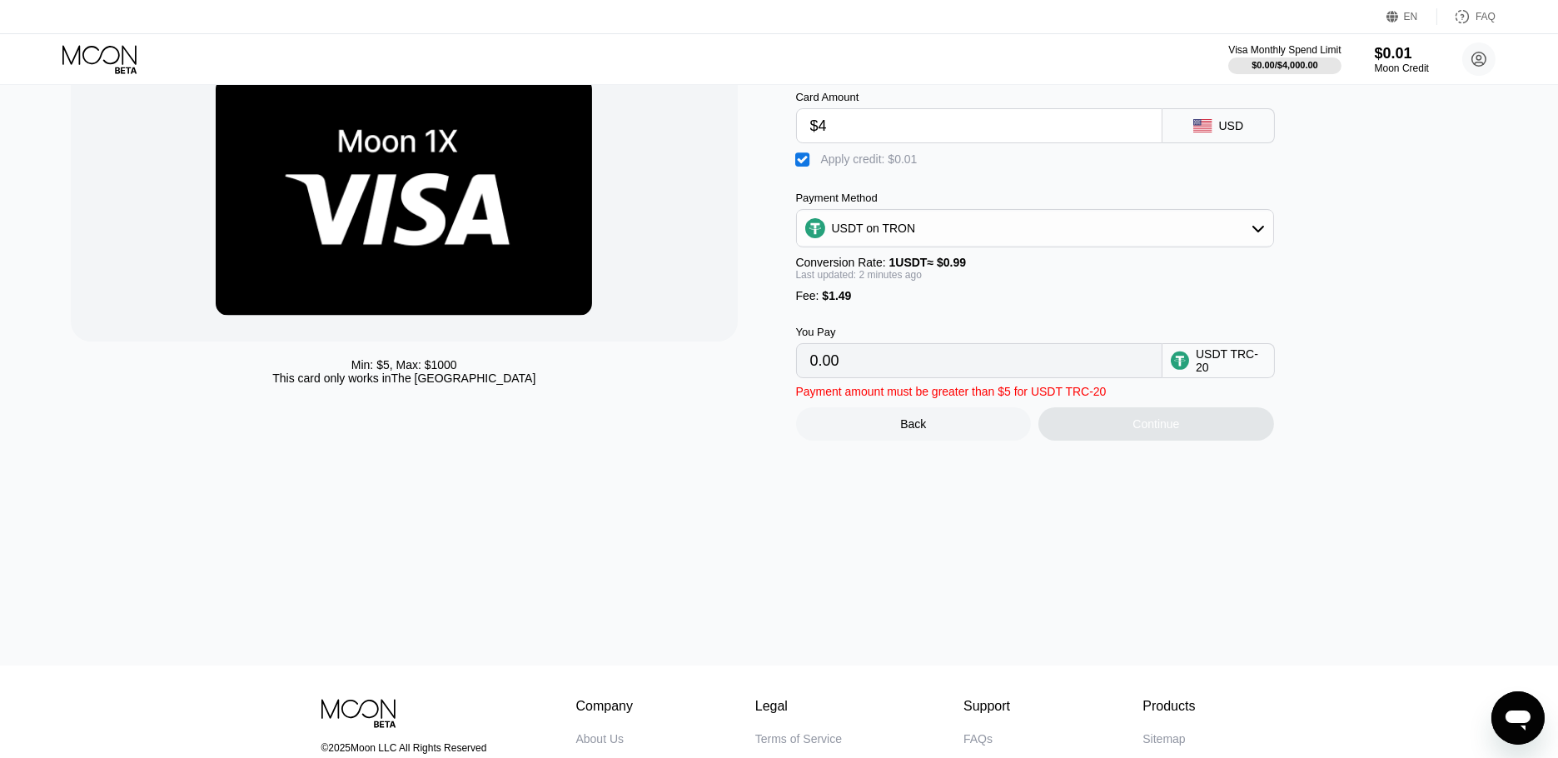
type input "5.54"
type input "0.00"
type input "$5"
type input "6.55"
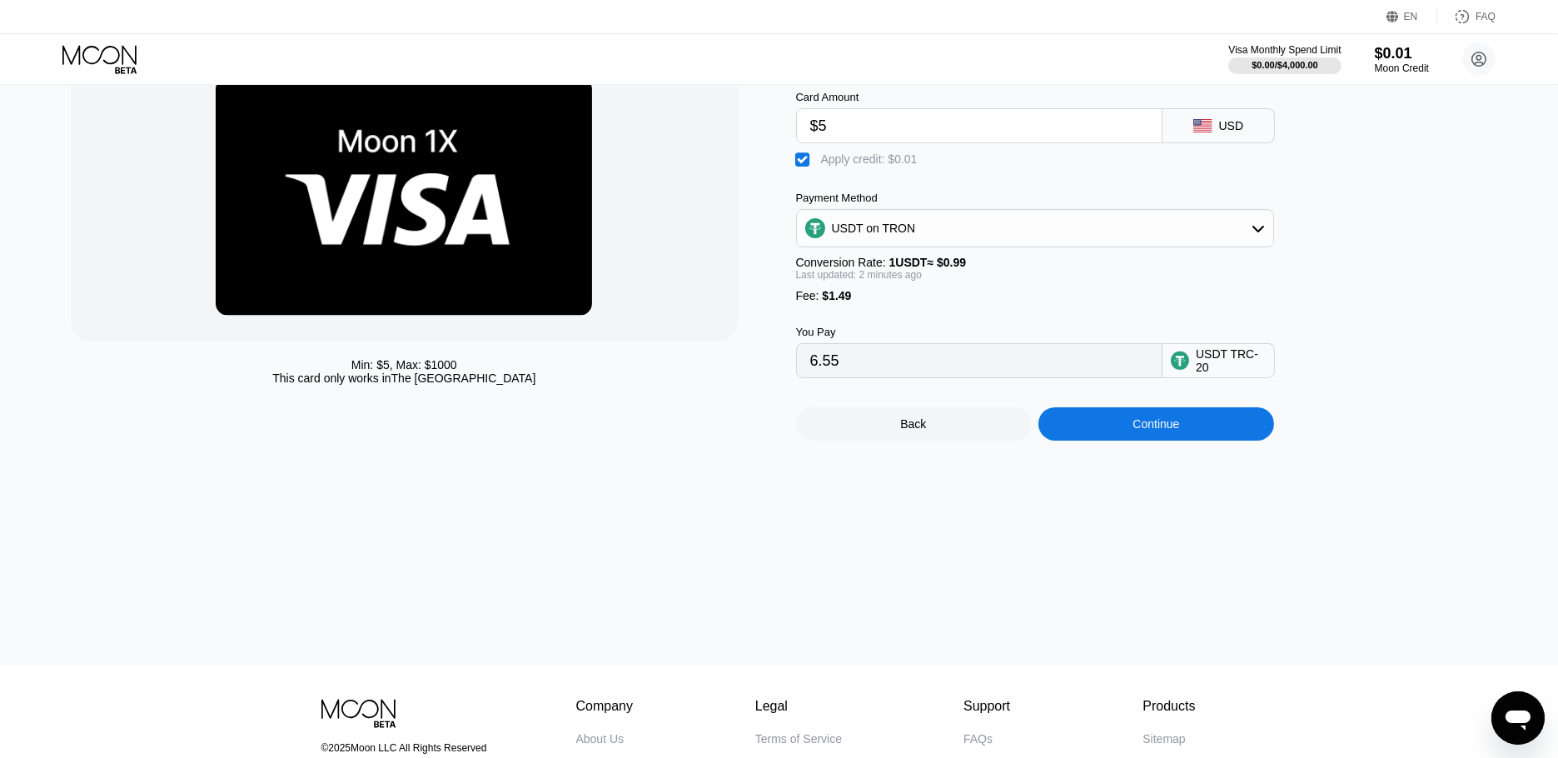
type input "$5"
click at [960, 440] on div "Back" at bounding box center [914, 423] width 236 height 33
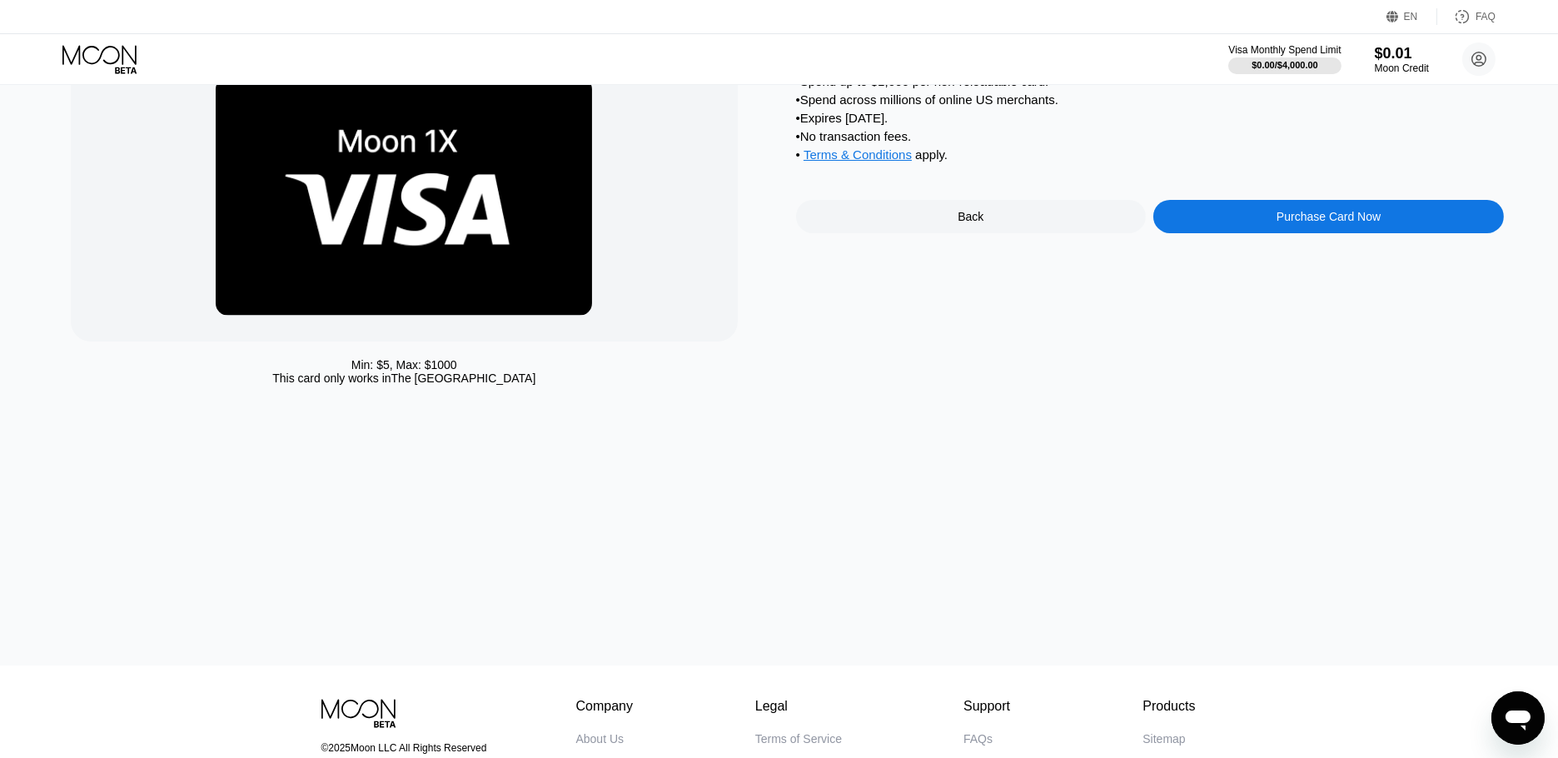
drag, startPoint x: 1008, startPoint y: 192, endPoint x: 1011, endPoint y: 206, distance: 14.5
click at [1010, 201] on div "Moon 1X Visa® Card • Spend up to $1,000 per non-reloadable card. • Spend across…" at bounding box center [1150, 221] width 708 height 343
click at [1013, 209] on div "Moon 1X Visa® Card • Spend up to $1,000 per non-reloadable card. • Spend across…" at bounding box center [1150, 221] width 708 height 343
click at [1024, 224] on div "Back" at bounding box center [971, 216] width 350 height 33
